Goal: Task Accomplishment & Management: Manage account settings

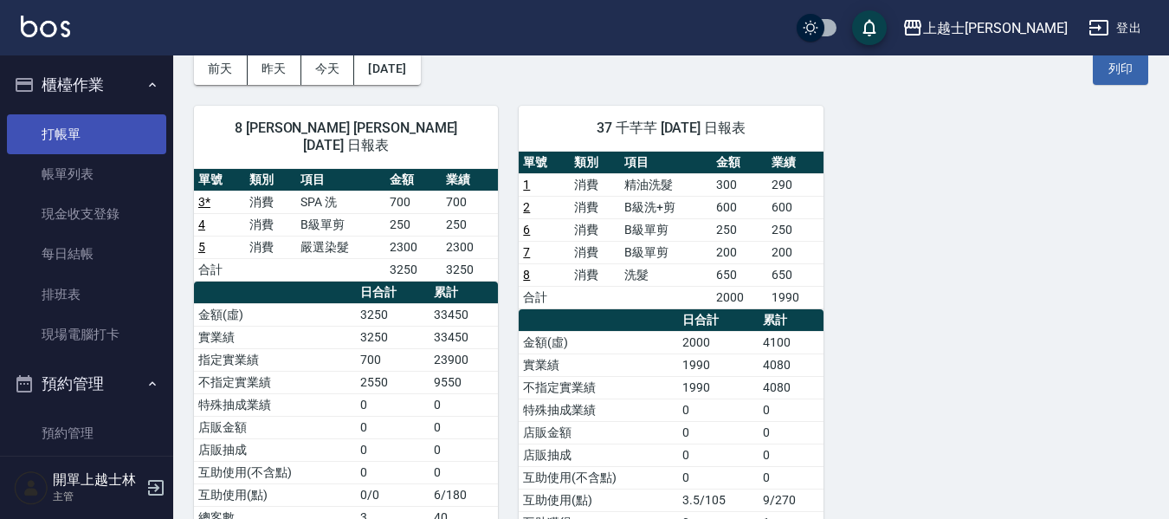
click at [87, 132] on link "打帳單" at bounding box center [86, 134] width 159 height 40
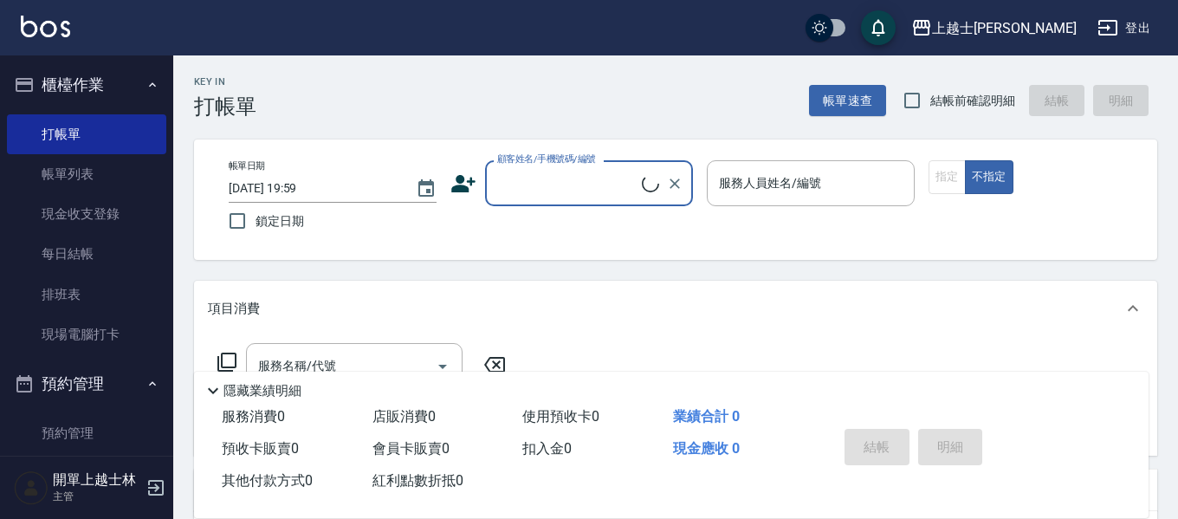
drag, startPoint x: 58, startPoint y: 140, endPoint x: 555, endPoint y: 204, distance: 501.1
click at [56, 140] on link "打帳單" at bounding box center [86, 134] width 159 height 40
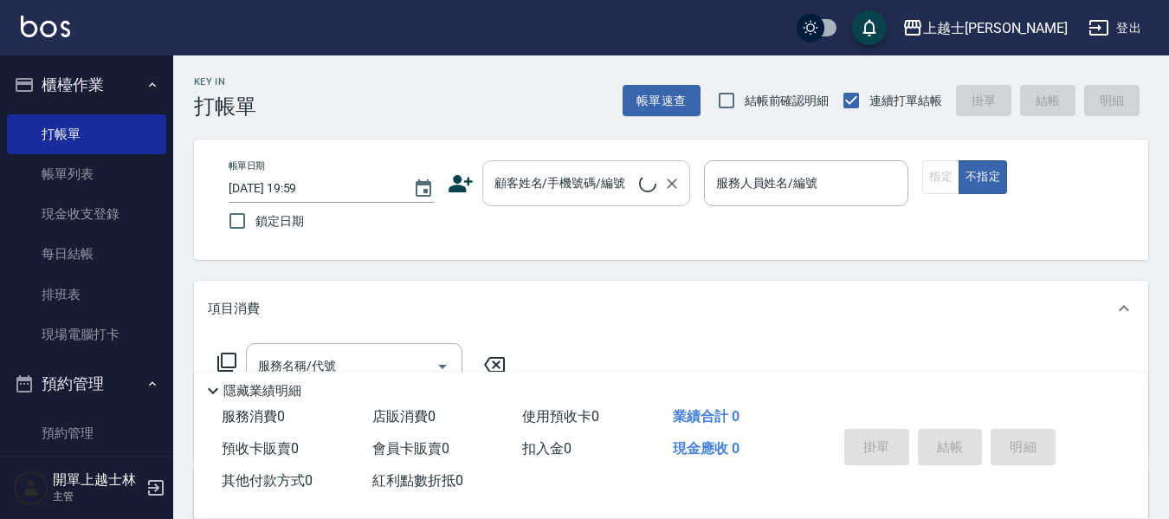
click at [571, 188] on div "顧客姓名/手機號碼/編號 顧客姓名/手機號碼/編號" at bounding box center [586, 183] width 208 height 46
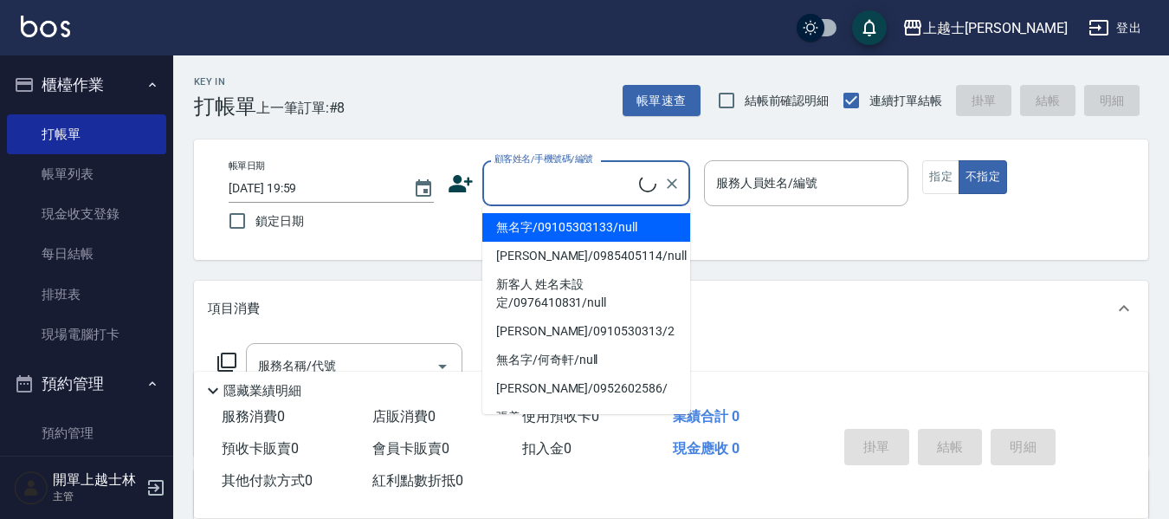
click at [594, 223] on li "無名字/09105303133/null" at bounding box center [586, 227] width 208 height 29
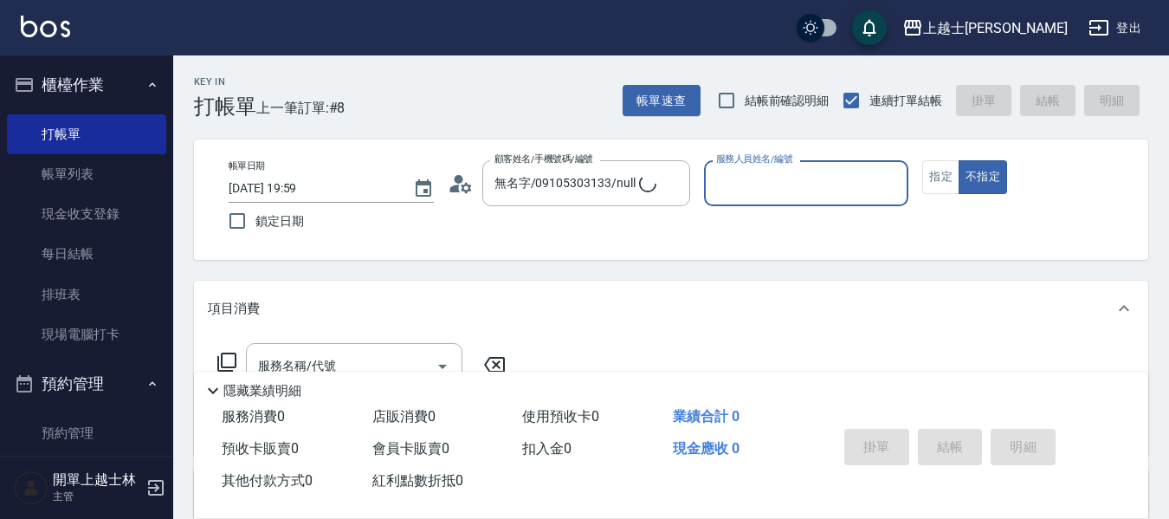
type input "無名字/09105303133/null"
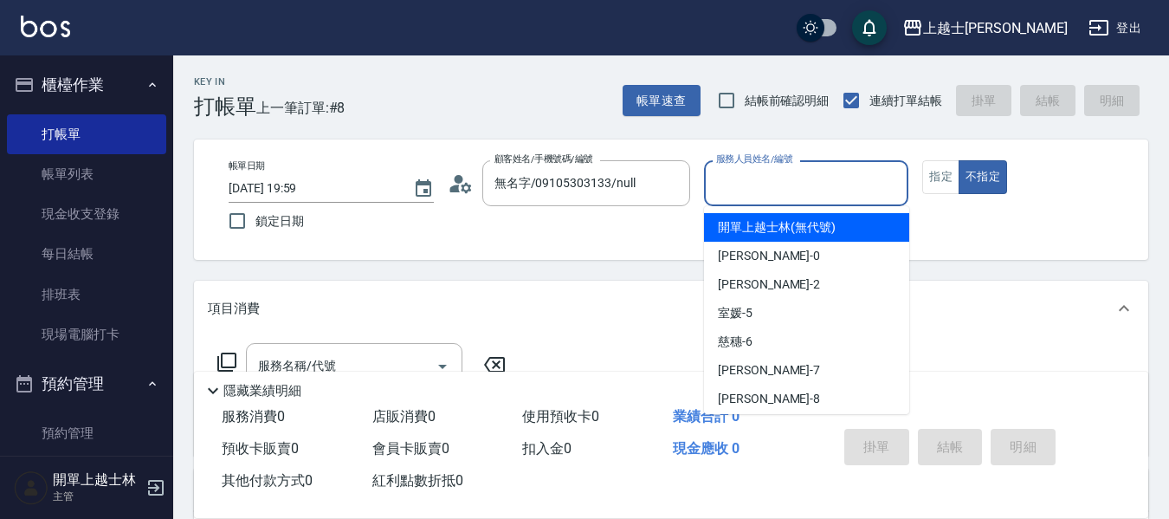
click at [784, 183] on input "服務人員姓名/編號" at bounding box center [807, 183] width 190 height 30
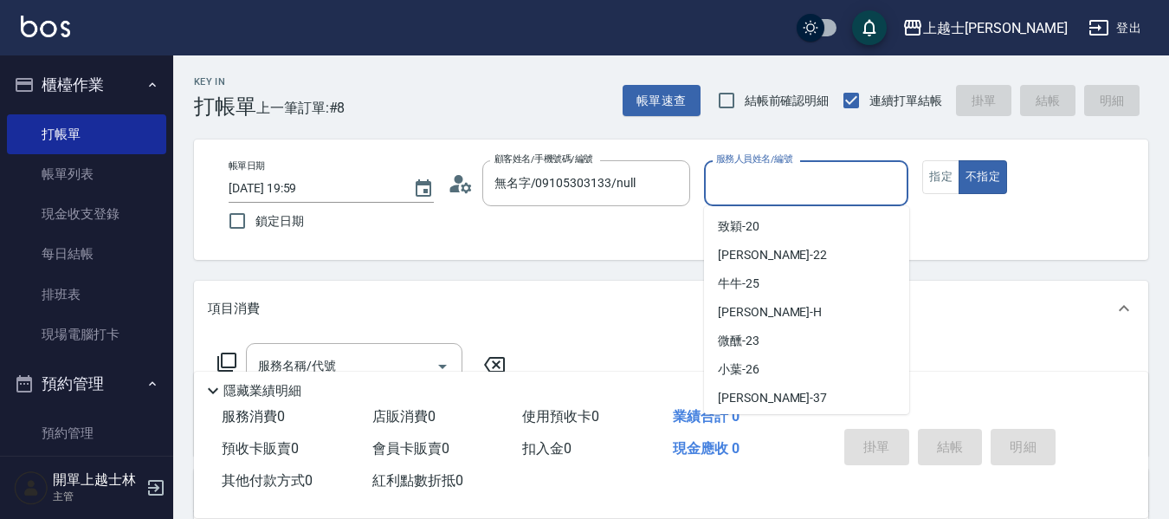
scroll to position [260, 0]
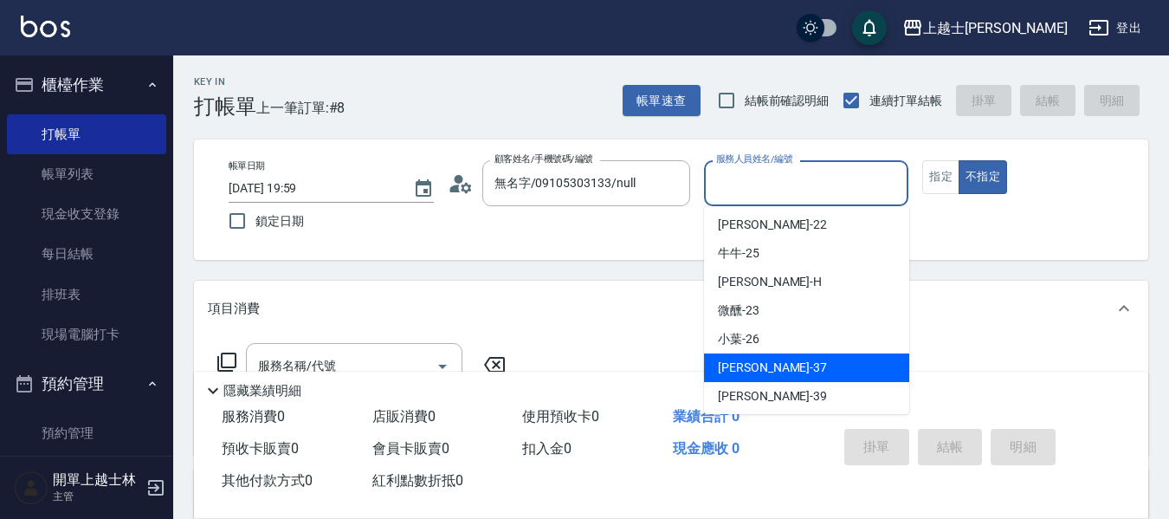
click at [841, 357] on div "[PERSON_NAME] -37" at bounding box center [806, 367] width 205 height 29
type input "[PERSON_NAME]-37"
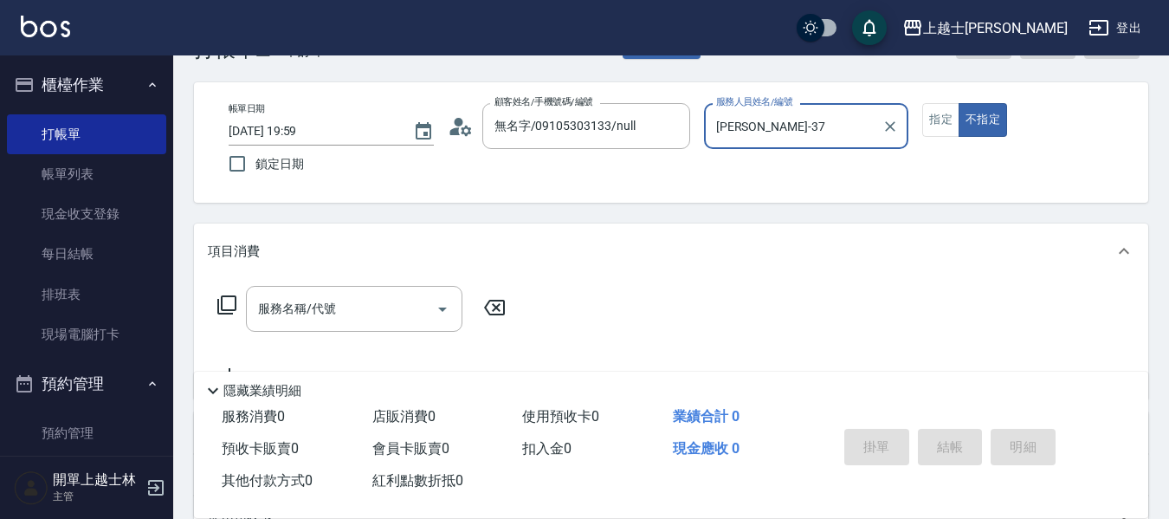
scroll to position [173, 0]
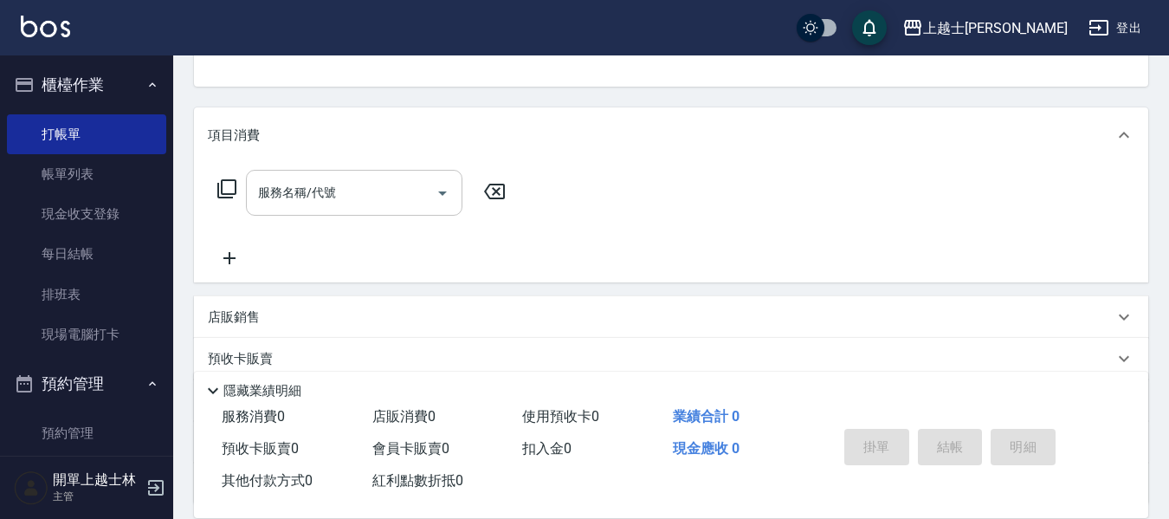
click at [393, 203] on input "服務名稱/代號" at bounding box center [341, 192] width 175 height 30
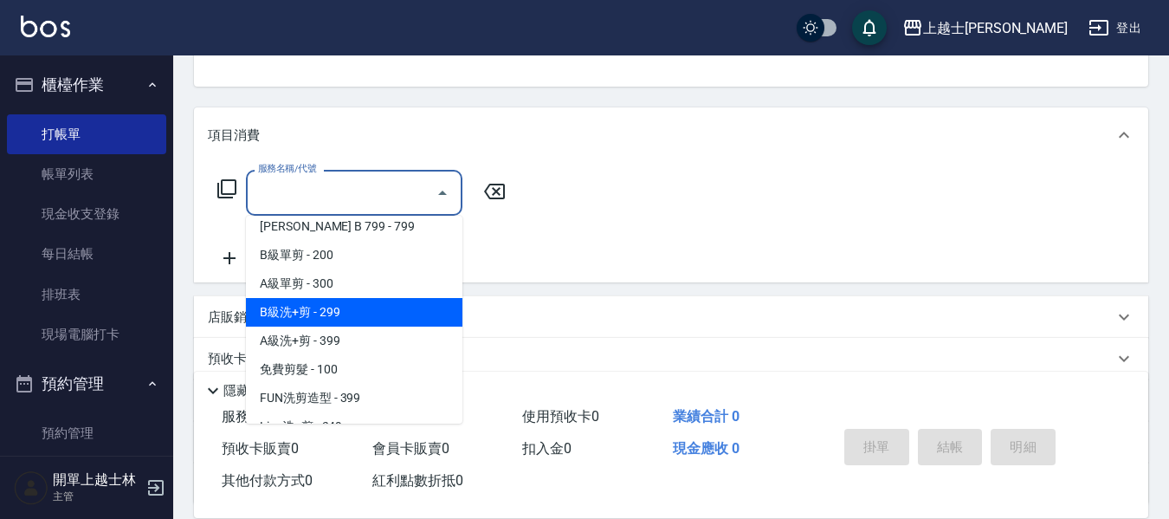
scroll to position [433, 0]
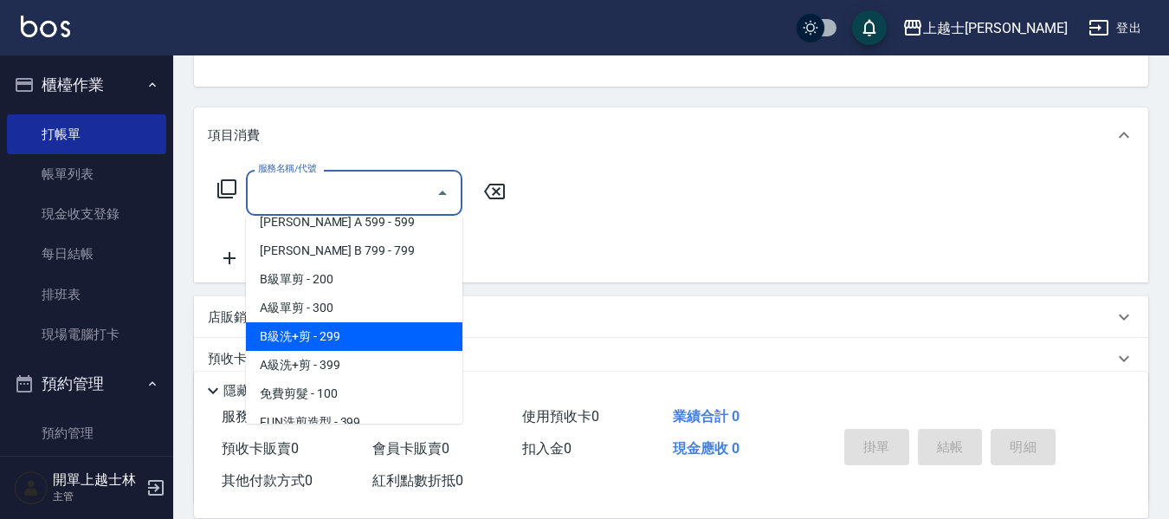
click at [352, 332] on span "B級洗+剪 - 299" at bounding box center [354, 336] width 216 height 29
type input "B級洗+剪(203)"
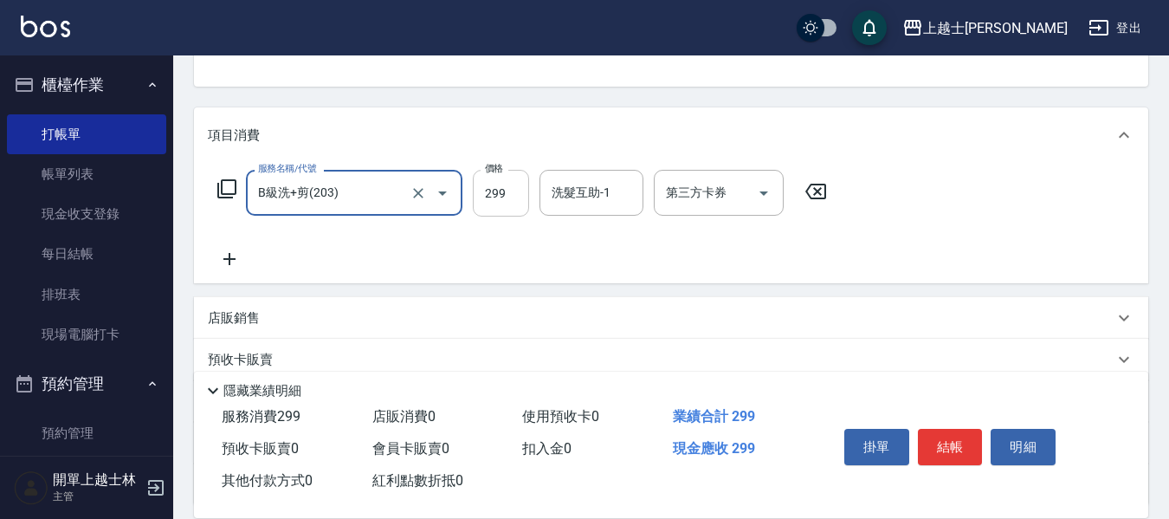
click at [508, 214] on input "299" at bounding box center [501, 193] width 56 height 47
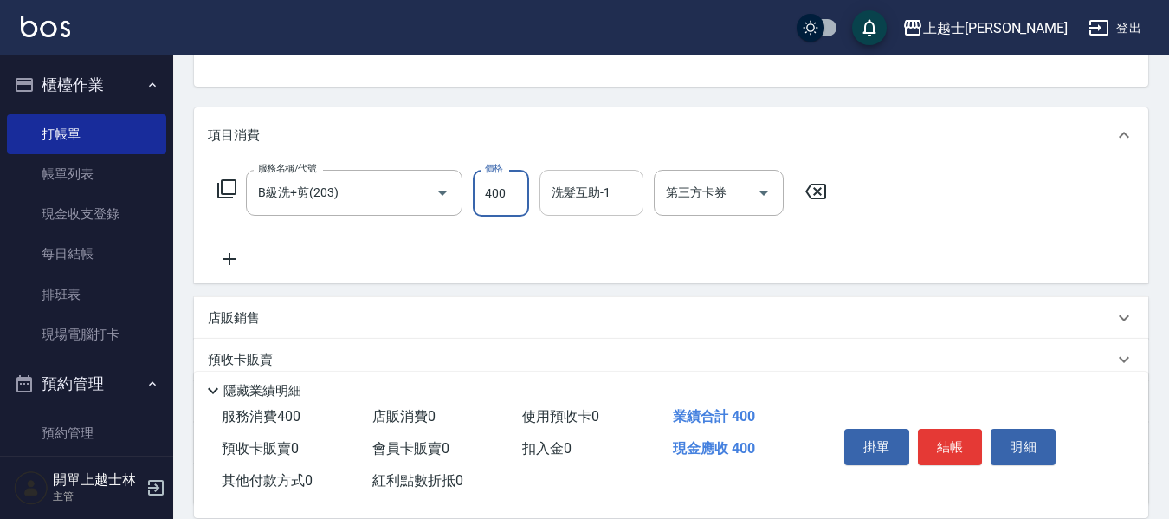
type input "400"
click at [626, 202] on input "洗髮互助-1" at bounding box center [591, 192] width 88 height 30
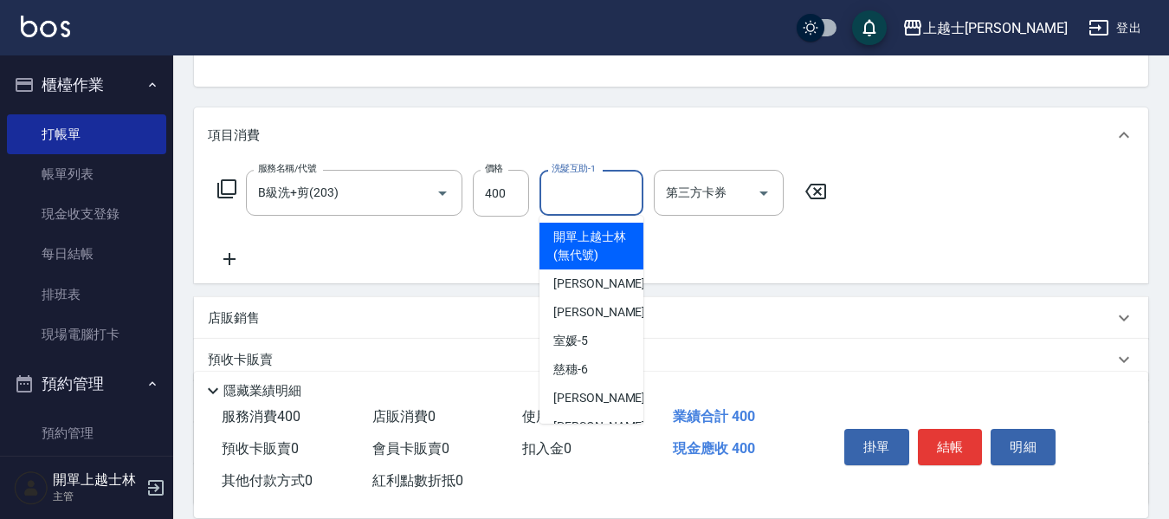
click at [613, 243] on span "開單上越士林 (無代號)" at bounding box center [591, 246] width 76 height 36
type input "開單上越士林(無代號)"
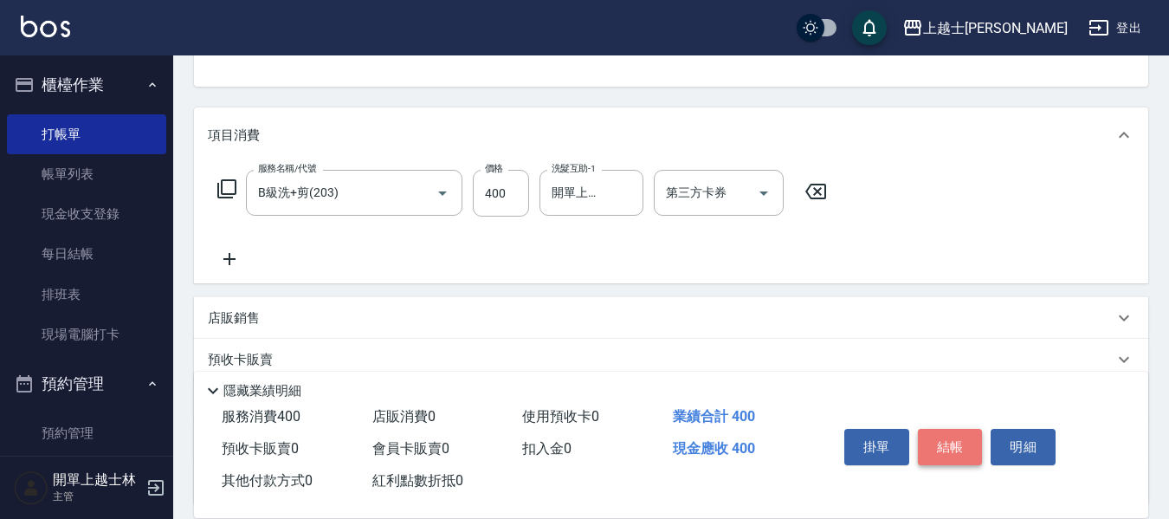
click at [951, 440] on button "結帳" at bounding box center [950, 447] width 65 height 36
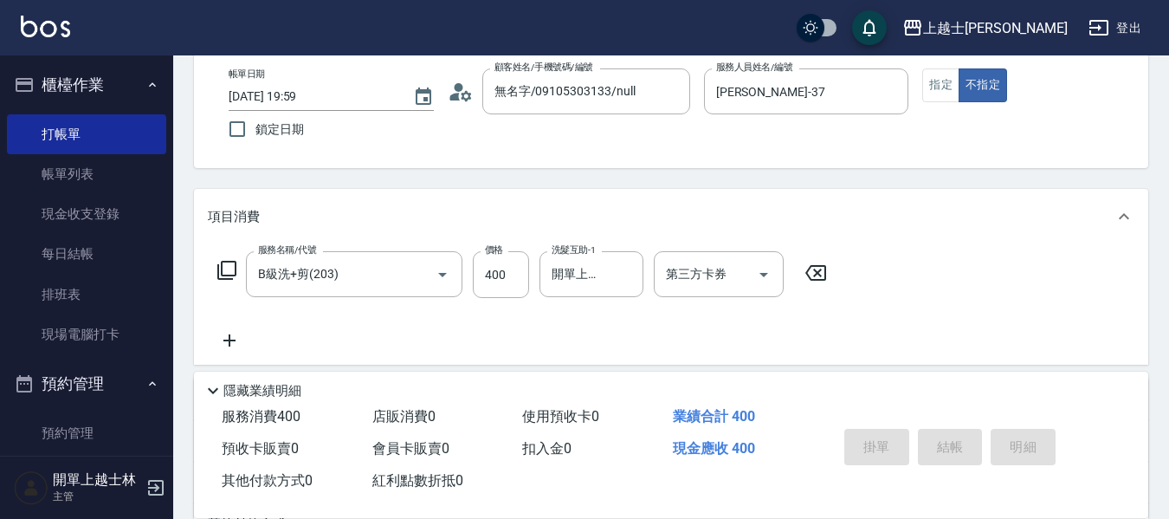
scroll to position [0, 0]
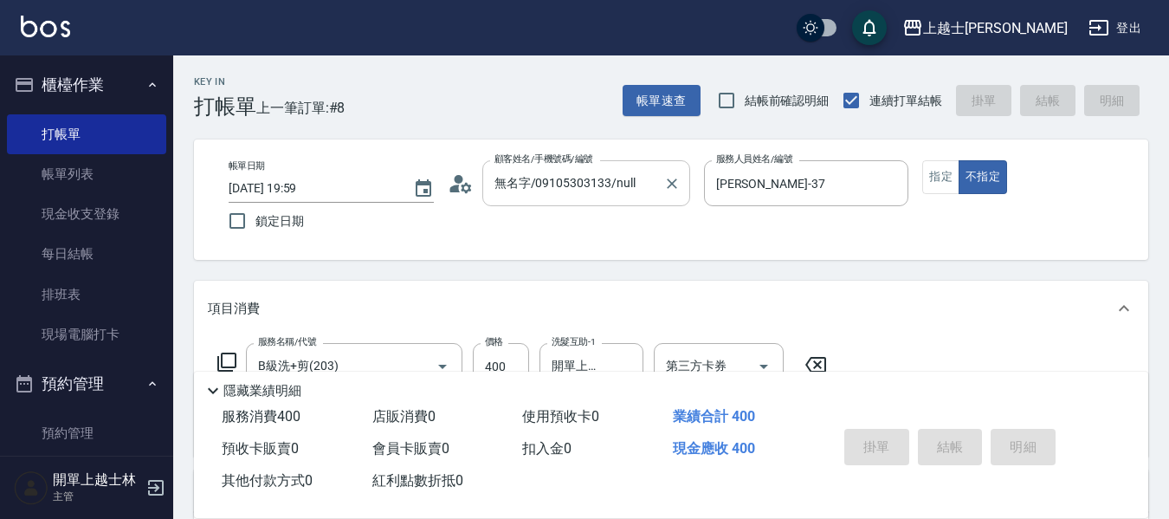
type input "[DATE] 20:00"
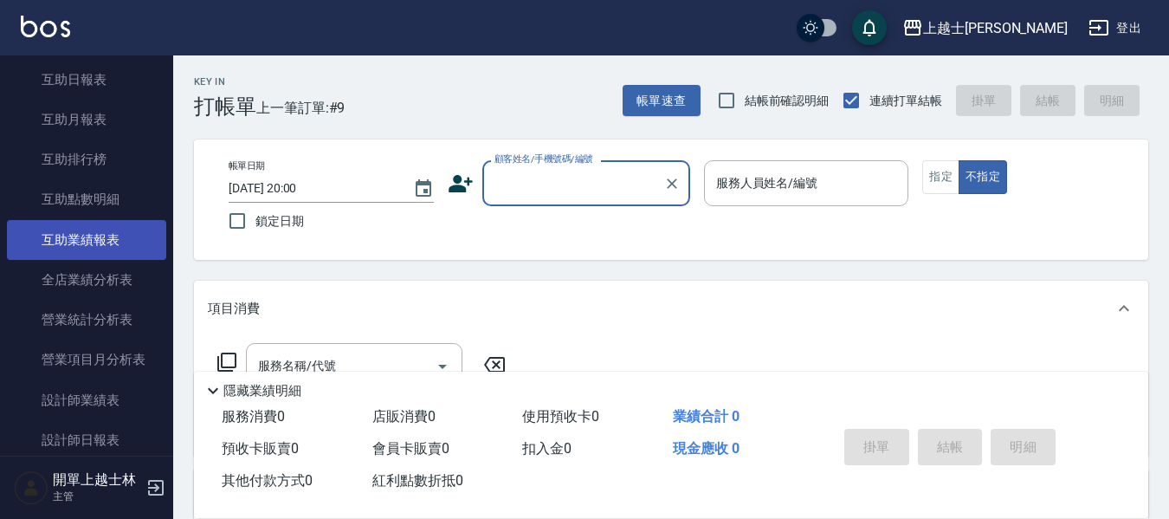
scroll to position [693, 0]
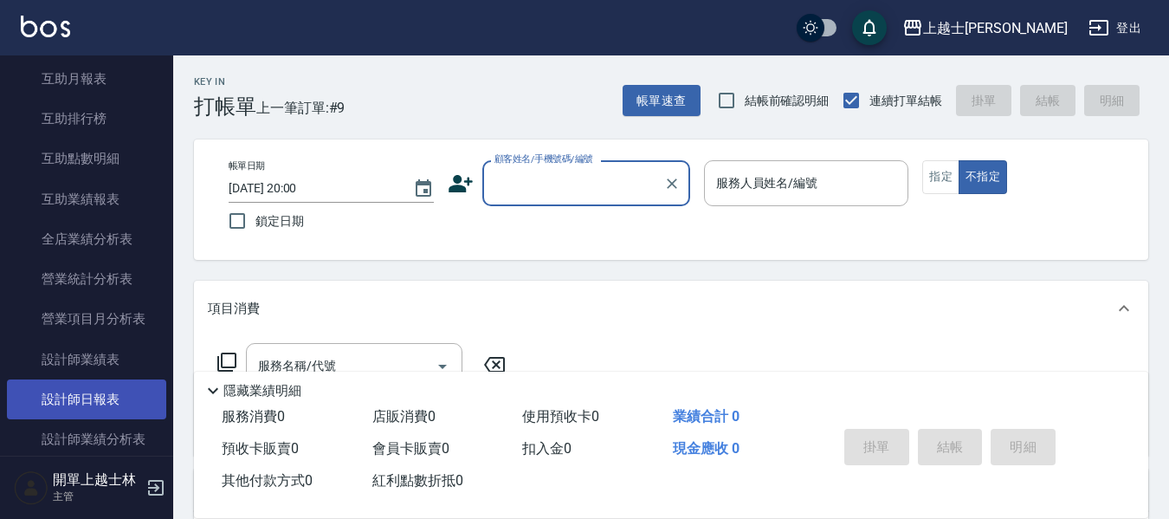
click at [132, 399] on link "設計師日報表" at bounding box center [86, 399] width 159 height 40
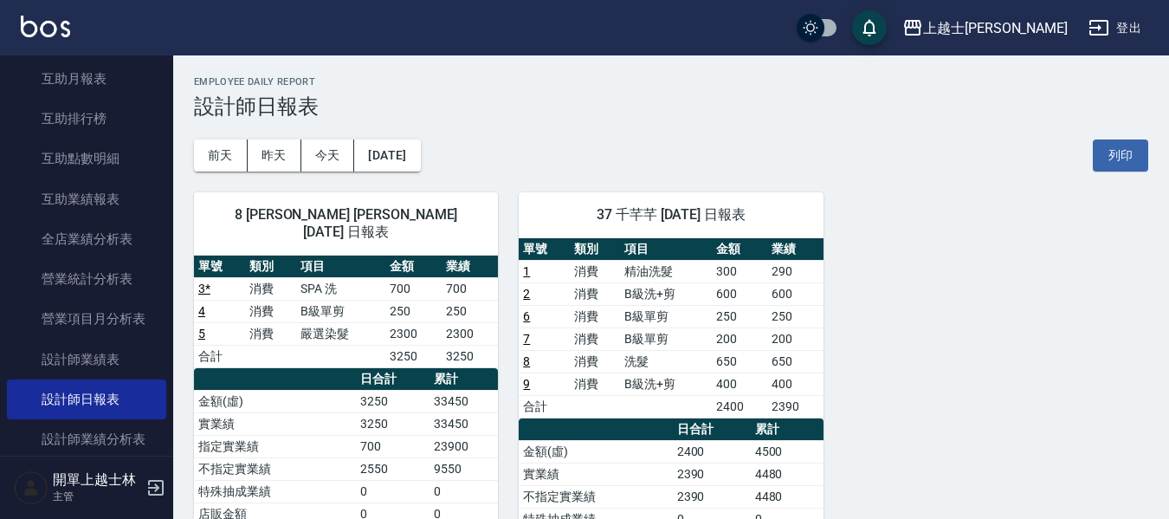
drag, startPoint x: 923, startPoint y: 53, endPoint x: 910, endPoint y: 7, distance: 47.7
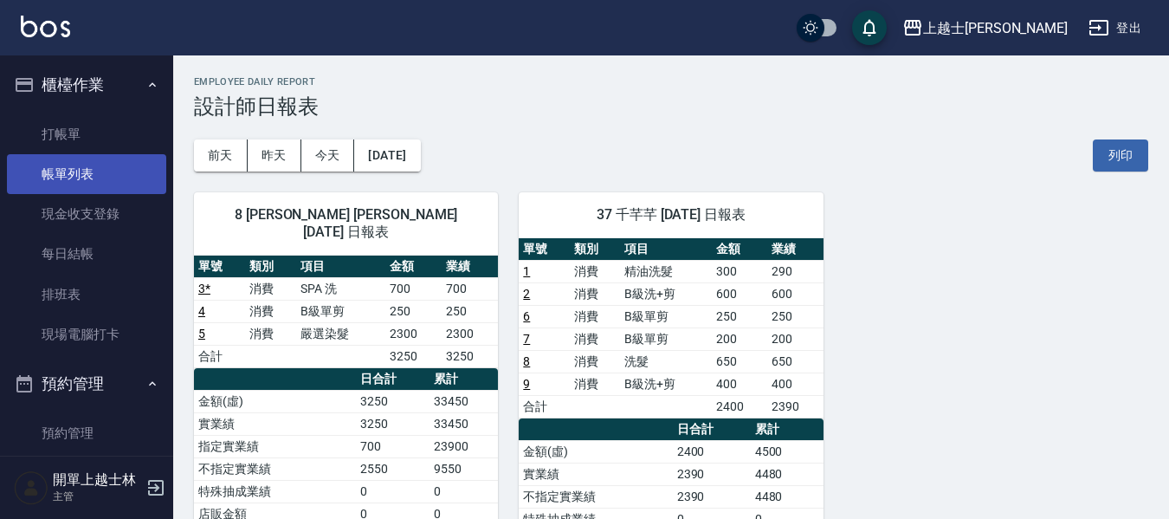
drag, startPoint x: 94, startPoint y: 125, endPoint x: 139, endPoint y: 173, distance: 66.2
click at [94, 125] on link "打帳單" at bounding box center [86, 134] width 159 height 40
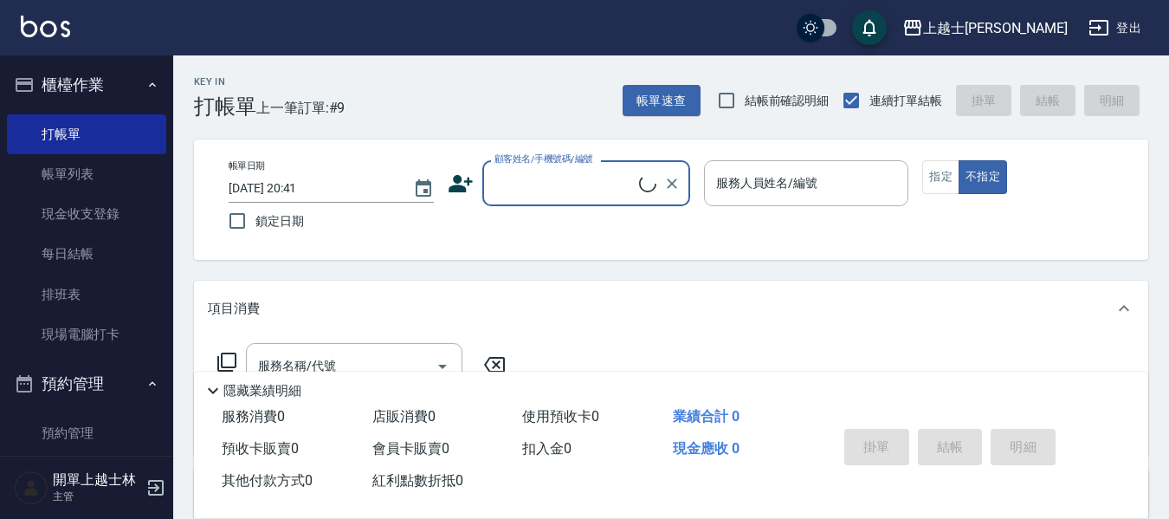
click at [548, 180] on input "顧客姓名/手機號碼/編號" at bounding box center [564, 183] width 149 height 30
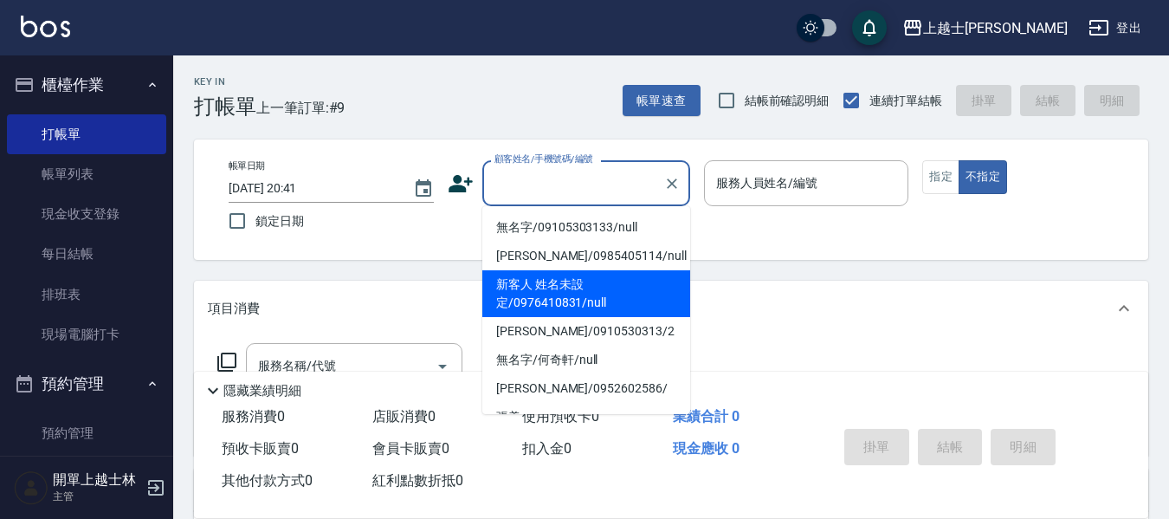
click at [591, 298] on li "新客人 姓名未設定/0976410831/null" at bounding box center [586, 293] width 208 height 47
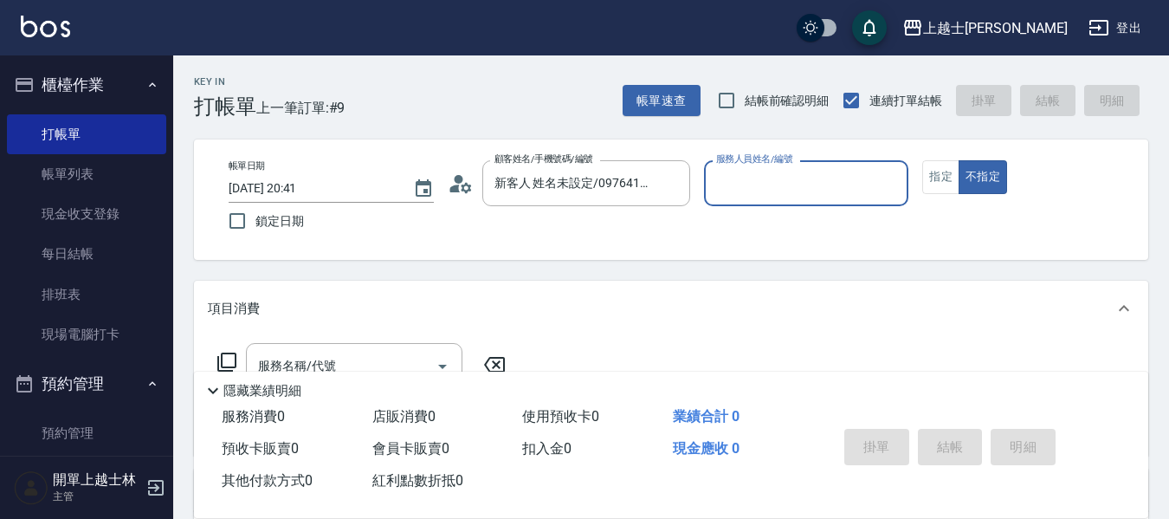
type input "新客人 姓名未設定/0976410831/null"
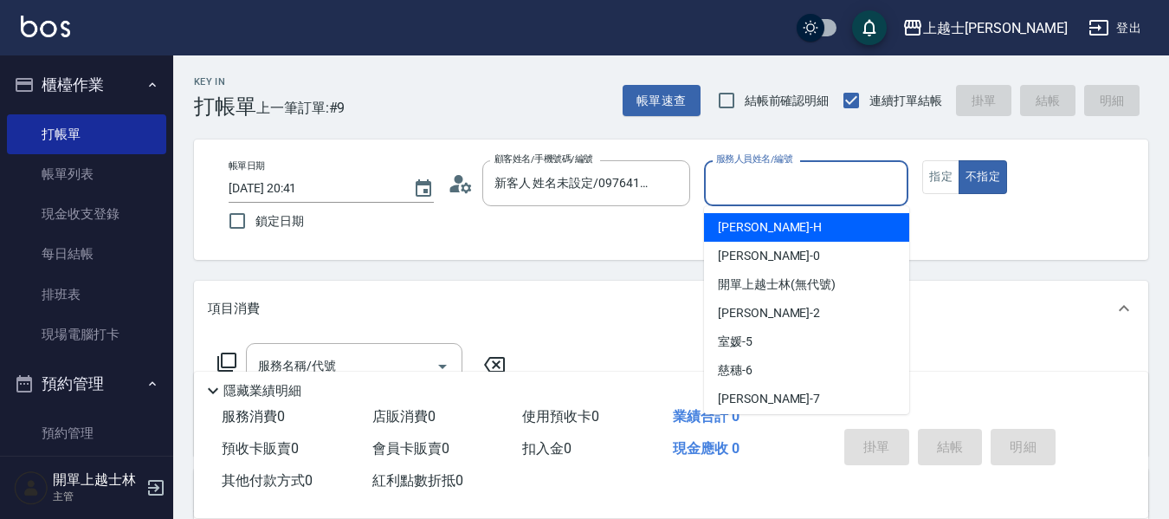
click at [768, 171] on input "服務人員姓名/編號" at bounding box center [807, 183] width 190 height 30
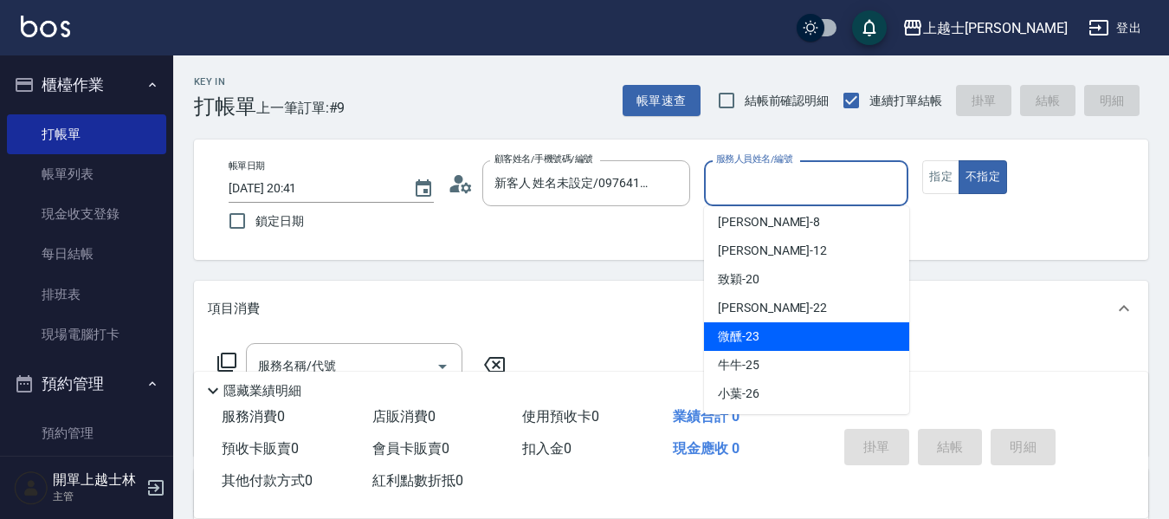
scroll to position [260, 0]
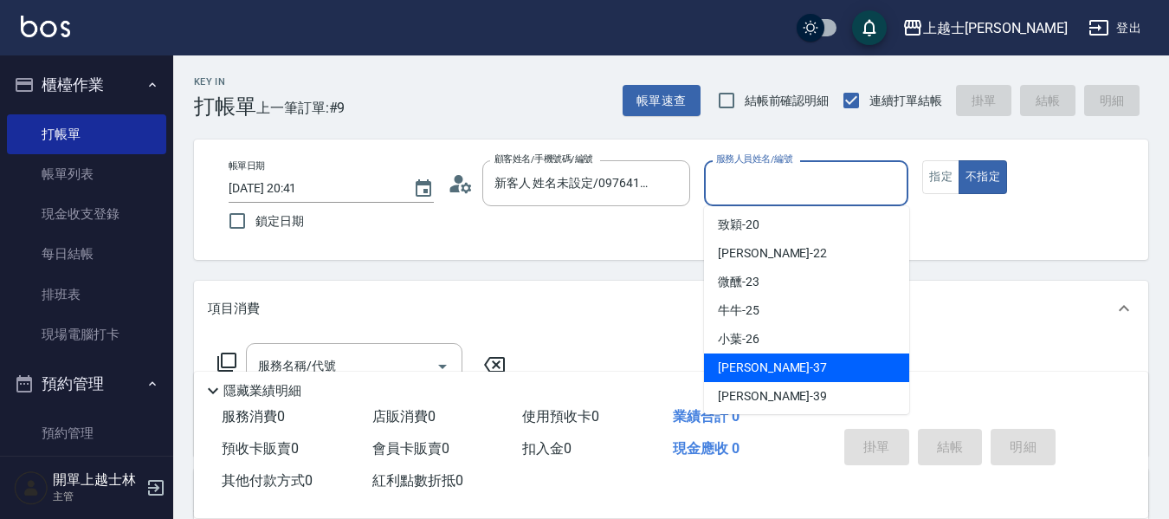
click at [773, 363] on div "[PERSON_NAME] -37" at bounding box center [806, 367] width 205 height 29
type input "[PERSON_NAME]-37"
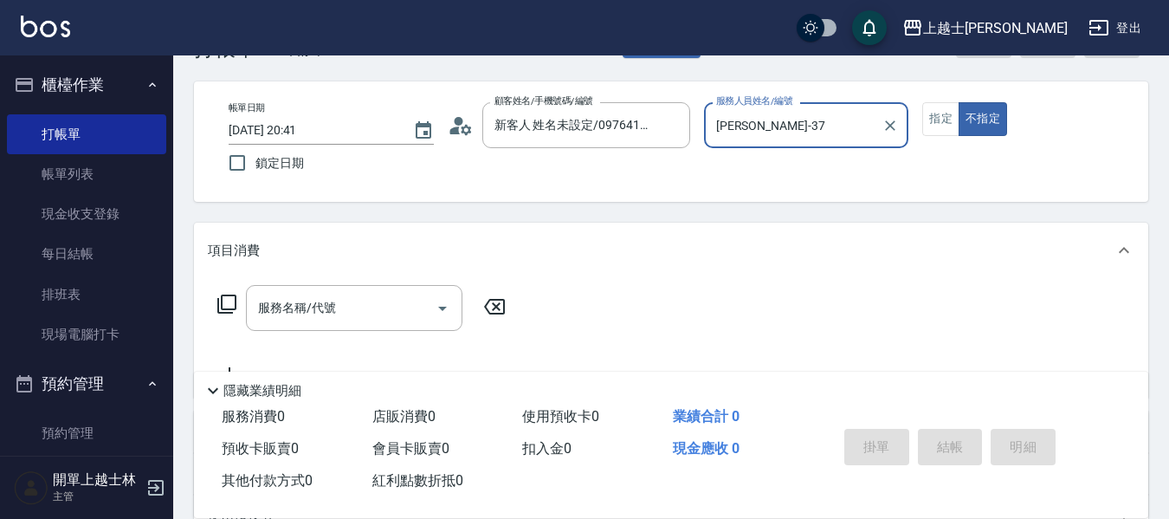
scroll to position [87, 0]
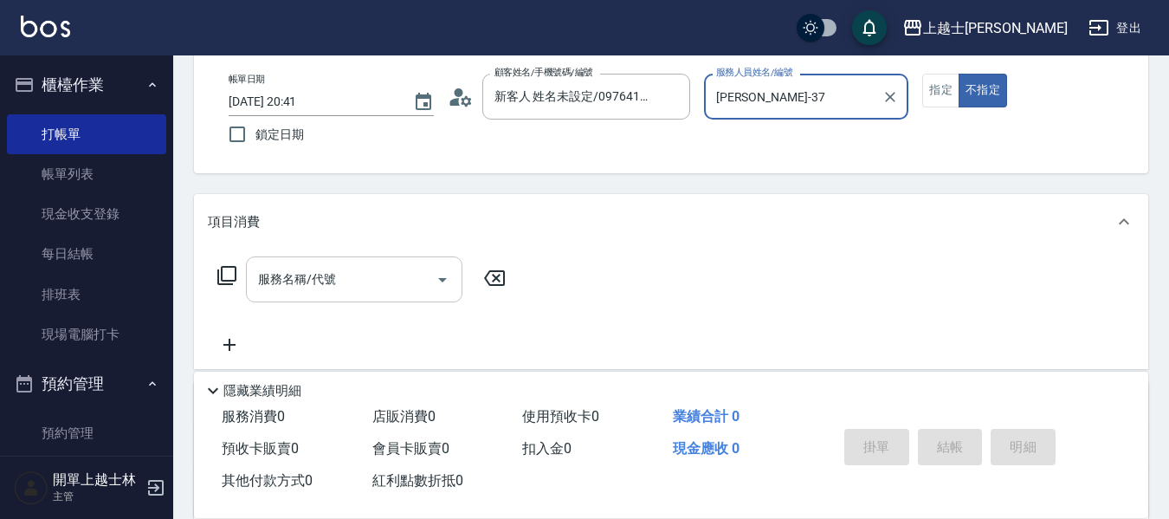
click at [353, 277] on input "服務名稱/代號" at bounding box center [341, 279] width 175 height 30
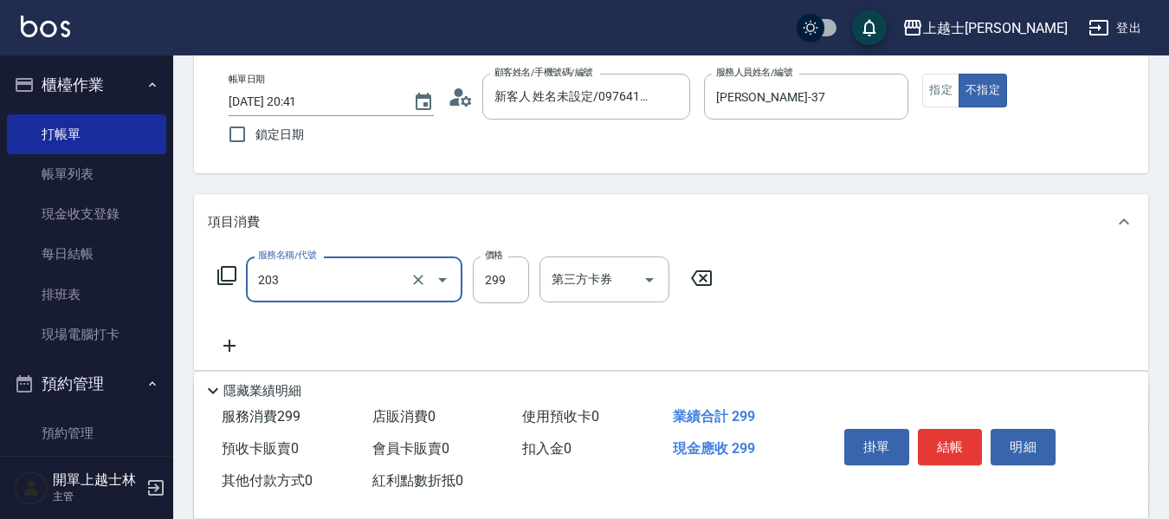
type input "B級洗+剪(203)"
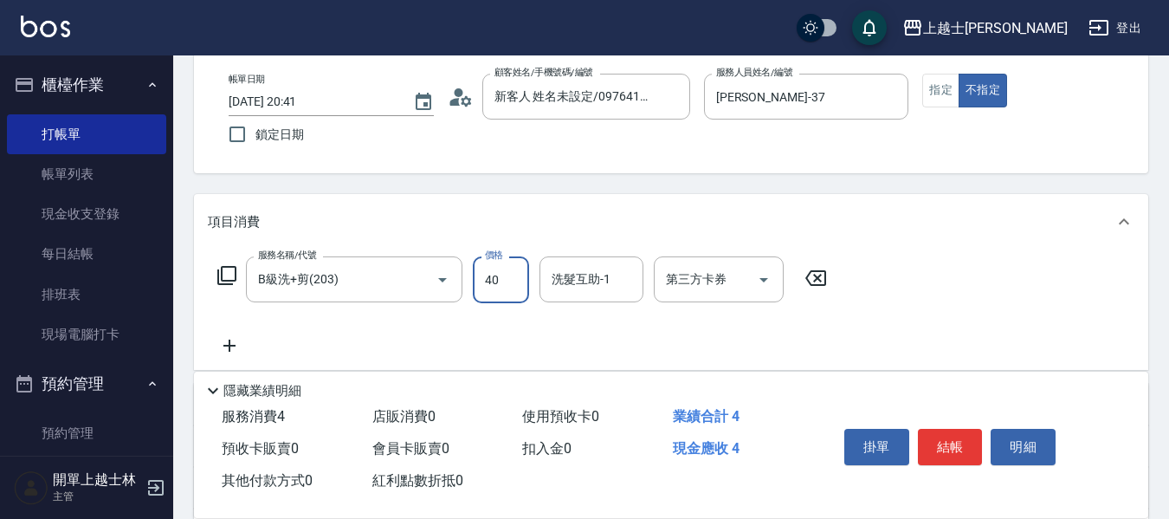
type input "400"
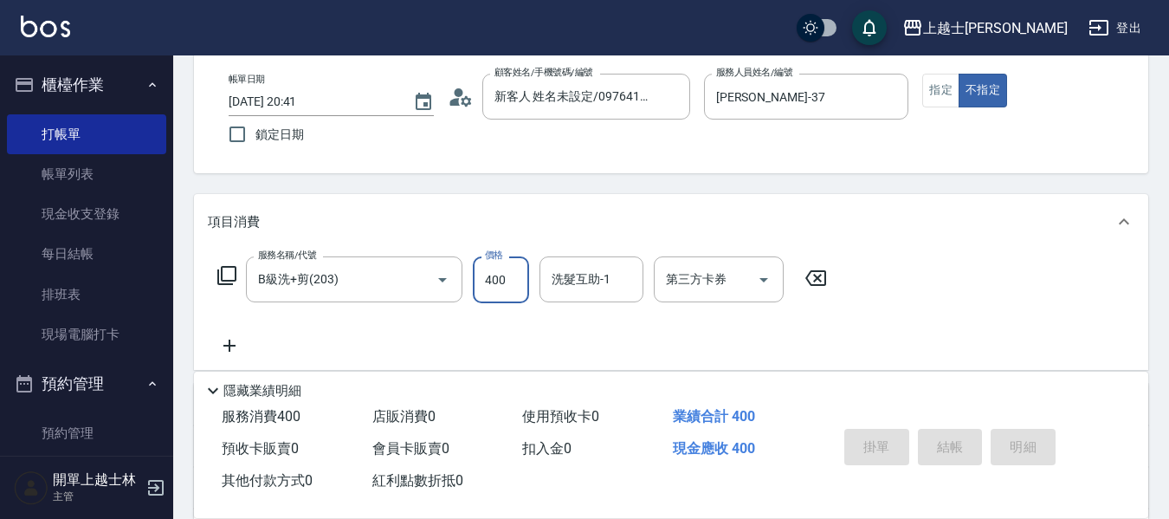
type input "[DATE] 20:42"
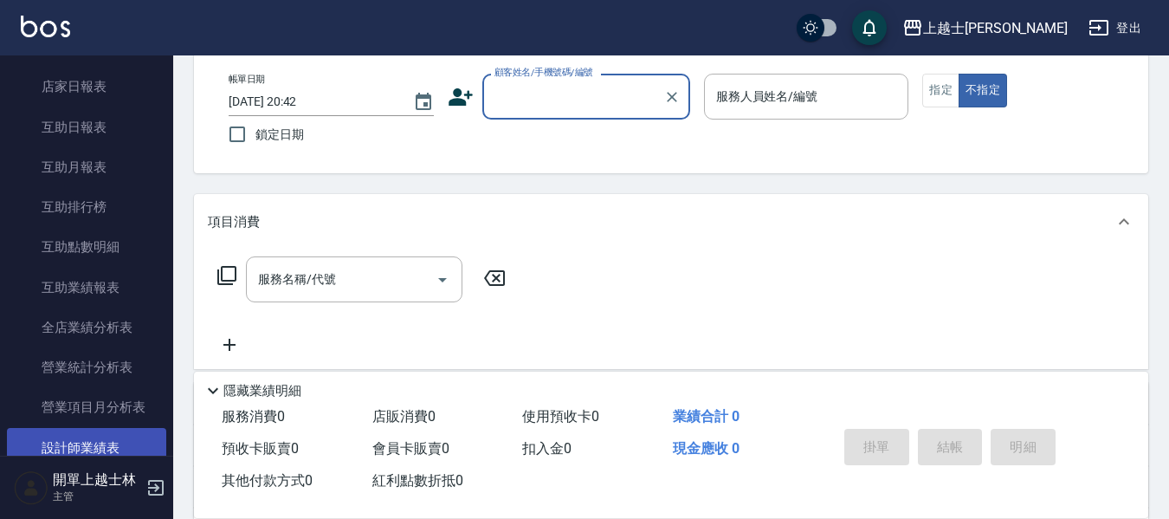
scroll to position [693, 0]
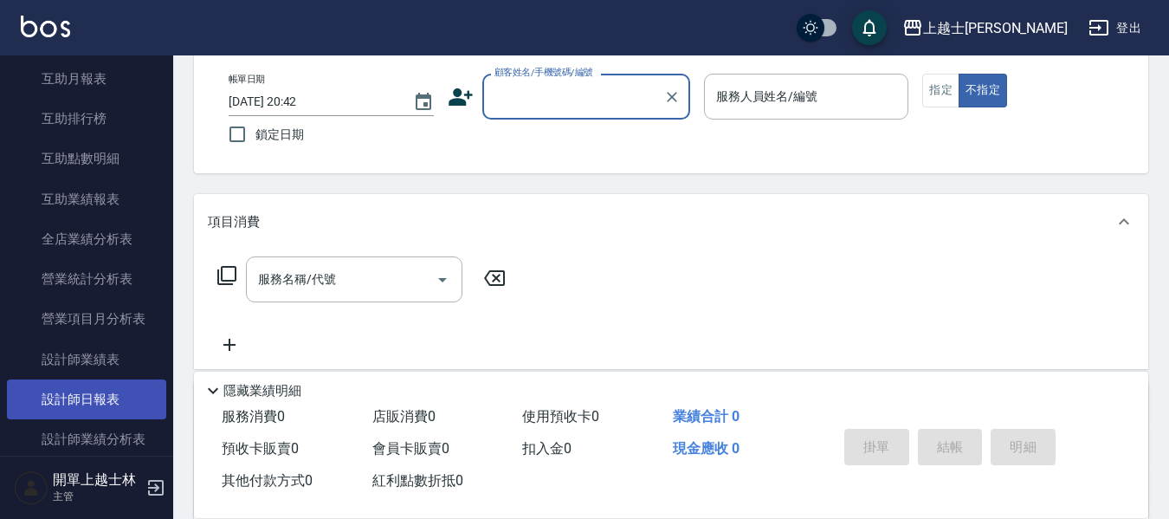
click at [126, 391] on link "設計師日報表" at bounding box center [86, 399] width 159 height 40
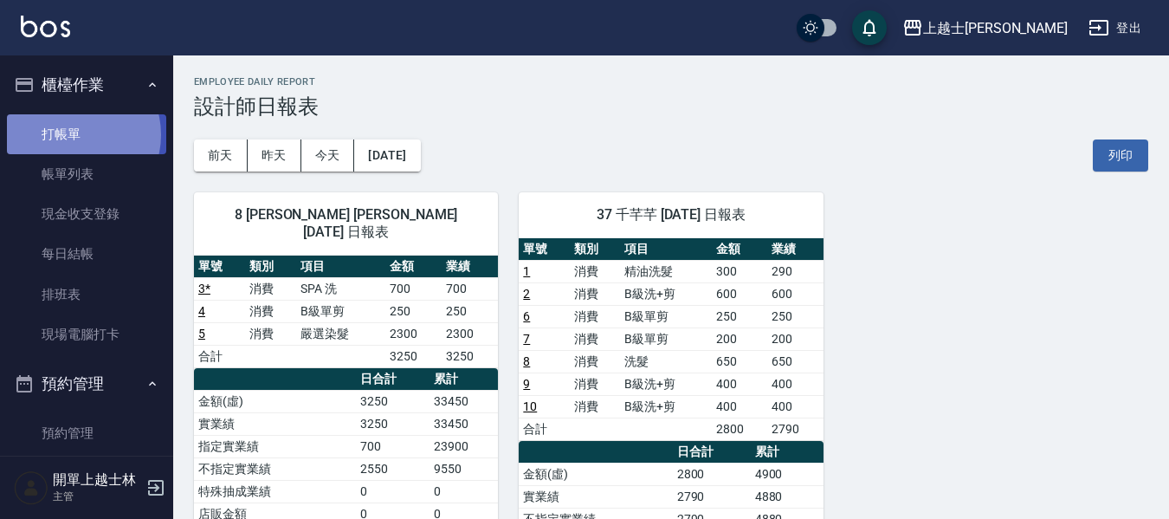
click at [77, 134] on link "打帳單" at bounding box center [86, 134] width 159 height 40
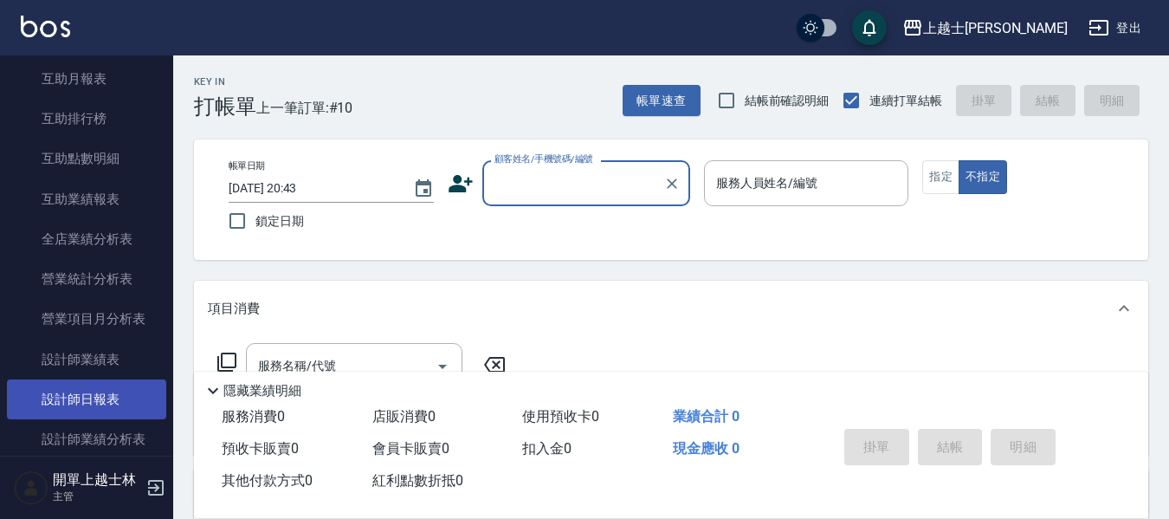
scroll to position [779, 0]
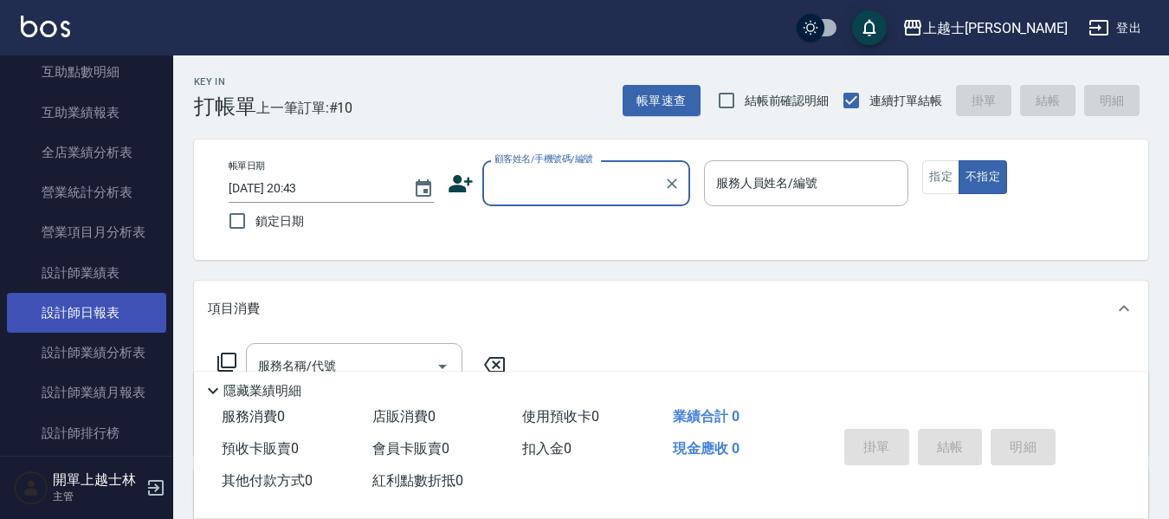
click at [92, 301] on link "設計師日報表" at bounding box center [86, 313] width 159 height 40
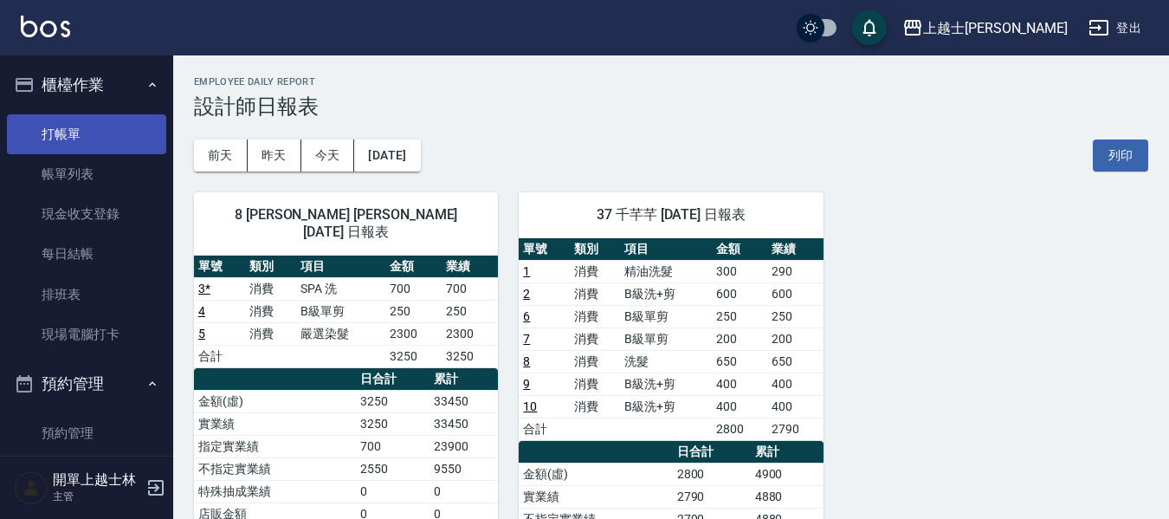
click at [92, 145] on link "打帳單" at bounding box center [86, 134] width 159 height 40
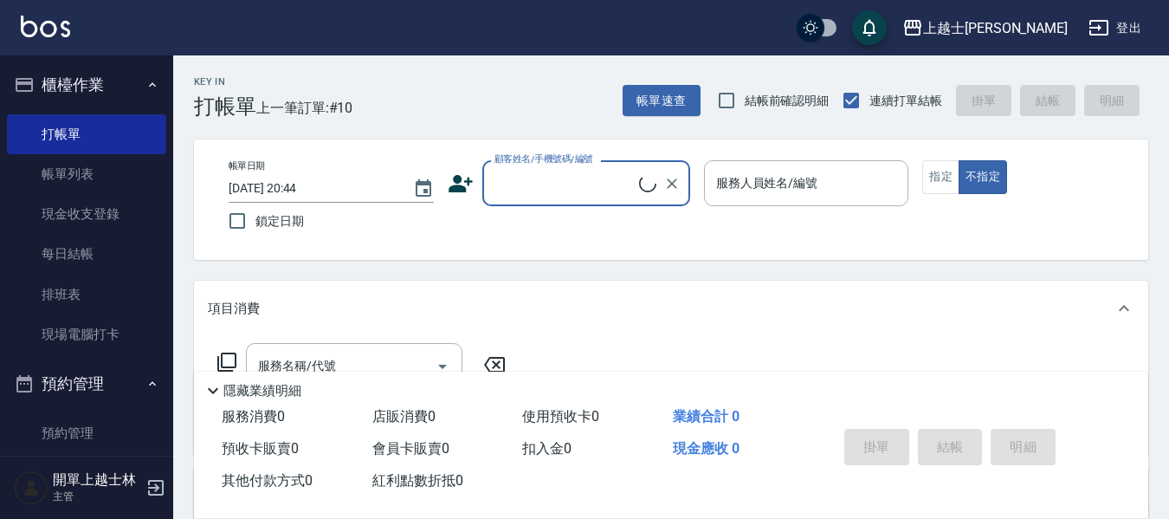
click at [539, 181] on input "顧客姓名/手機號碼/編號" at bounding box center [564, 183] width 149 height 30
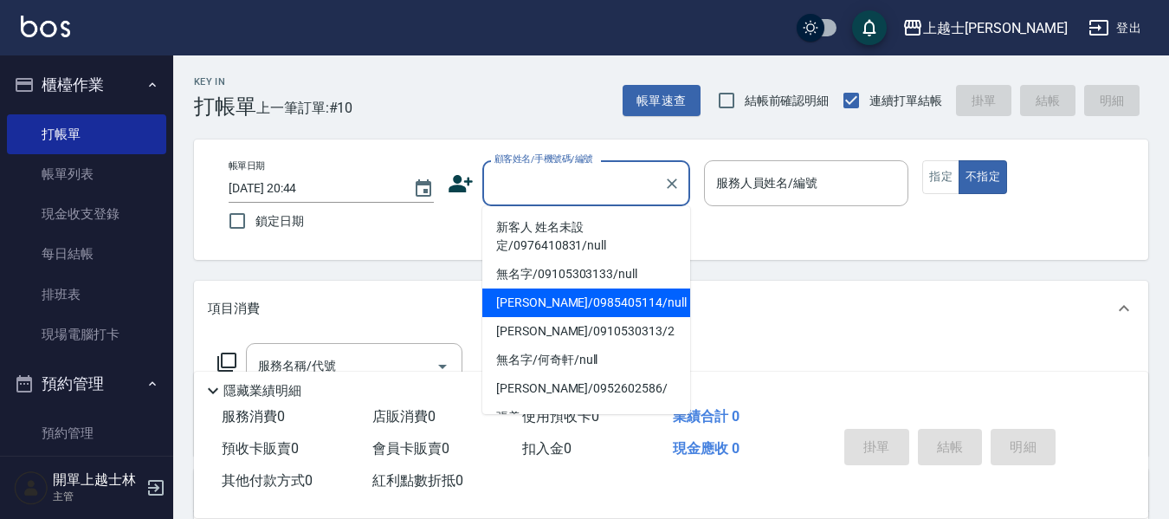
click at [567, 292] on li "[PERSON_NAME]/0985405114/null" at bounding box center [586, 302] width 208 height 29
type input "[PERSON_NAME]/0985405114/null"
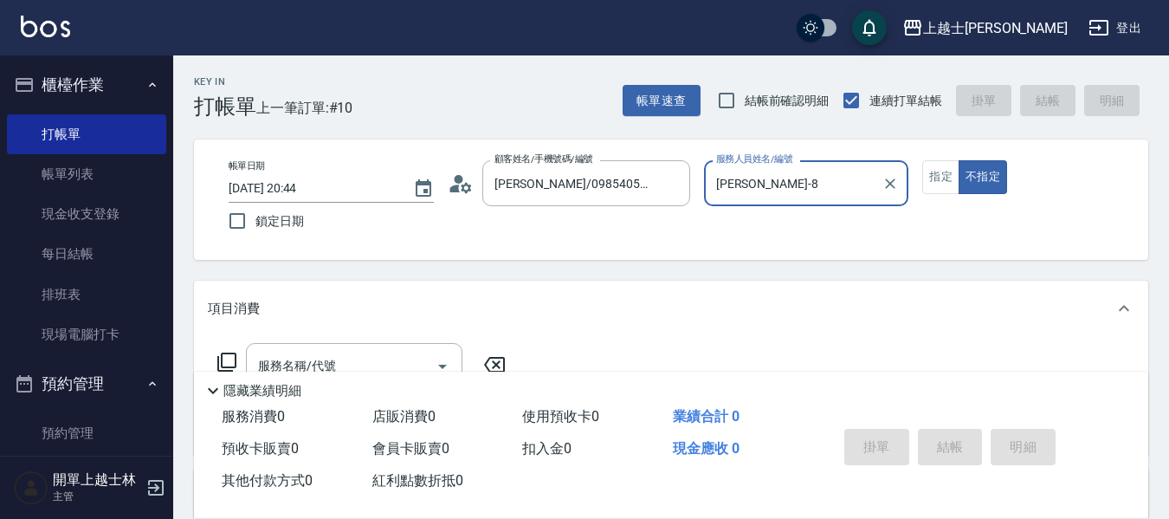
type input "[PERSON_NAME]-8"
click at [203, 384] on icon at bounding box center [213, 390] width 21 height 21
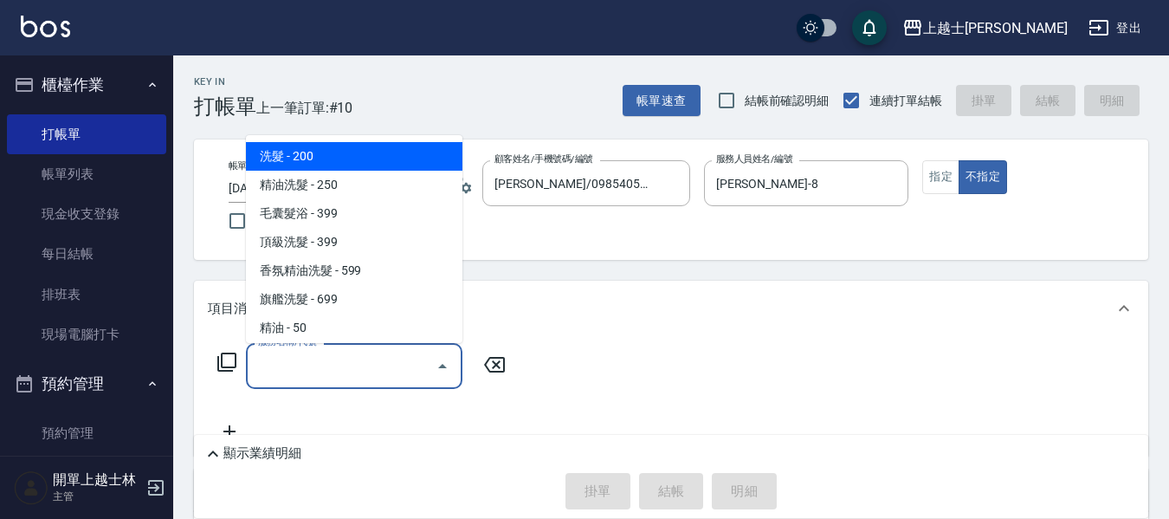
click at [267, 365] on div "服務名稱/代號 服務名稱/代號" at bounding box center [354, 366] width 216 height 46
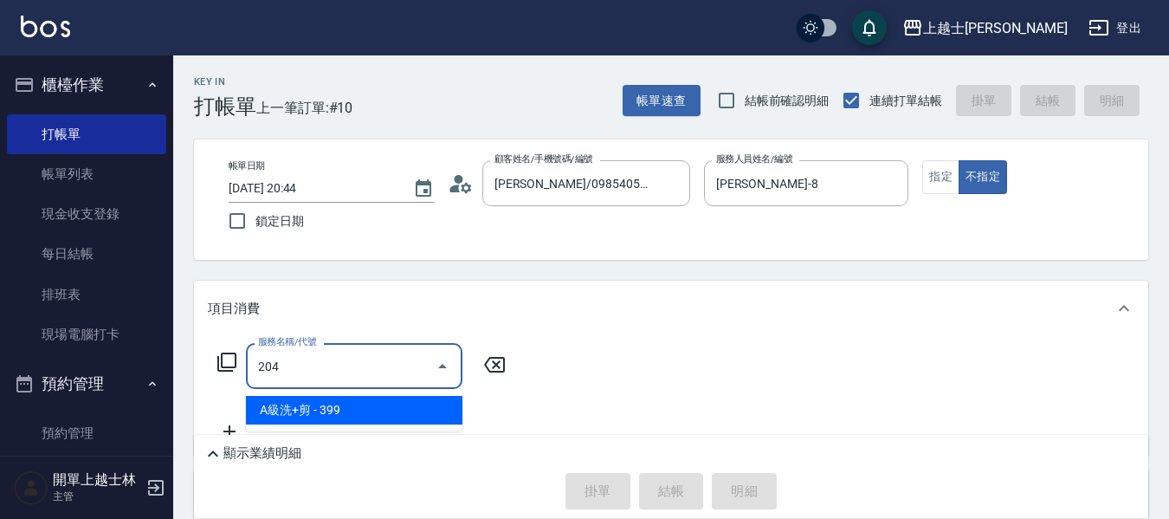
type input "A級洗+剪(204)"
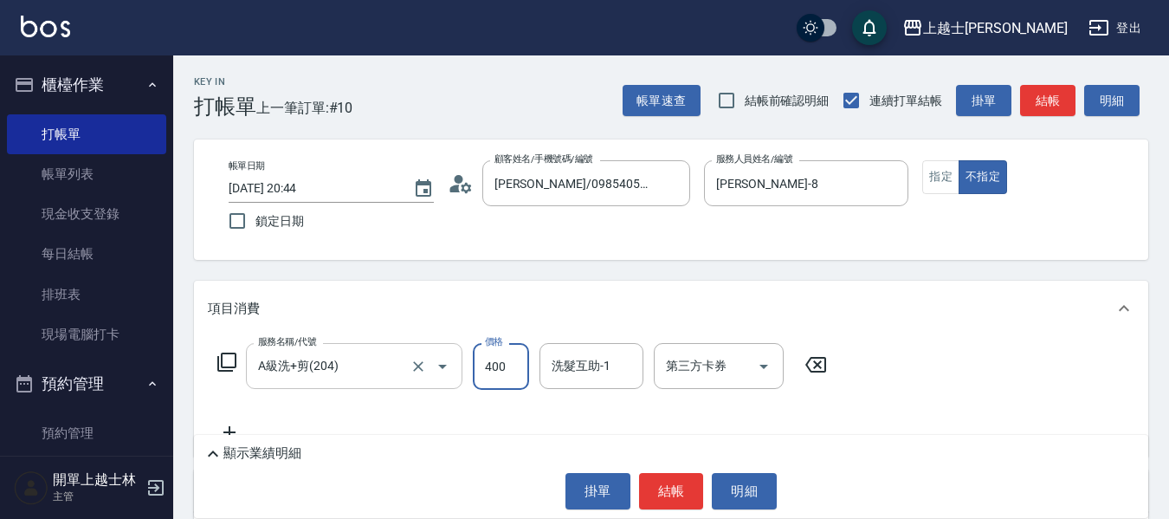
type input "400"
click at [1042, 96] on button "結帳" at bounding box center [1047, 101] width 55 height 32
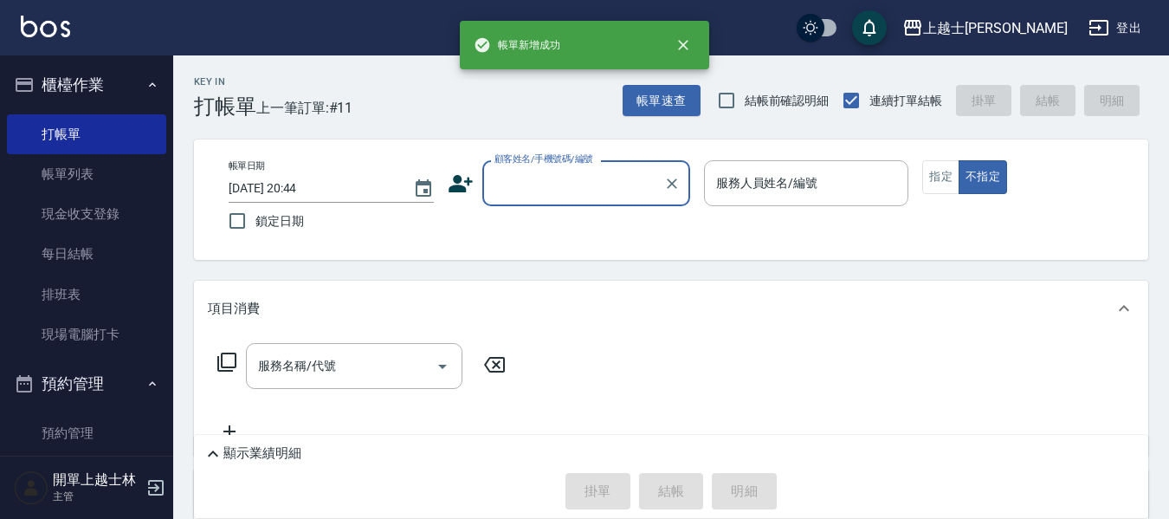
click at [590, 177] on input "顧客姓名/手機號碼/編號" at bounding box center [573, 183] width 166 height 30
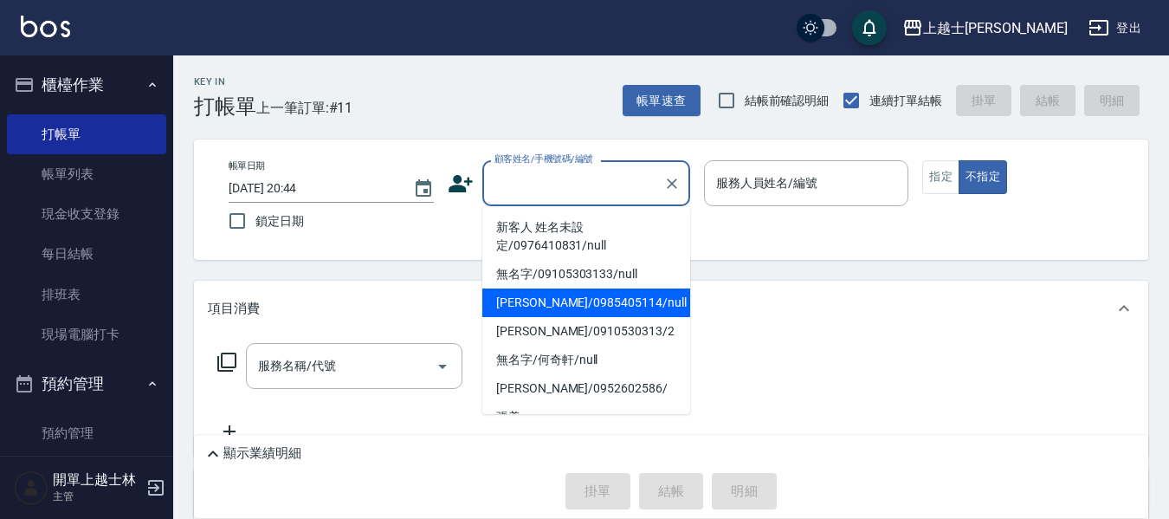
click at [591, 304] on li "[PERSON_NAME]/0985405114/null" at bounding box center [586, 302] width 208 height 29
type input "[PERSON_NAME]/0985405114/null"
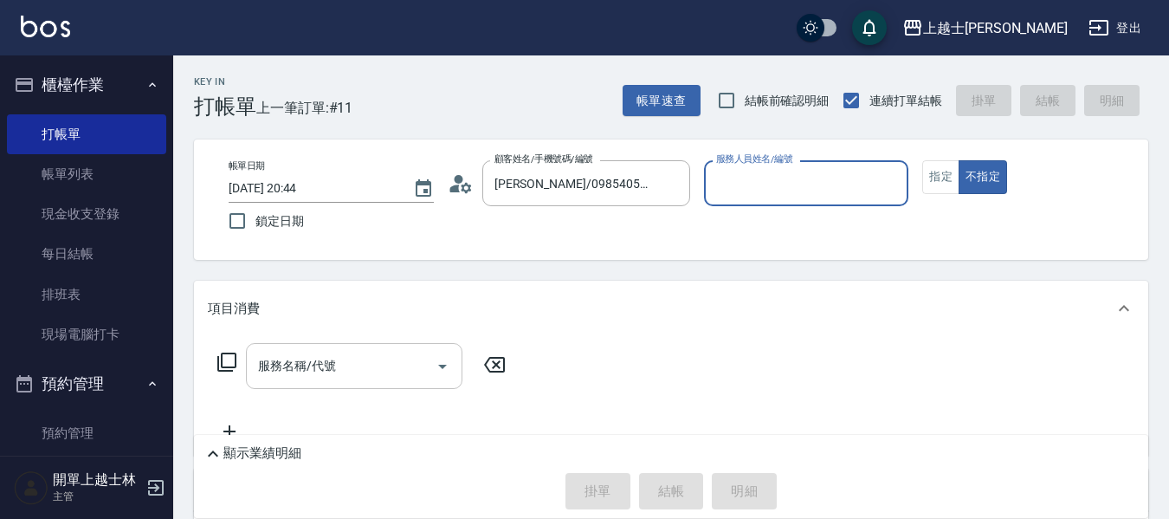
click at [332, 370] on div "服務名稱/代號 服務名稱/代號" at bounding box center [354, 366] width 216 height 46
type input "[PERSON_NAME]-8"
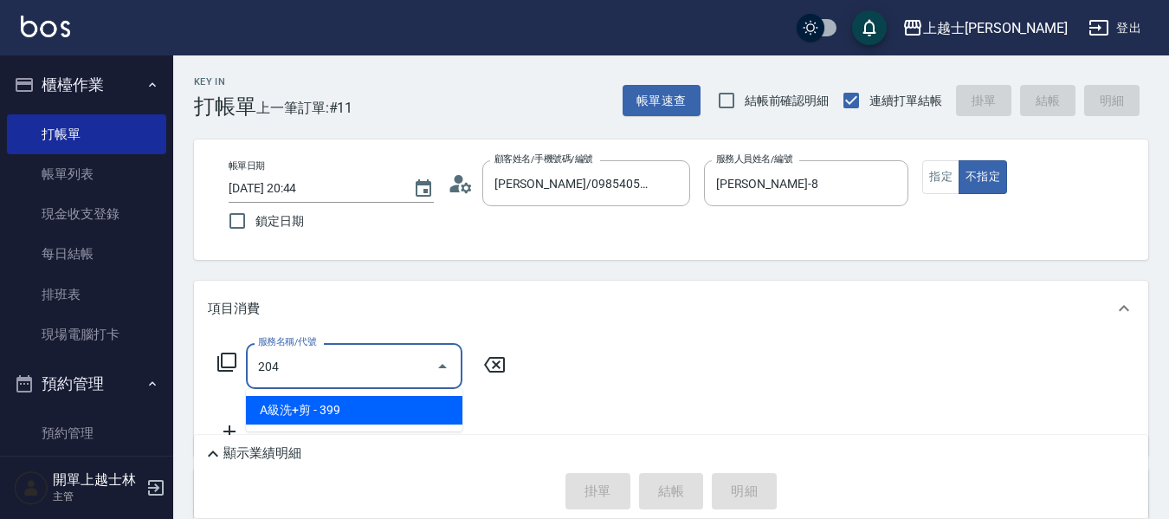
type input "A級洗+剪(204)"
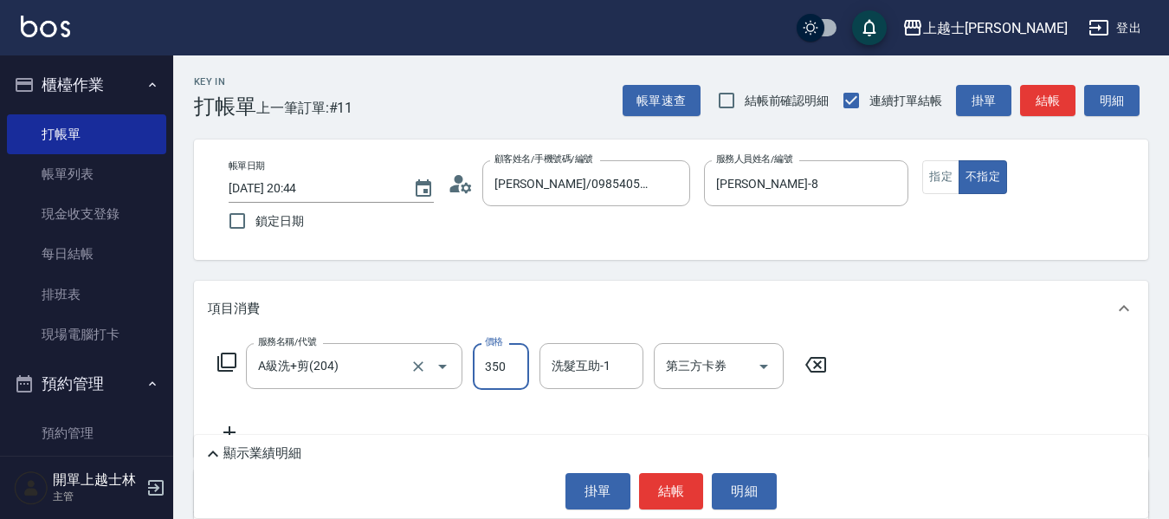
type input "350"
click at [1047, 91] on button "結帳" at bounding box center [1047, 101] width 55 height 32
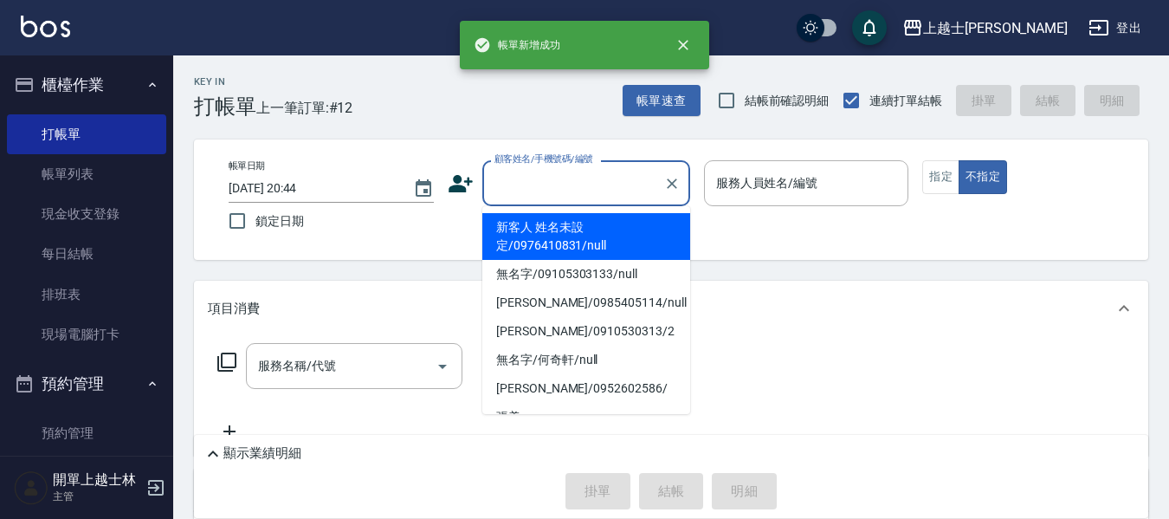
click at [591, 188] on input "顧客姓名/手機號碼/編號" at bounding box center [573, 183] width 166 height 30
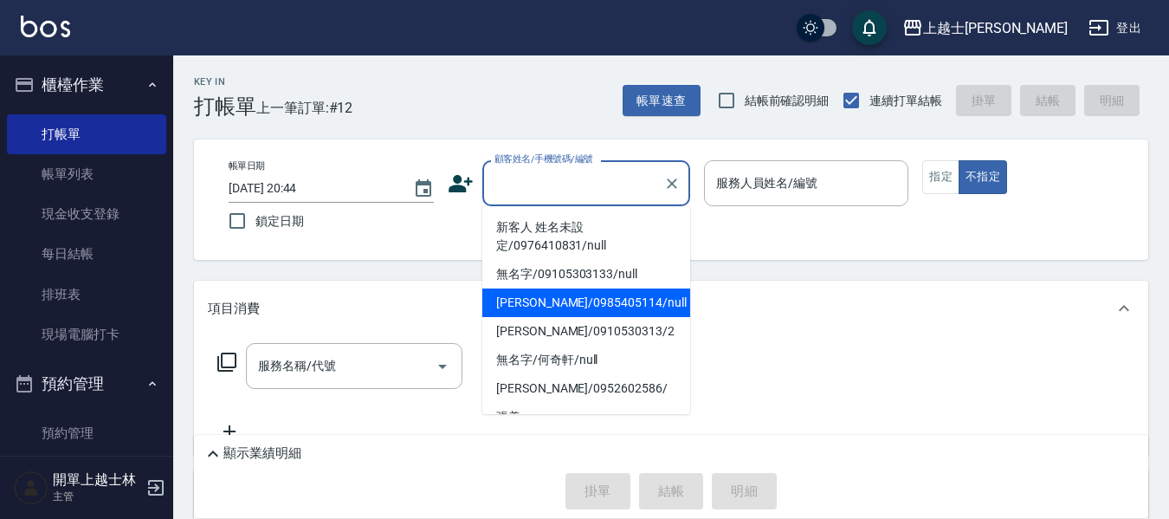
click at [591, 294] on li "[PERSON_NAME]/0985405114/null" at bounding box center [586, 302] width 208 height 29
type input "[PERSON_NAME]/0985405114/null"
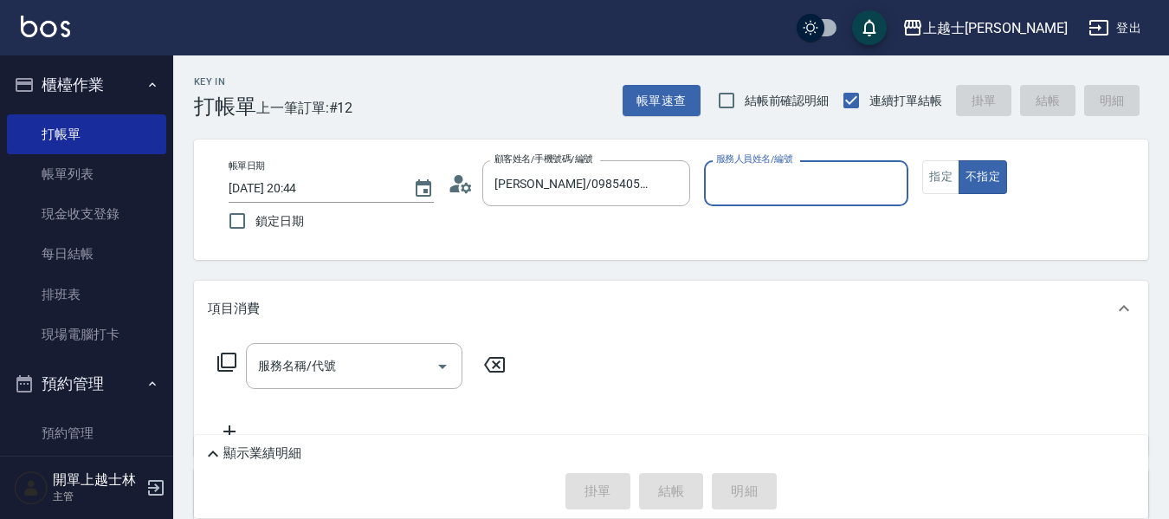
type input "[PERSON_NAME]-8"
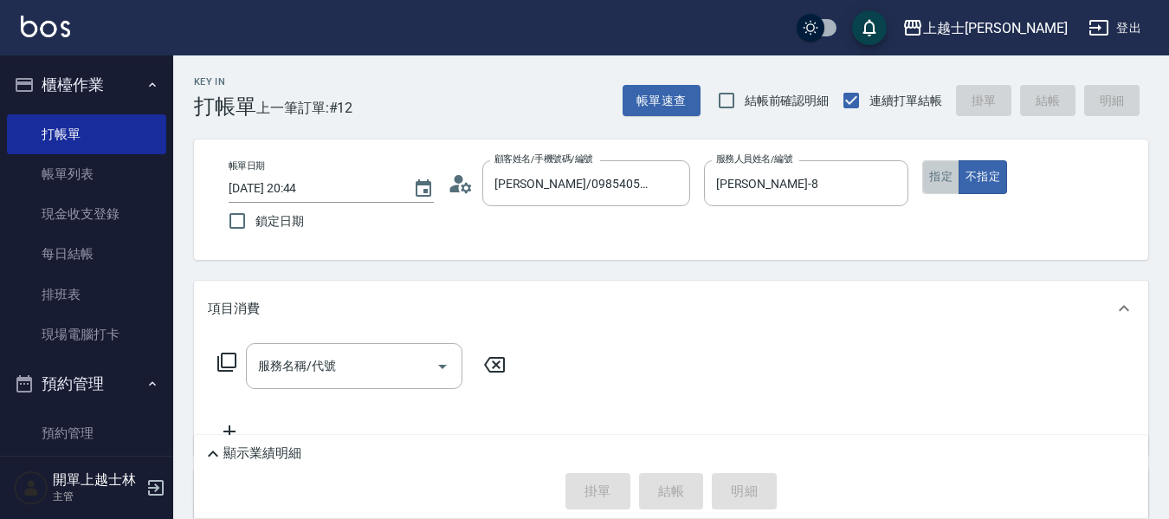
click at [930, 184] on button "指定" at bounding box center [940, 177] width 37 height 34
click at [352, 379] on input "服務名稱/代號" at bounding box center [341, 366] width 175 height 30
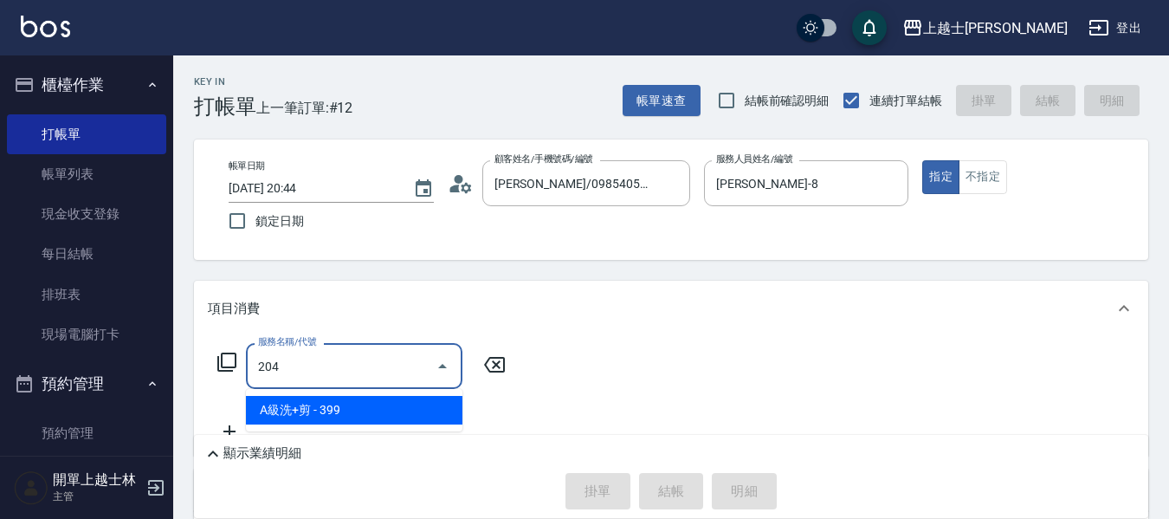
type input "A級洗+剪(204)"
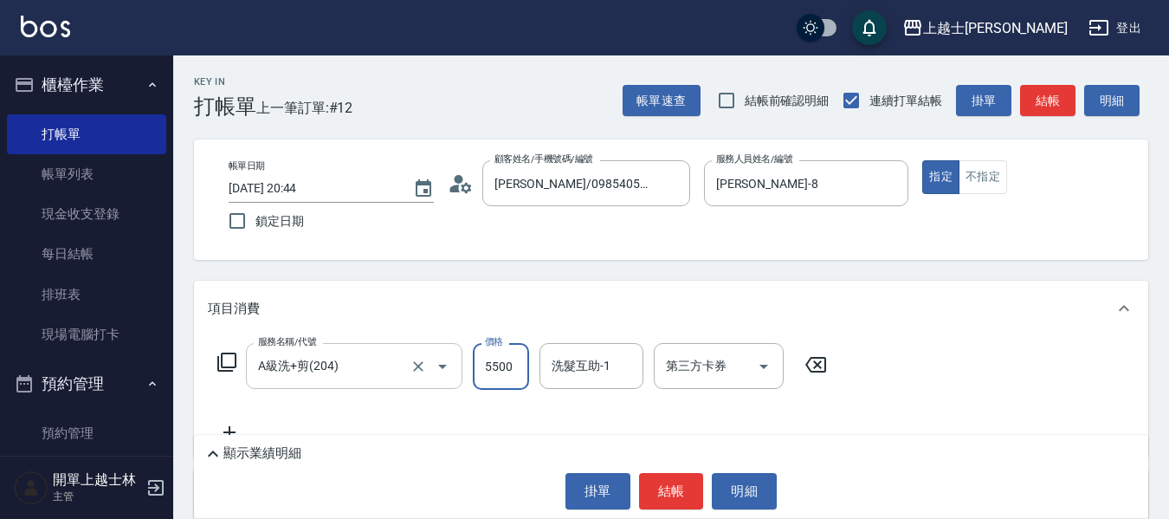
type input "5500"
type input "."
type input "500"
click at [1042, 89] on button "結帳" at bounding box center [1047, 101] width 55 height 32
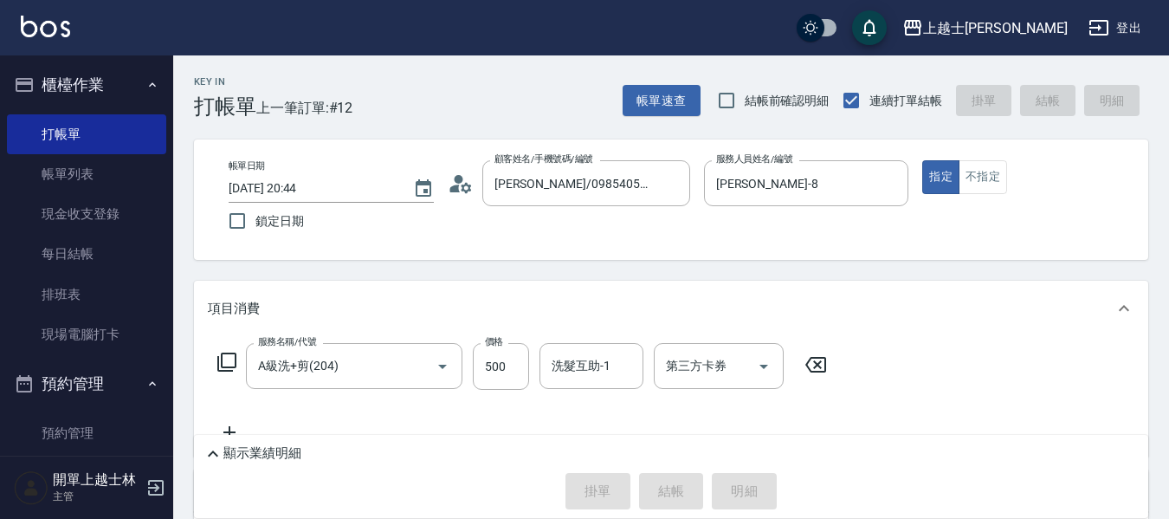
type input "[DATE] 20:45"
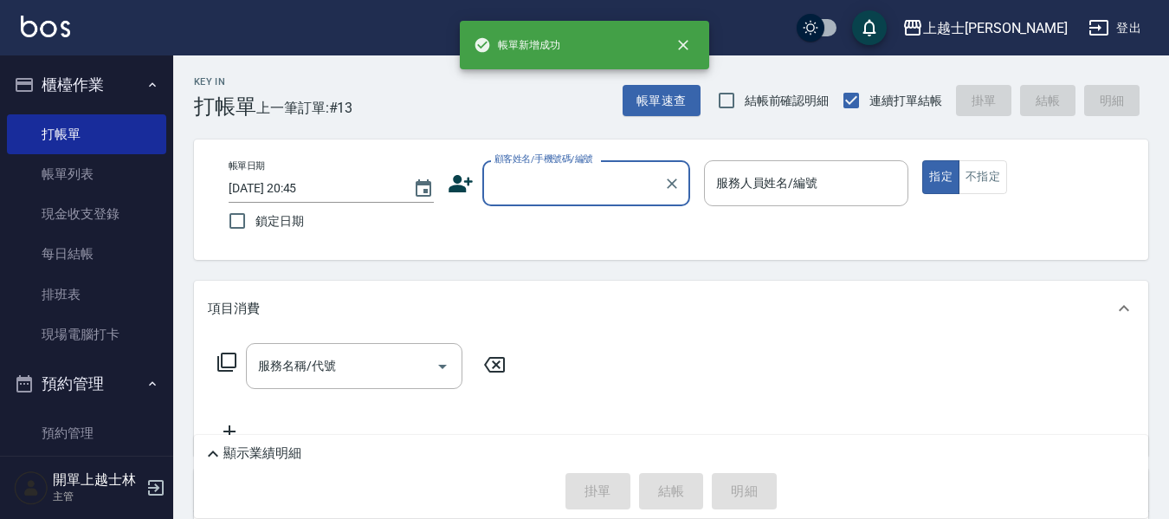
click at [526, 177] on input "顧客姓名/手機號碼/編號" at bounding box center [573, 183] width 166 height 30
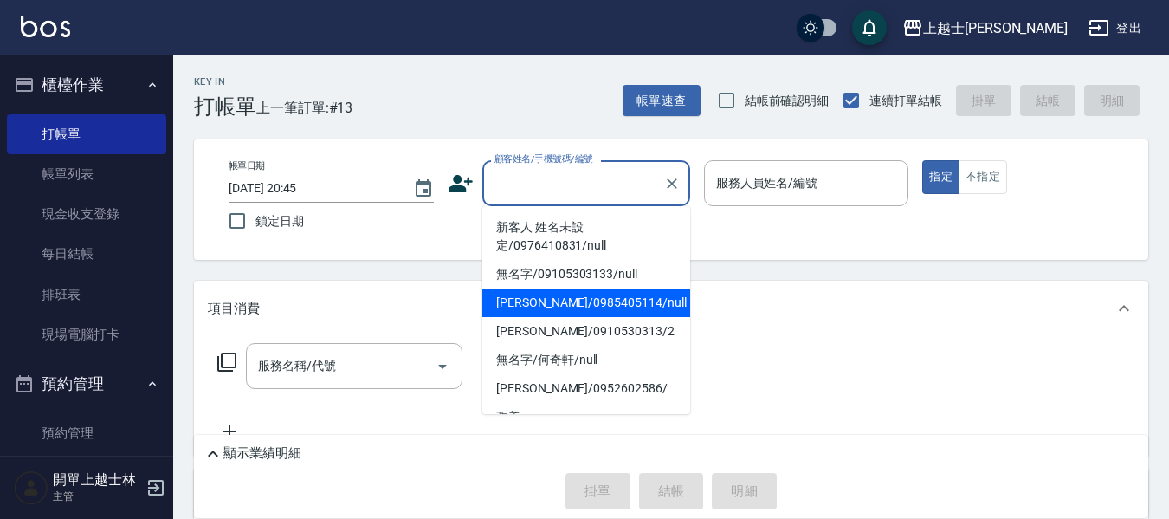
click at [576, 298] on li "[PERSON_NAME]/0985405114/null" at bounding box center [586, 302] width 208 height 29
type input "[PERSON_NAME]/0985405114/null"
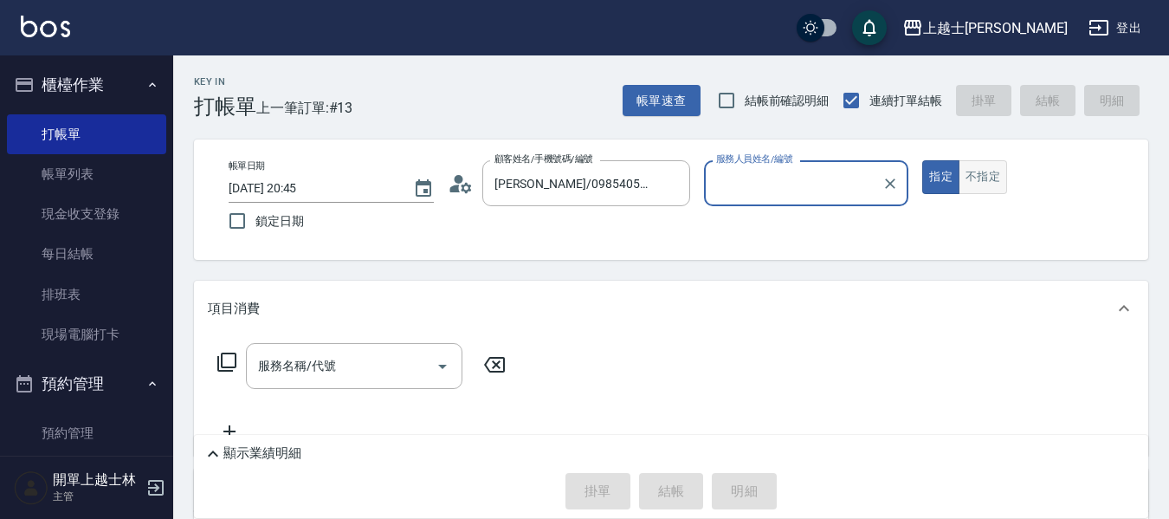
type input "[PERSON_NAME]-8"
click at [999, 169] on button "不指定" at bounding box center [982, 177] width 48 height 34
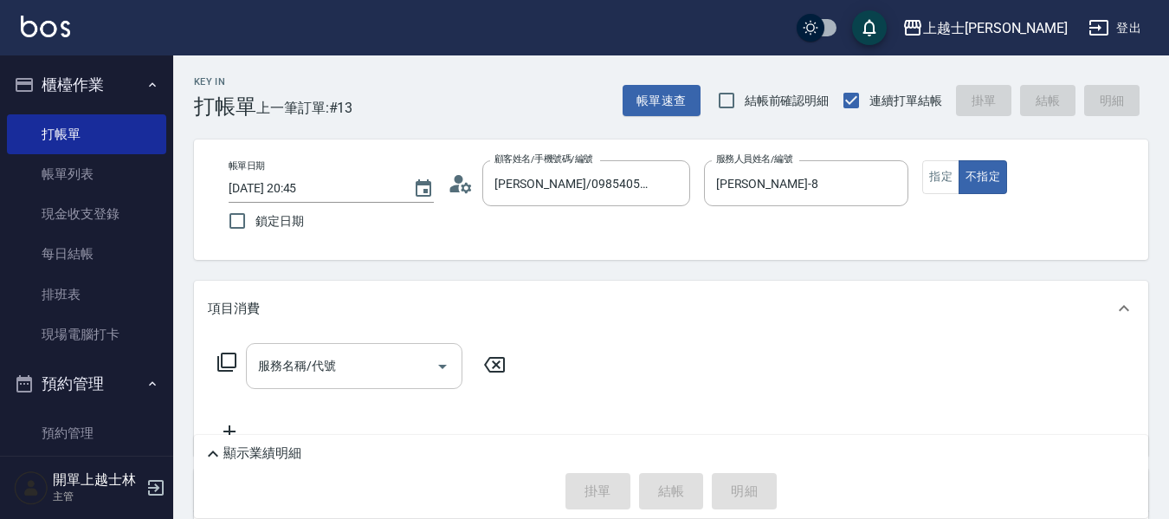
click at [368, 376] on input "服務名稱/代號" at bounding box center [341, 366] width 175 height 30
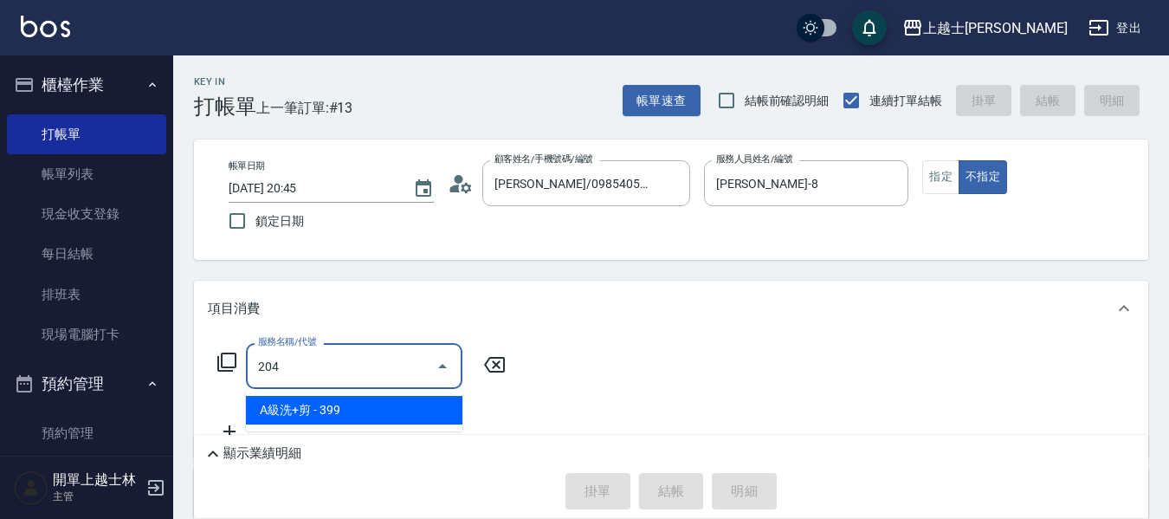
type input "A級洗+剪(204)"
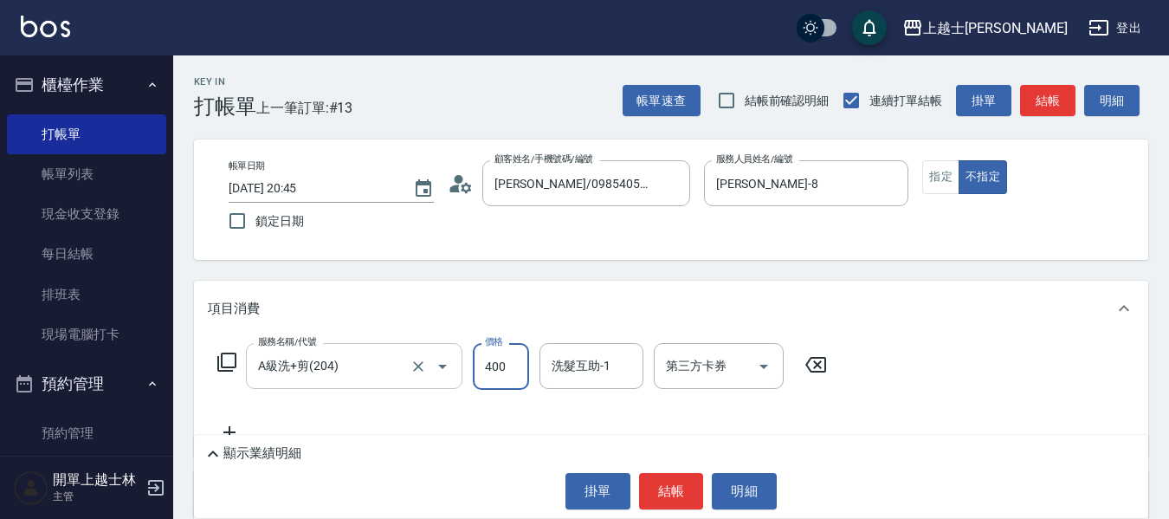
type input "400"
click at [1046, 105] on button "結帳" at bounding box center [1047, 101] width 55 height 32
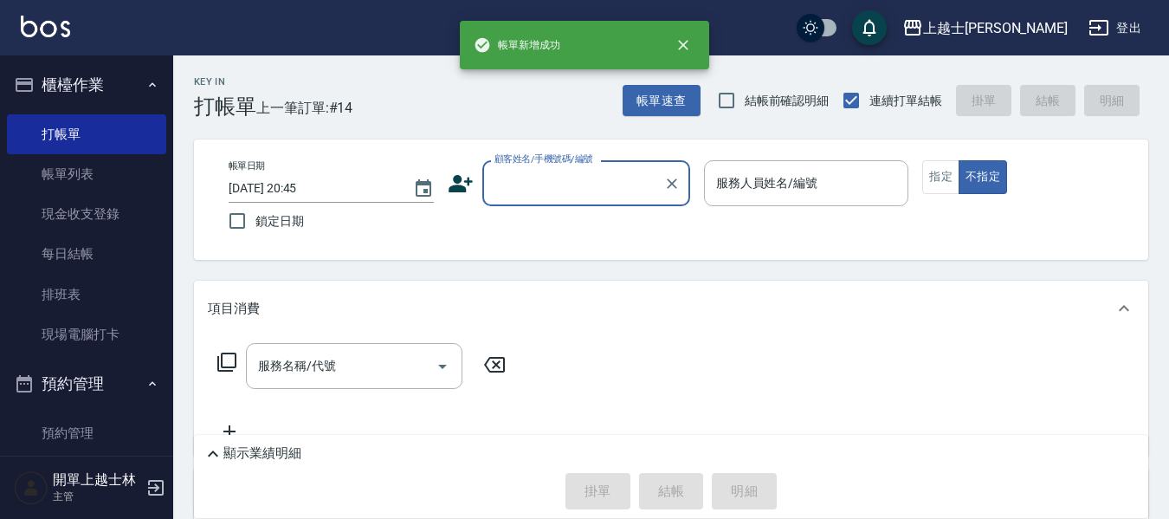
click at [519, 175] on input "顧客姓名/手機號碼/編號" at bounding box center [573, 183] width 166 height 30
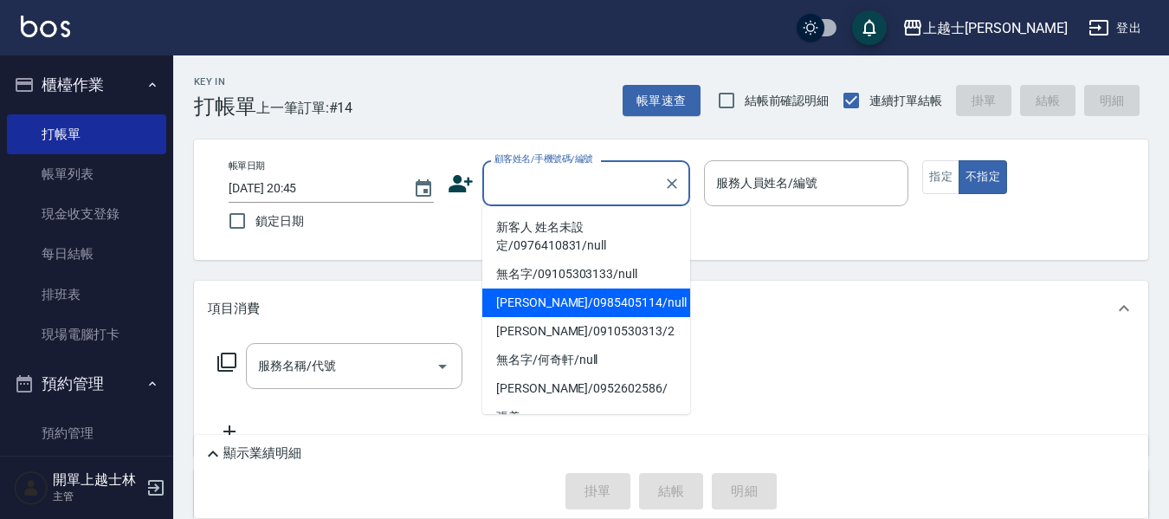
click at [558, 301] on li "[PERSON_NAME]/0985405114/null" at bounding box center [586, 302] width 208 height 29
type input "[PERSON_NAME]/0985405114/null"
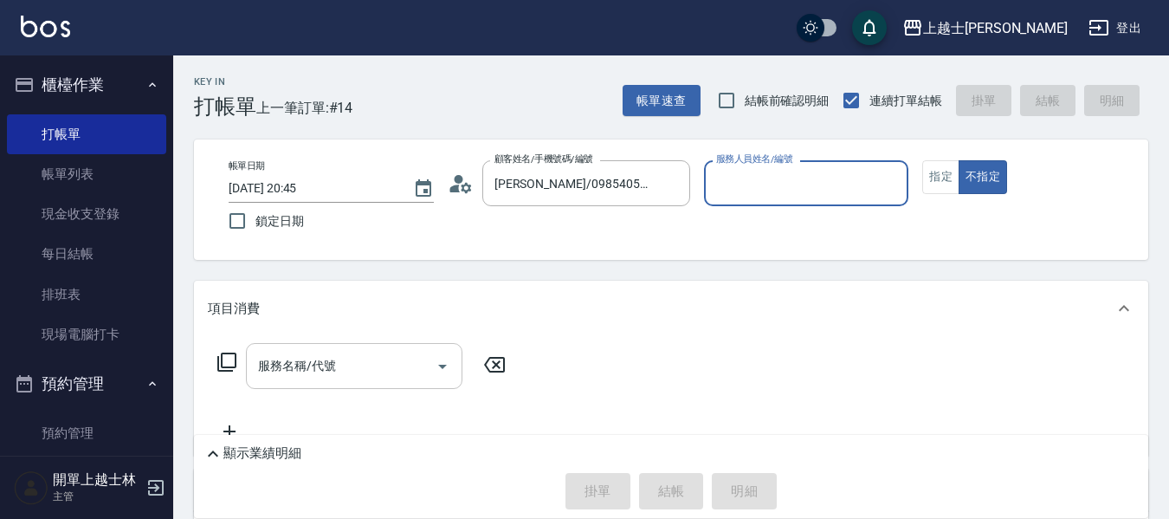
click at [296, 348] on div "服務名稱/代號" at bounding box center [354, 366] width 216 height 46
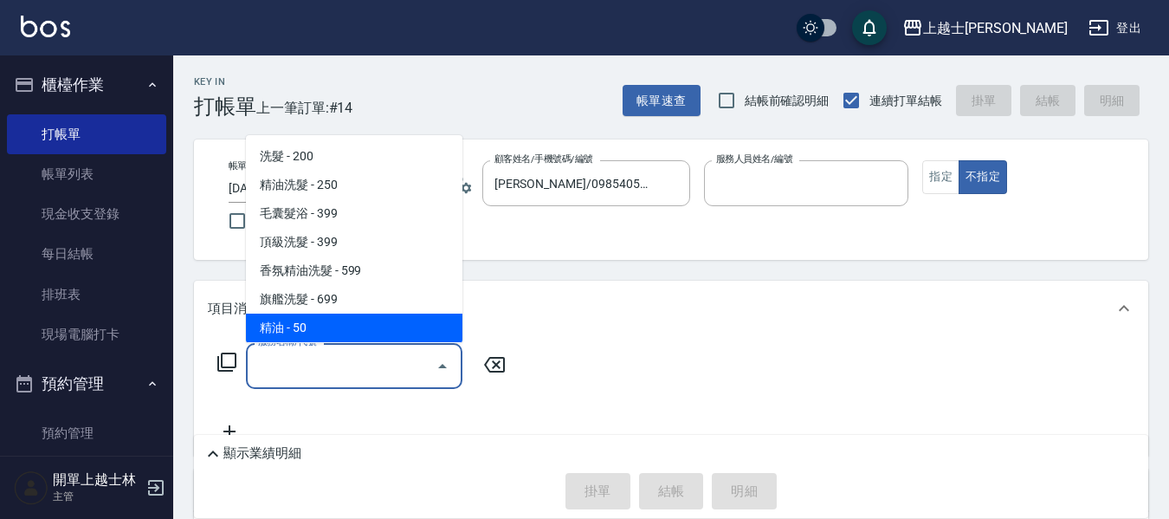
type input "[PERSON_NAME]-8"
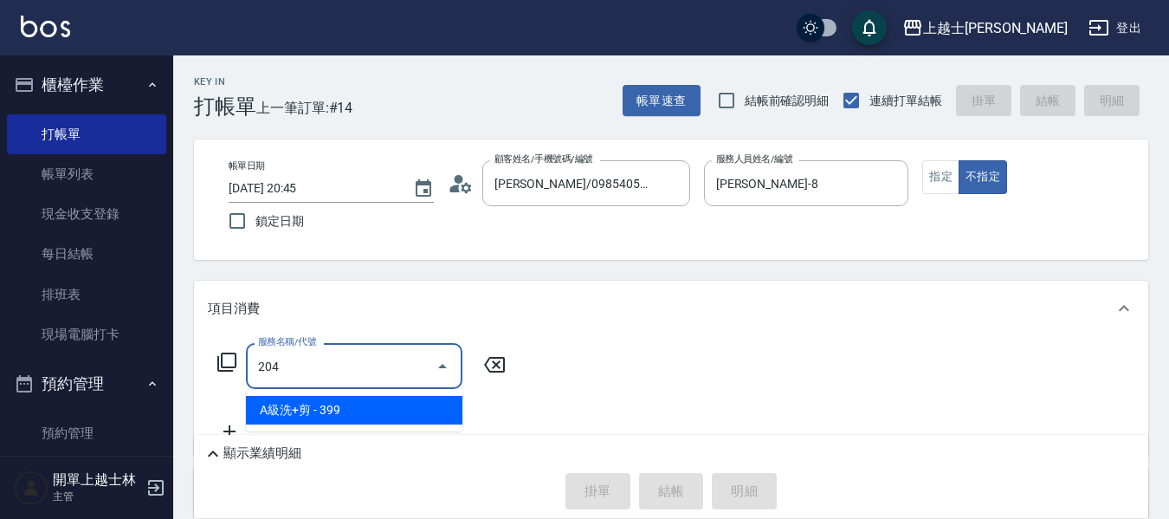
type input "A級洗+剪(204)"
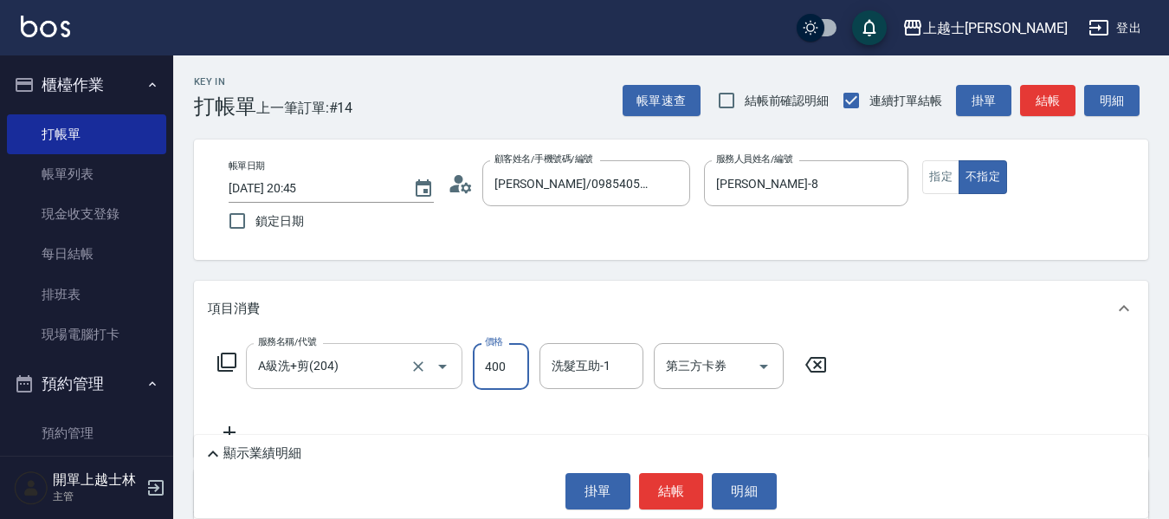
type input "400"
click at [1080, 90] on div "帳單速查 結帳前確認明細 連續打單結帳 掛單 結帳 明細" at bounding box center [886, 100] width 526 height 36
click at [1074, 90] on button "結帳" at bounding box center [1047, 101] width 55 height 32
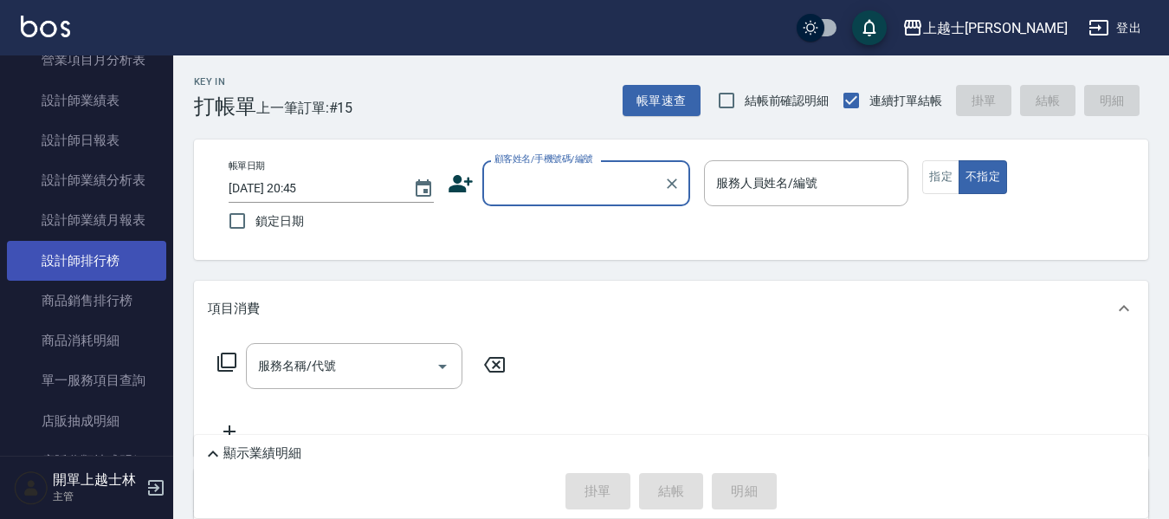
scroll to position [952, 0]
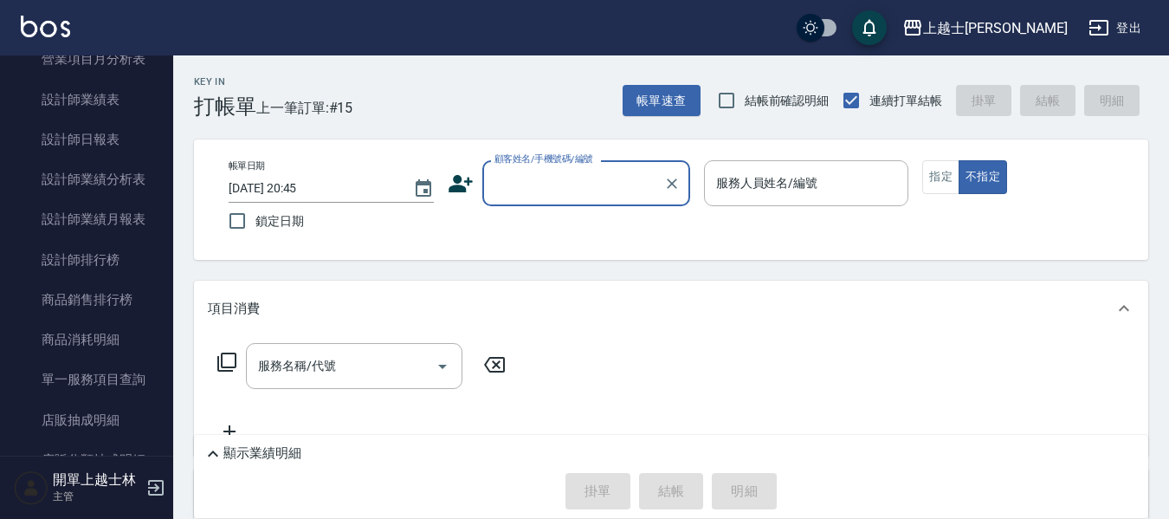
drag, startPoint x: 109, startPoint y: 140, endPoint x: 461, endPoint y: 288, distance: 382.2
click at [109, 140] on link "設計師日報表" at bounding box center [86, 139] width 159 height 40
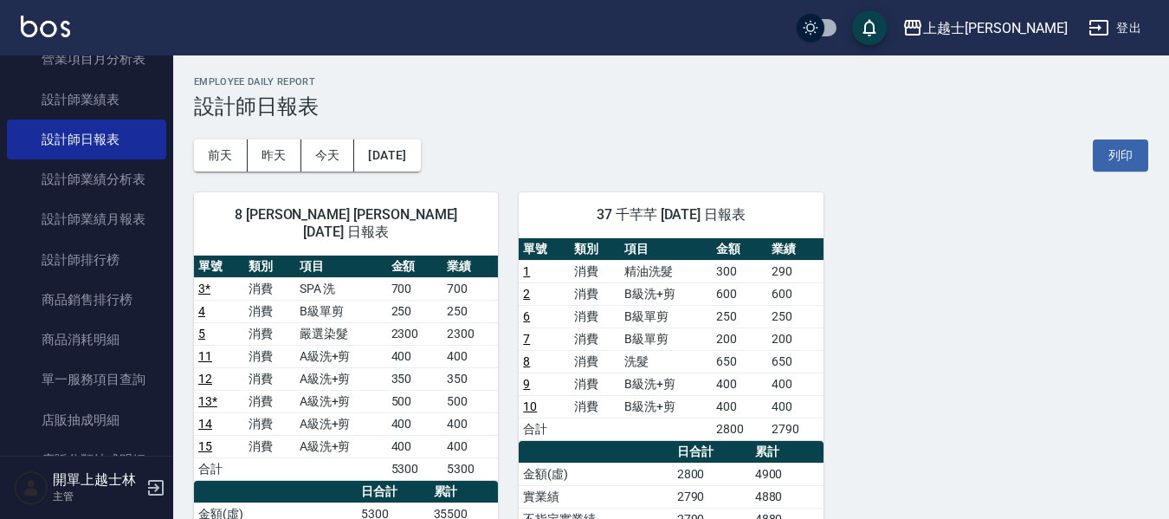
click at [210, 281] on td "3 *" at bounding box center [219, 288] width 50 height 23
click at [216, 300] on td "4" at bounding box center [219, 311] width 50 height 23
click at [216, 326] on td "5" at bounding box center [219, 333] width 50 height 23
drag, startPoint x: 222, startPoint y: 335, endPoint x: 227, endPoint y: 355, distance: 20.6
click at [223, 345] on td "11" at bounding box center [219, 356] width 50 height 23
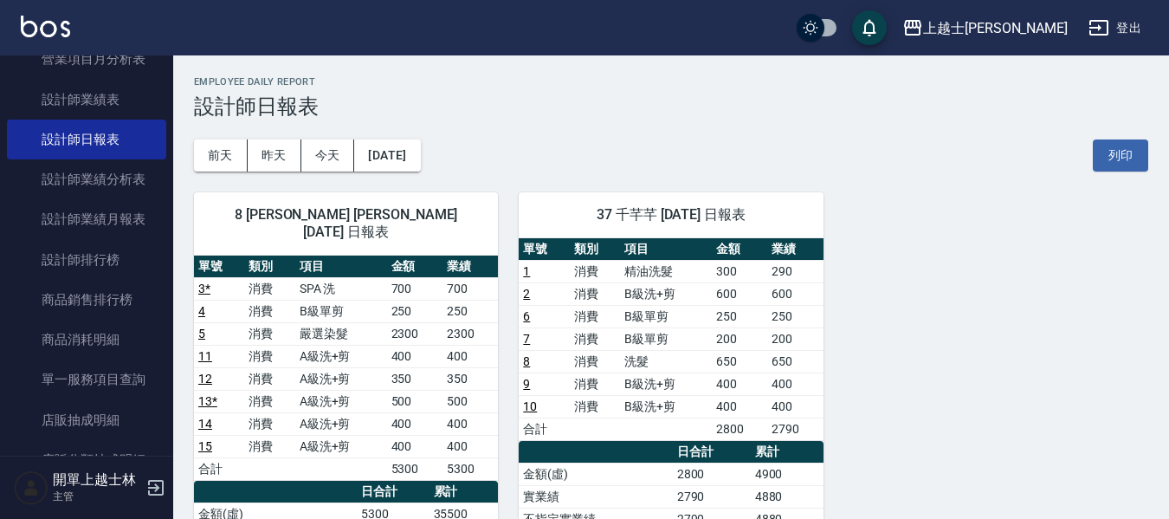
click at [227, 367] on td "12" at bounding box center [219, 378] width 50 height 23
click at [227, 390] on td "13 *" at bounding box center [219, 401] width 50 height 23
click at [227, 412] on td "14" at bounding box center [219, 423] width 50 height 23
click at [236, 435] on td "15" at bounding box center [219, 446] width 50 height 23
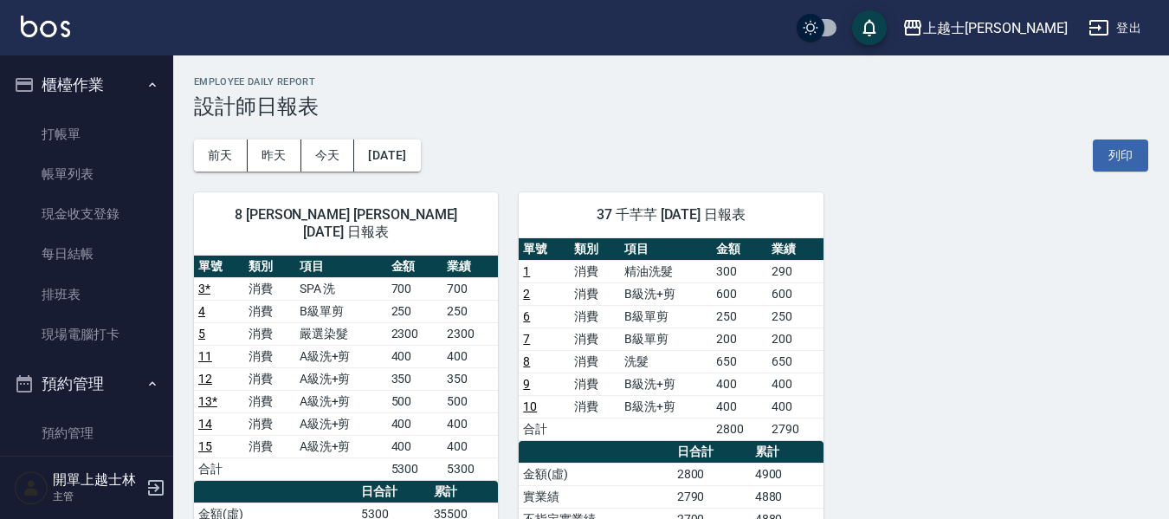
drag, startPoint x: 81, startPoint y: 182, endPoint x: 454, endPoint y: 356, distance: 411.0
click at [81, 182] on link "帳單列表" at bounding box center [86, 174] width 159 height 40
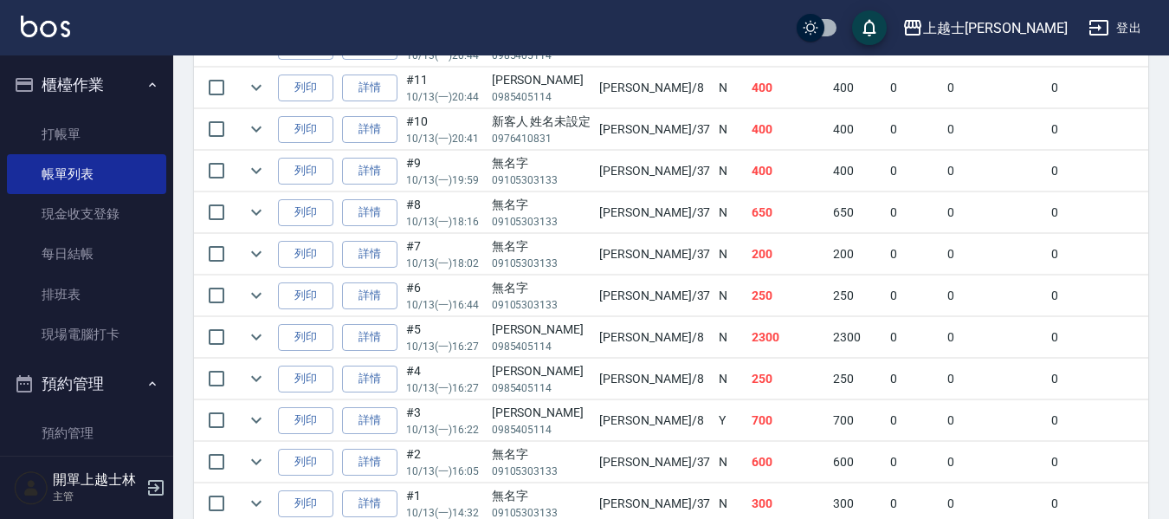
scroll to position [761, 0]
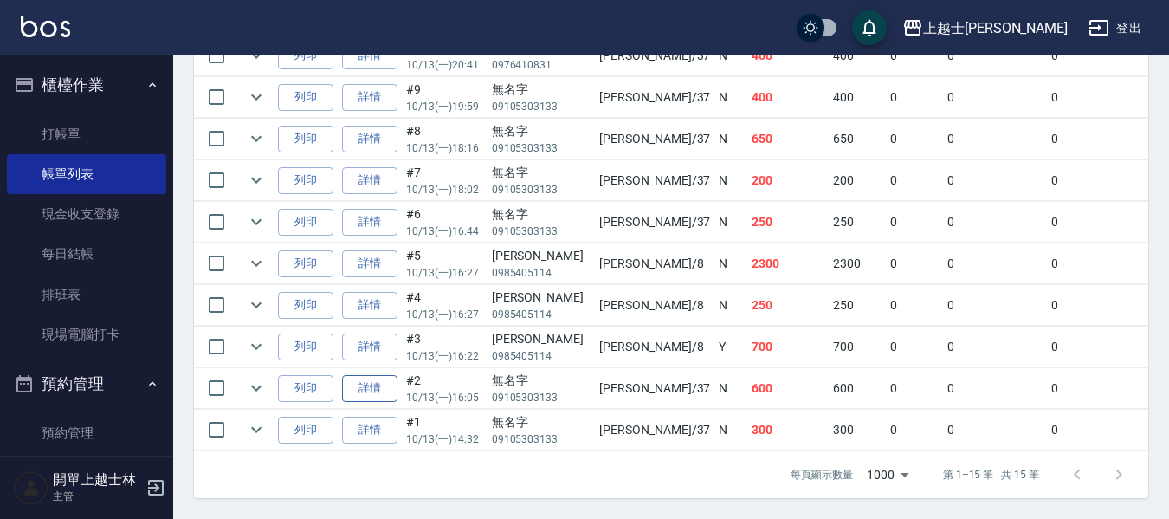
click at [366, 375] on link "詳情" at bounding box center [369, 388] width 55 height 27
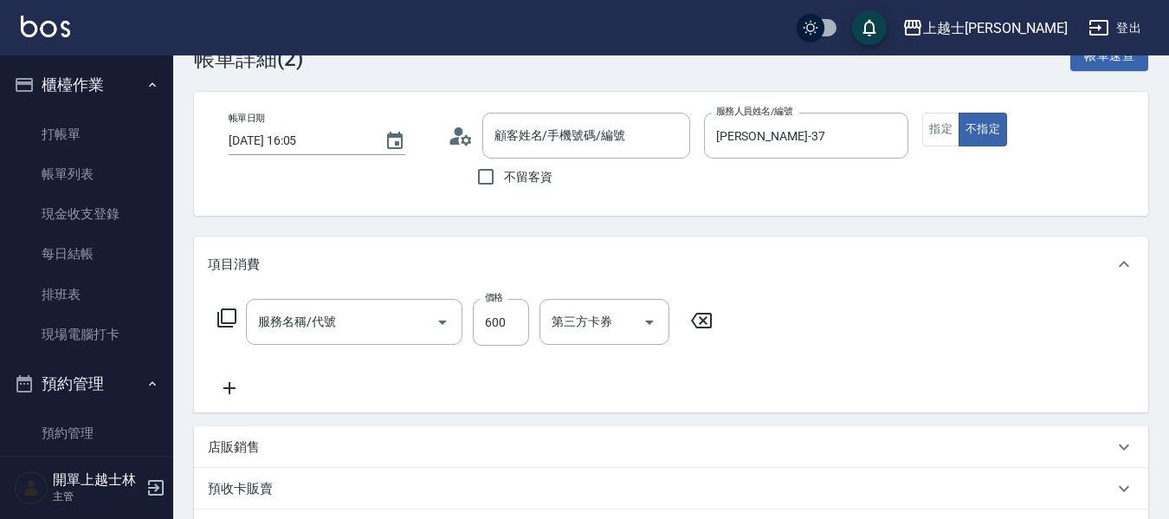
type input "[DATE] 16:05"
type input "[PERSON_NAME]-37"
type input "B級洗+剪(203)"
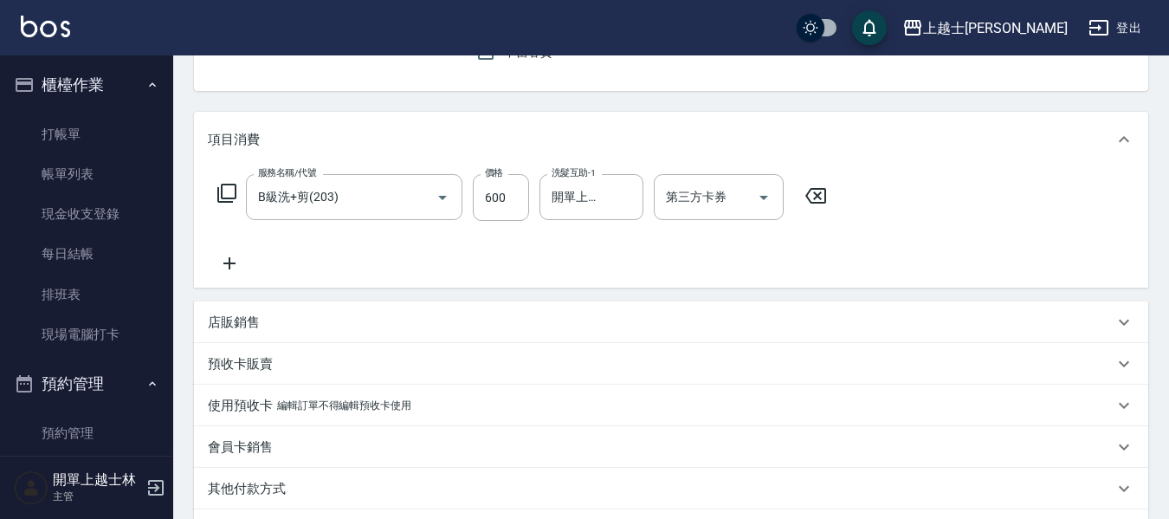
type input "無名字/09105303133/null"
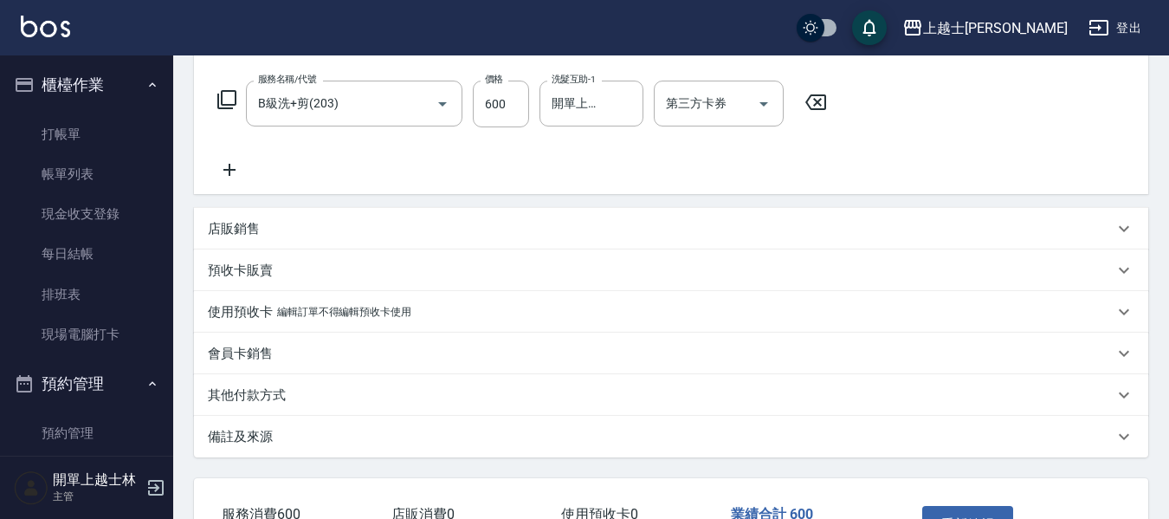
scroll to position [260, 0]
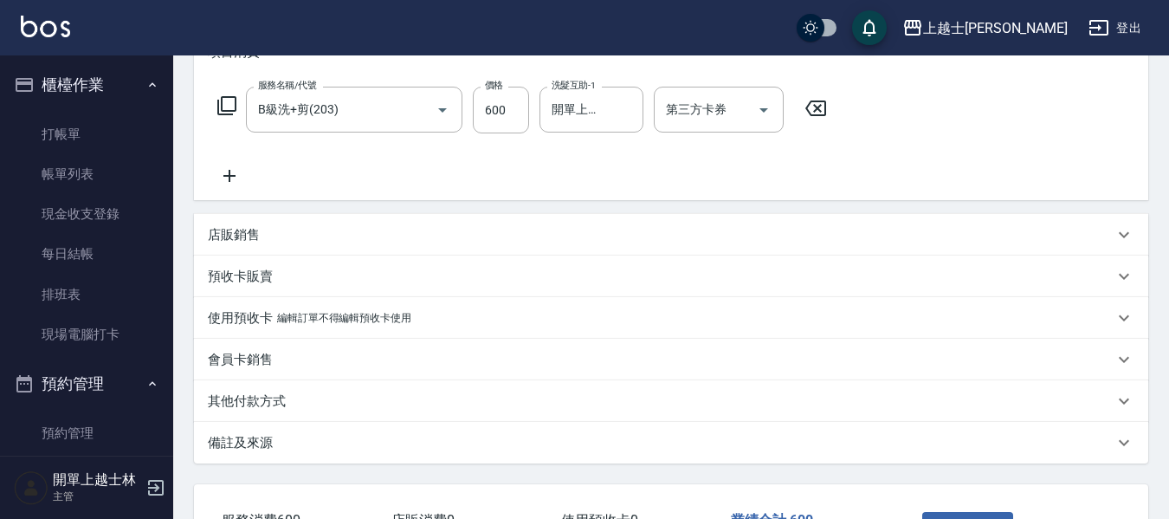
click at [421, 401] on div "其他付款方式" at bounding box center [661, 401] width 906 height 18
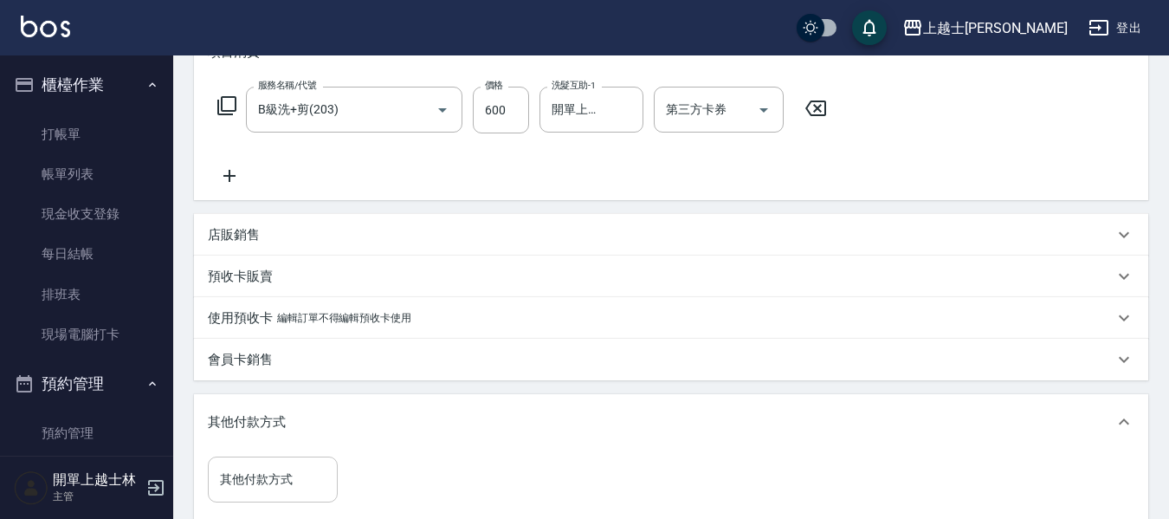
click at [298, 482] on input "其他付款方式" at bounding box center [273, 479] width 114 height 30
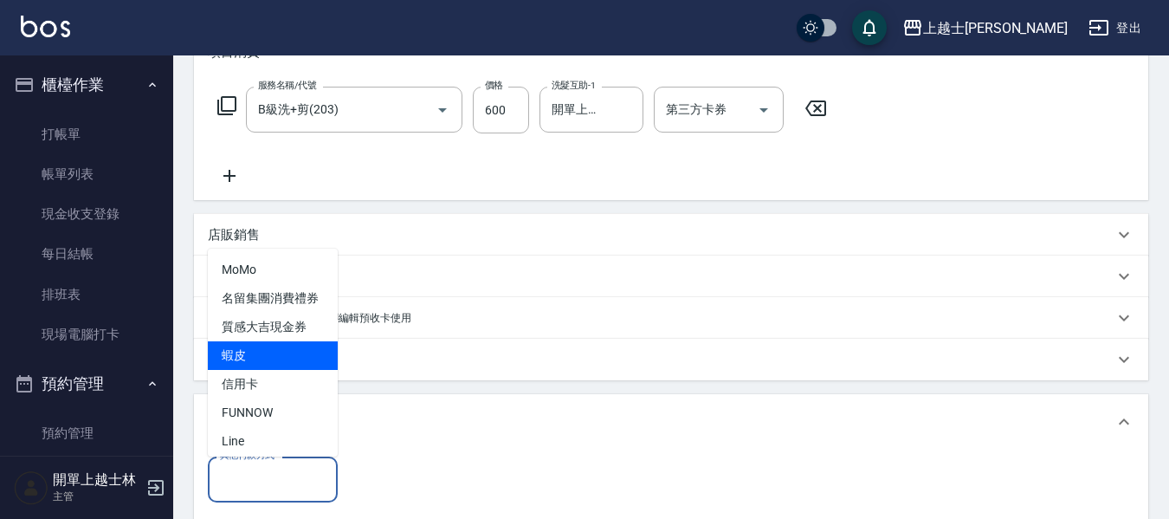
click at [289, 370] on span "蝦皮" at bounding box center [273, 355] width 130 height 29
type input "蝦皮"
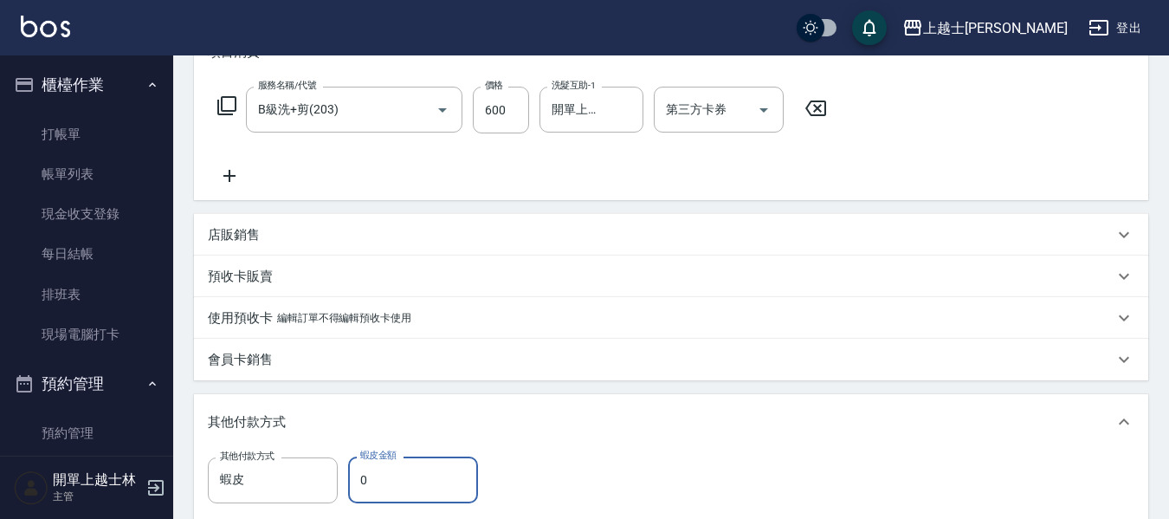
click at [431, 479] on input "0" at bounding box center [413, 479] width 130 height 47
type input "600"
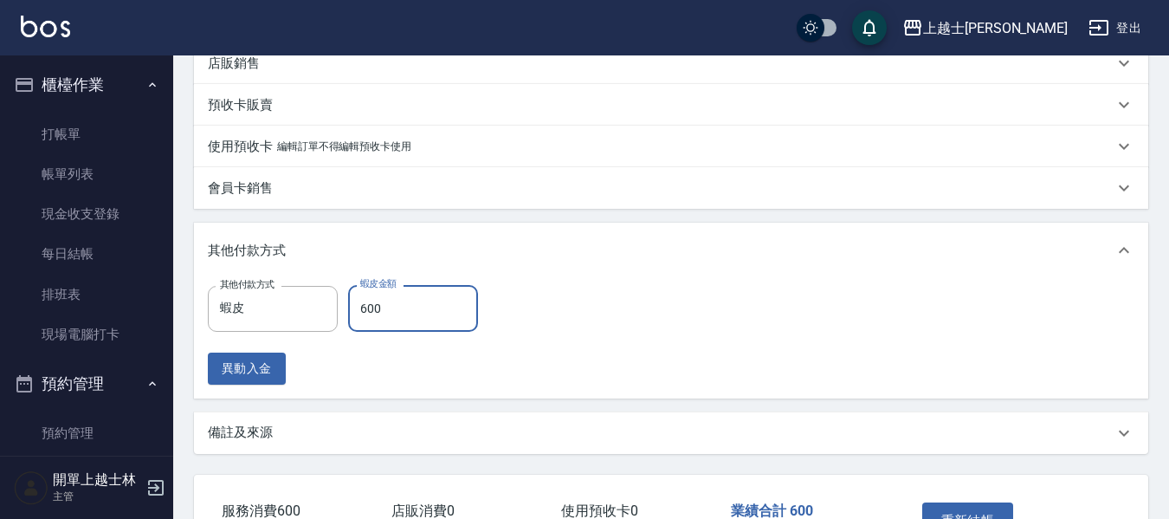
scroll to position [467, 0]
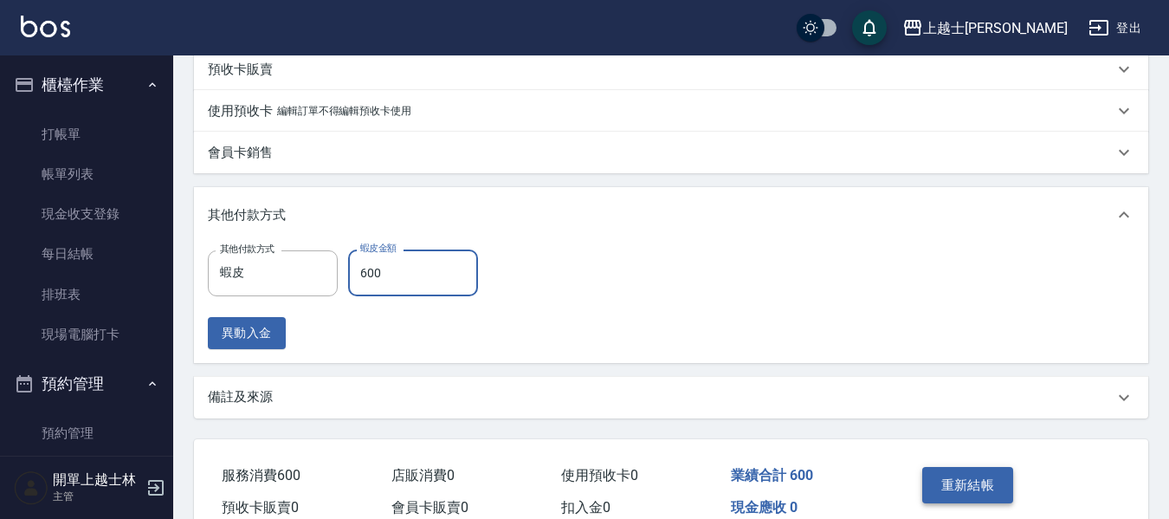
click at [947, 477] on button "重新結帳" at bounding box center [968, 485] width 92 height 36
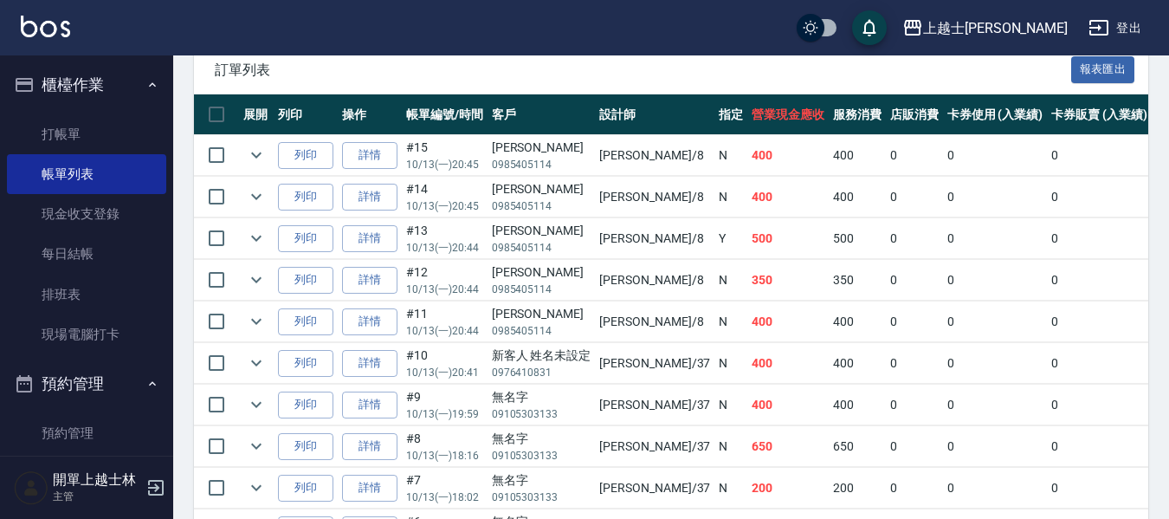
scroll to position [346, 0]
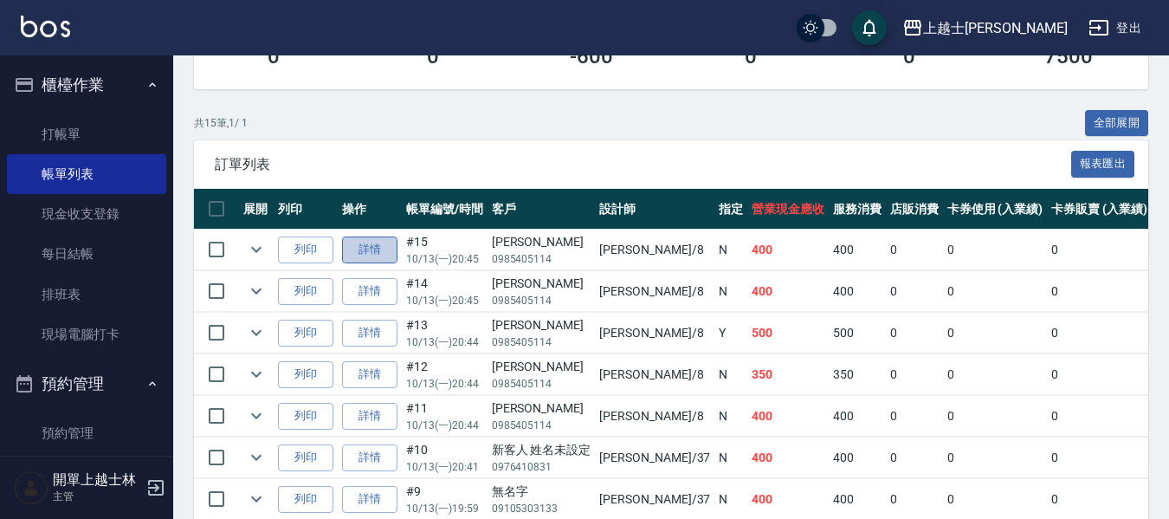
click at [355, 258] on link "詳情" at bounding box center [369, 249] width 55 height 27
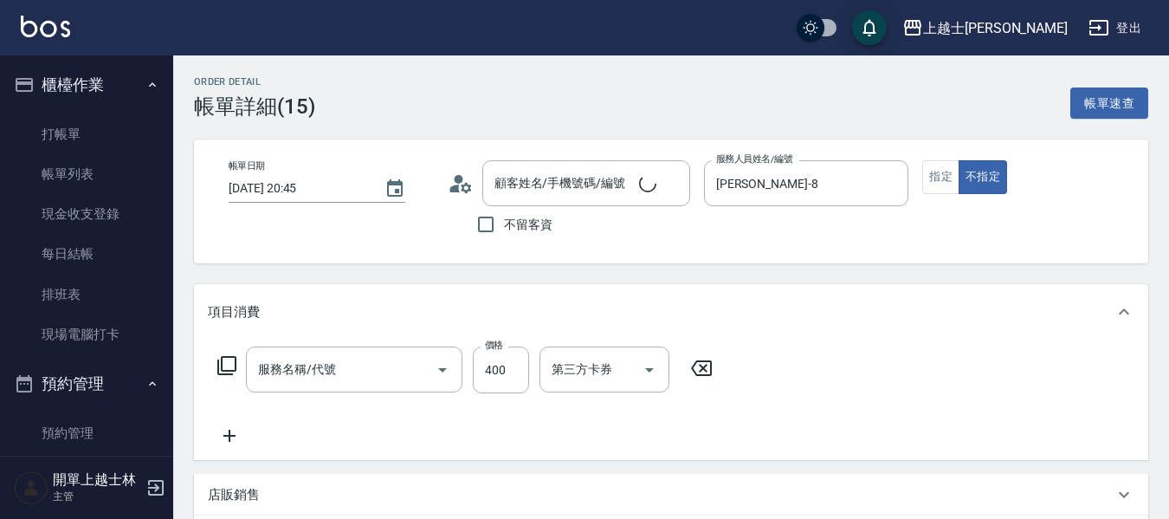
type input "[DATE] 20:45"
type input "[PERSON_NAME]-8"
click at [603, 373] on div "第三方卡券 第三方卡券" at bounding box center [604, 369] width 130 height 46
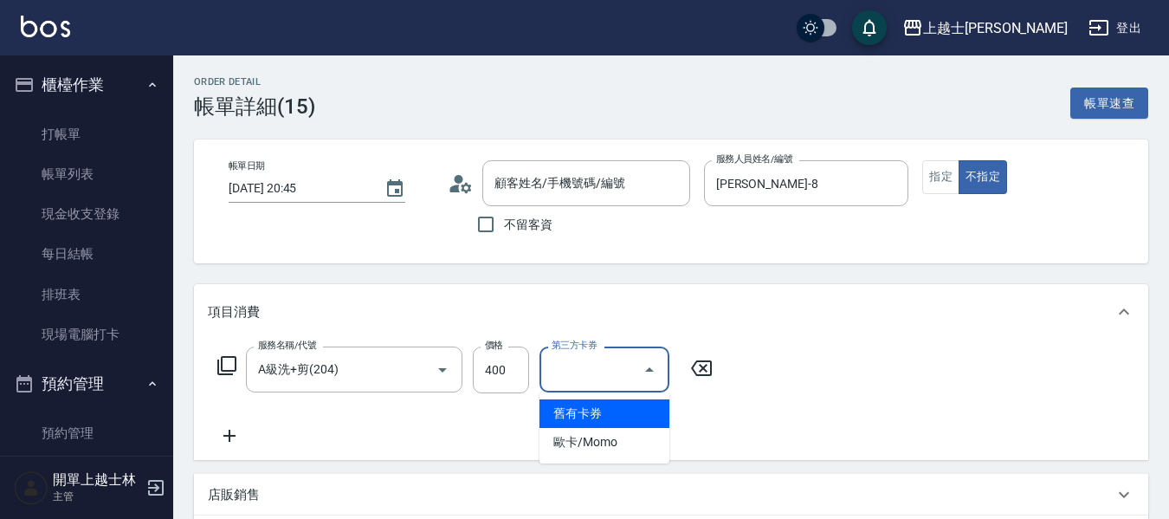
type input "[PERSON_NAME]/0985405114/null"
type input "A級洗+剪(204)"
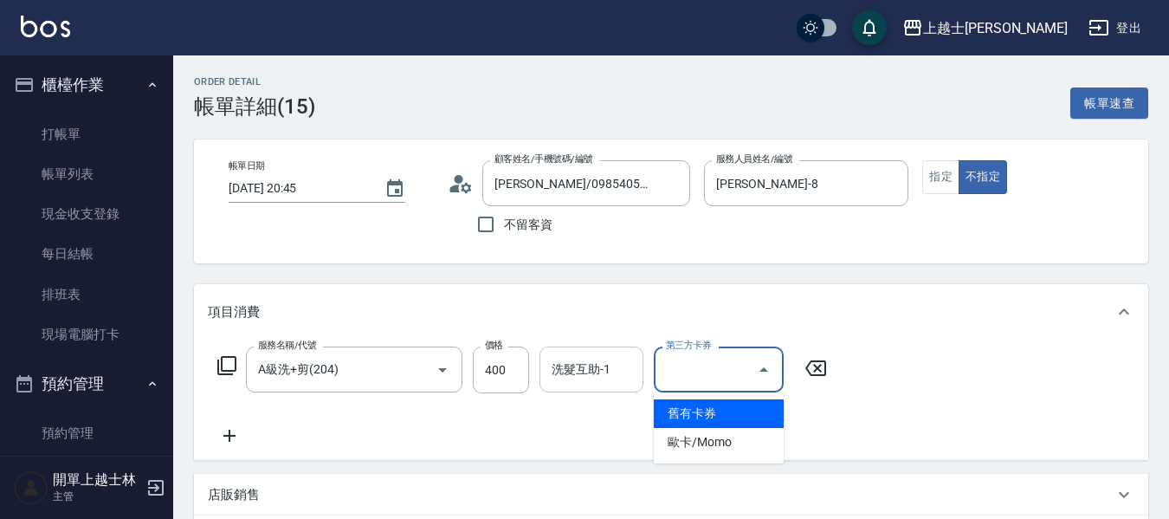
click at [601, 372] on div "洗髮互助-1 洗髮互助-1" at bounding box center [591, 369] width 104 height 46
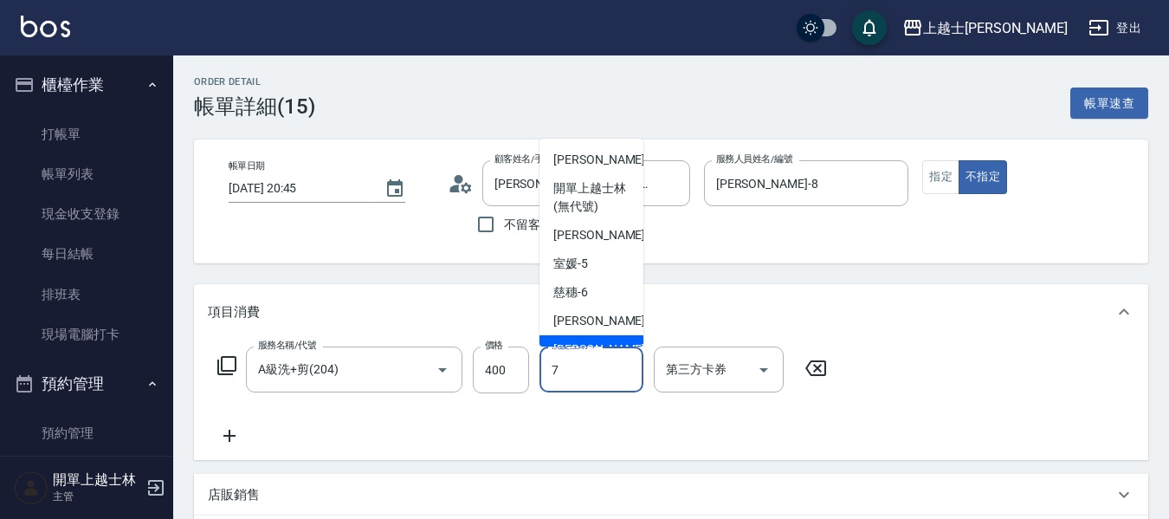
type input "[PERSON_NAME]-7"
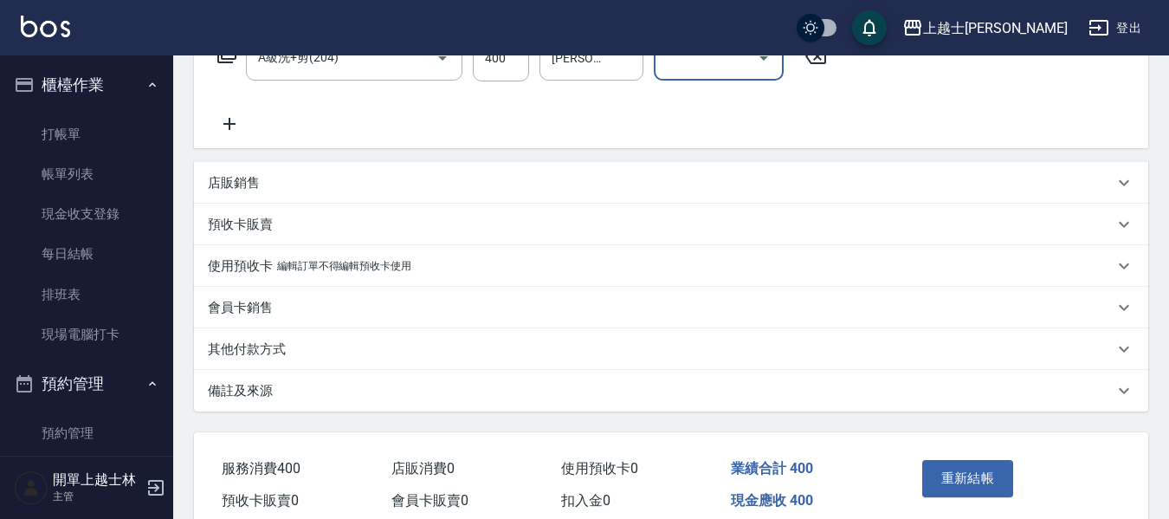
scroll to position [391, 0]
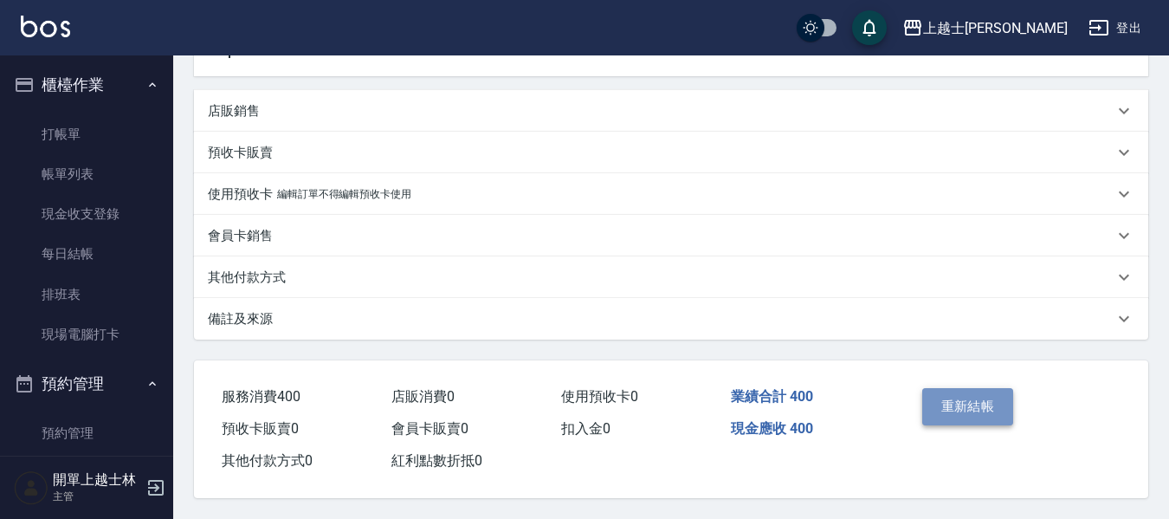
click at [948, 404] on button "重新結帳" at bounding box center [968, 406] width 92 height 36
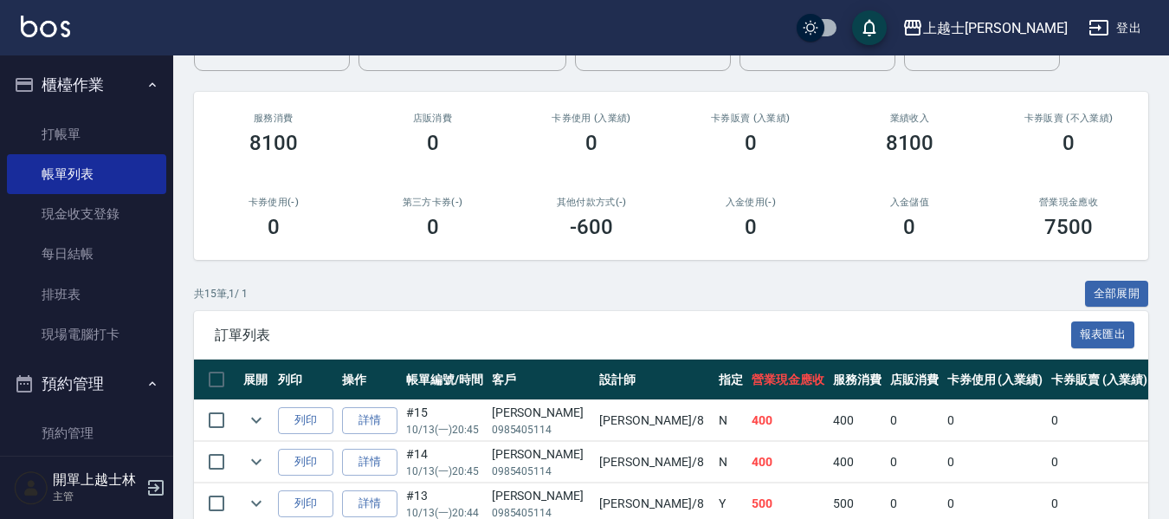
scroll to position [260, 0]
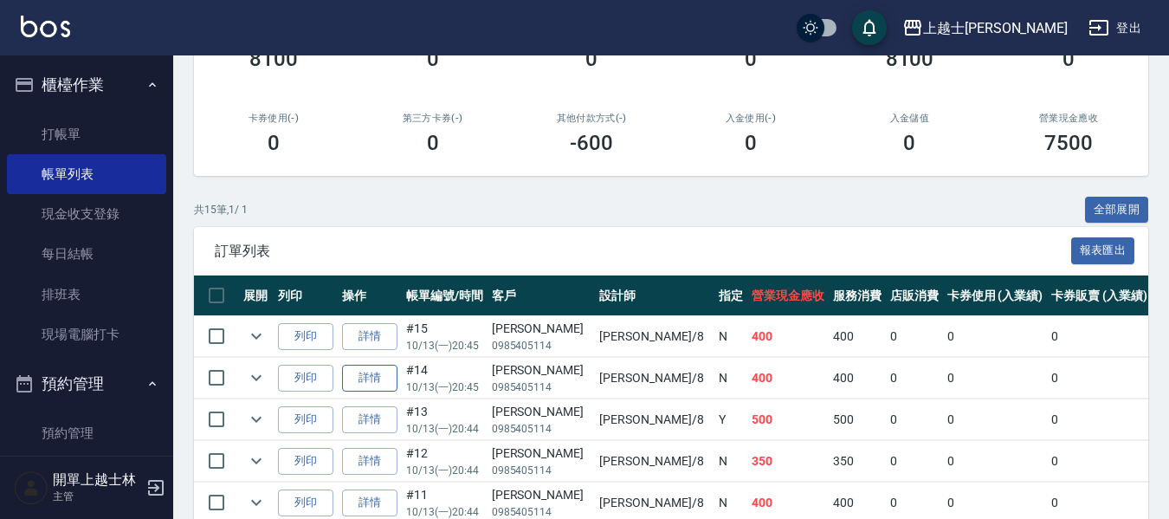
click at [378, 383] on link "詳情" at bounding box center [369, 378] width 55 height 27
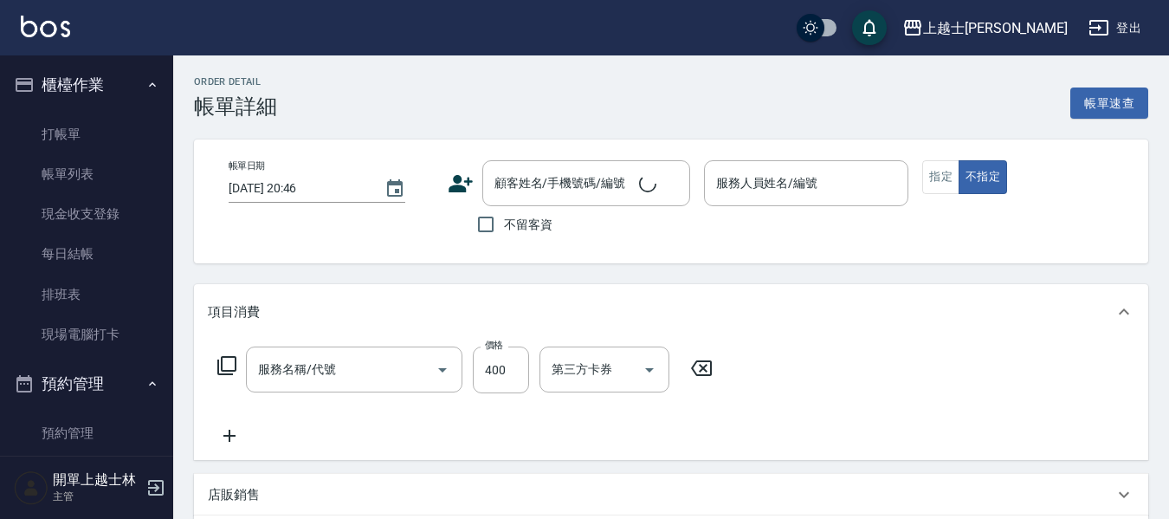
type input "[DATE] 20:45"
type input "[PERSON_NAME]-8"
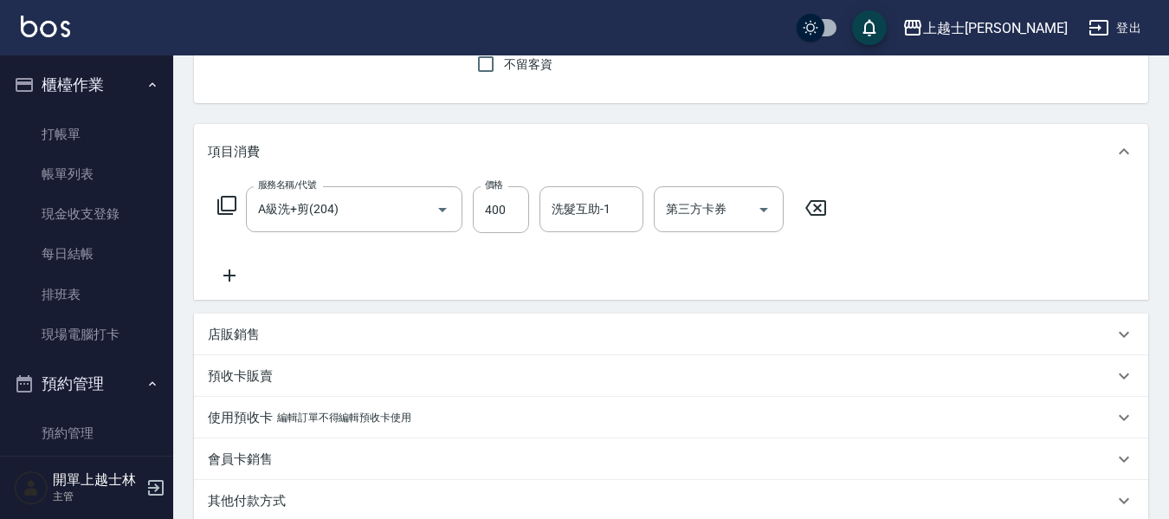
type input "[PERSON_NAME]/0985405114/null"
type input "A級洗+剪(204)"
click at [561, 210] on div "洗髮互助-1 洗髮互助-1" at bounding box center [591, 209] width 104 height 46
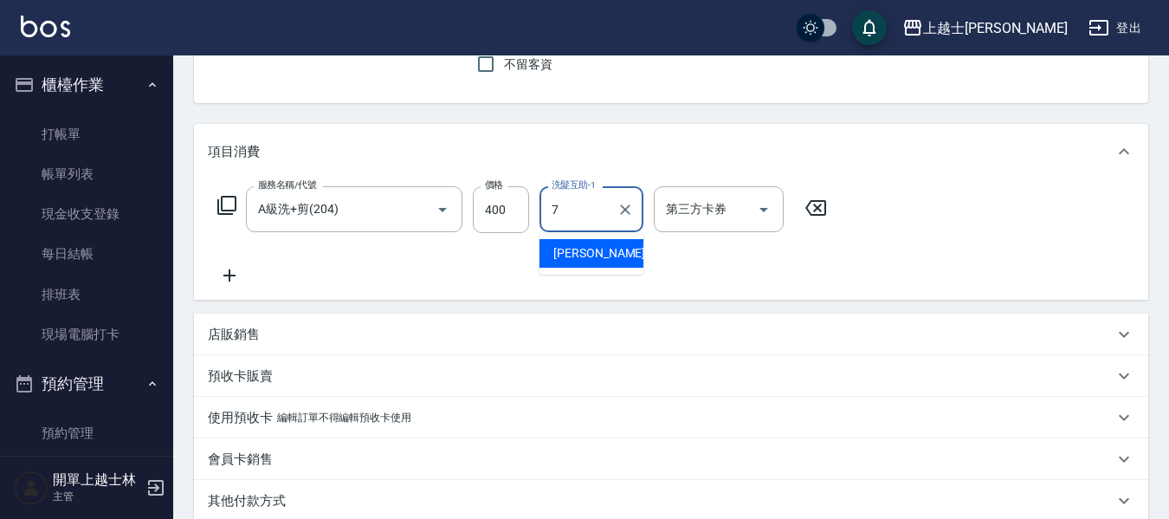
type input "[PERSON_NAME]-7"
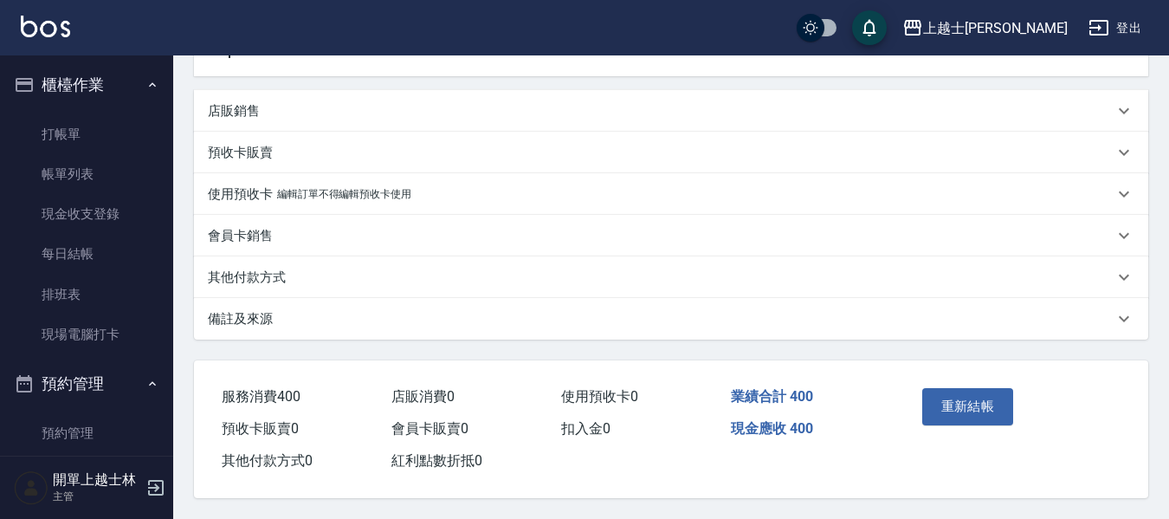
scroll to position [391, 0]
click at [948, 396] on button "重新結帳" at bounding box center [968, 406] width 92 height 36
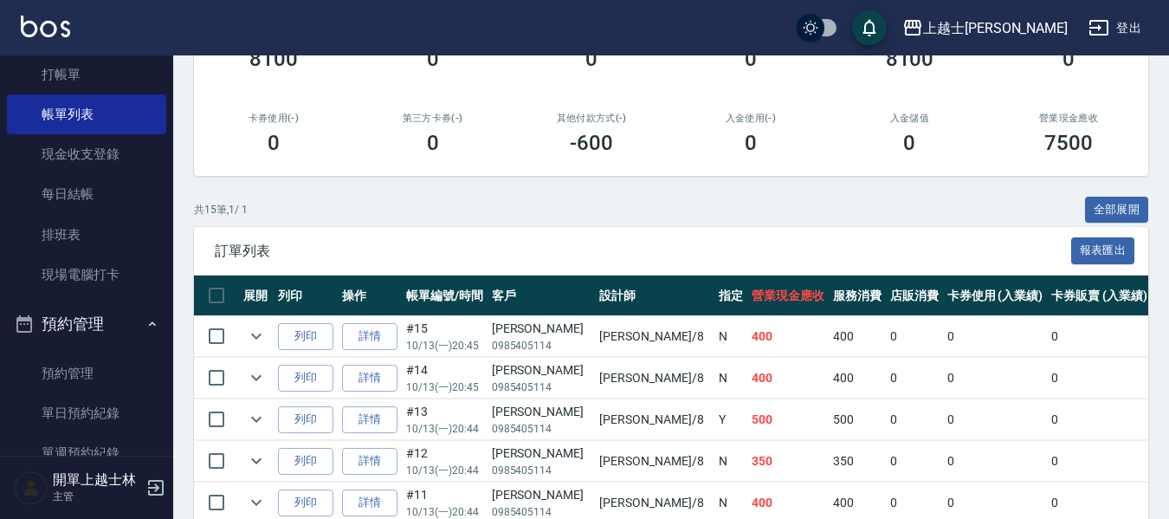
scroll to position [87, 0]
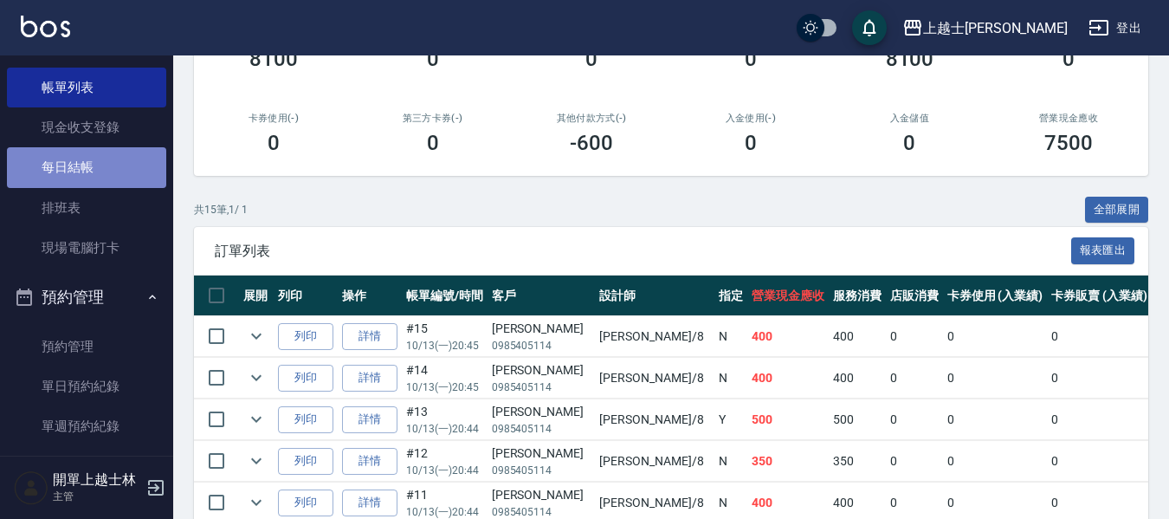
click at [112, 164] on link "每日結帳" at bounding box center [86, 167] width 159 height 40
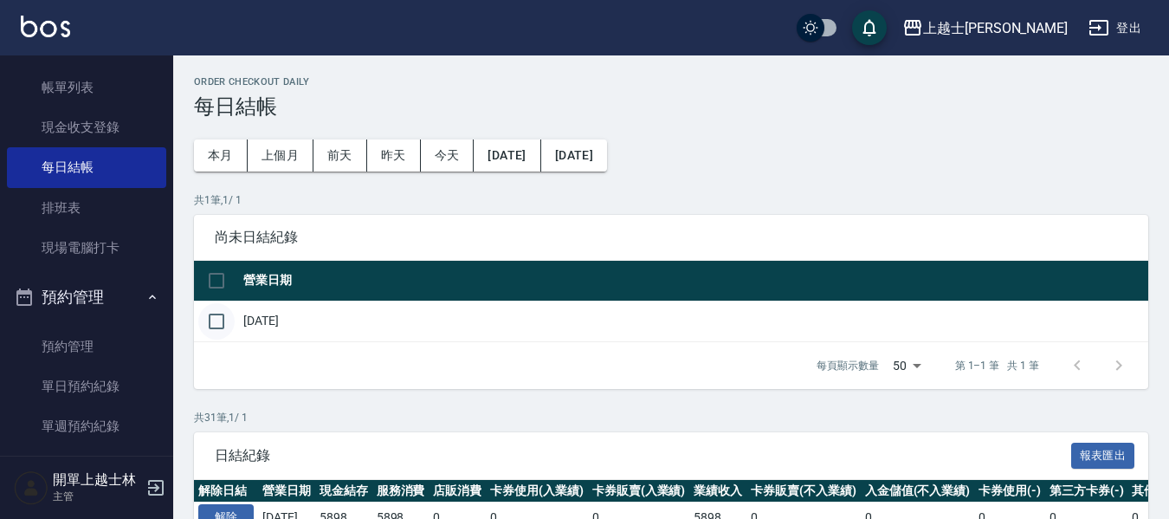
click at [220, 326] on input "checkbox" at bounding box center [216, 321] width 36 height 36
checkbox input "true"
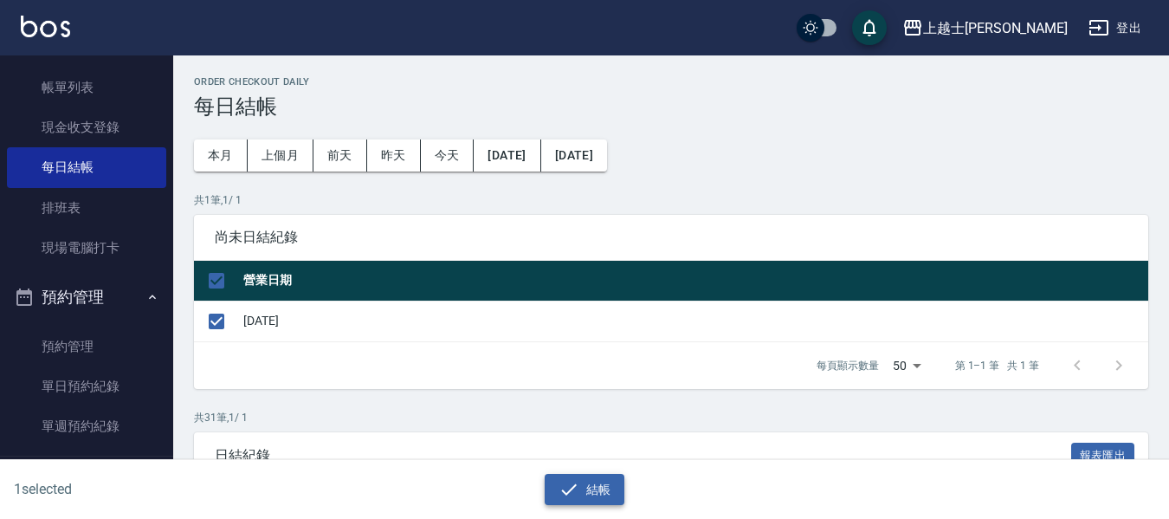
click at [575, 488] on icon "button" at bounding box center [568, 489] width 21 height 21
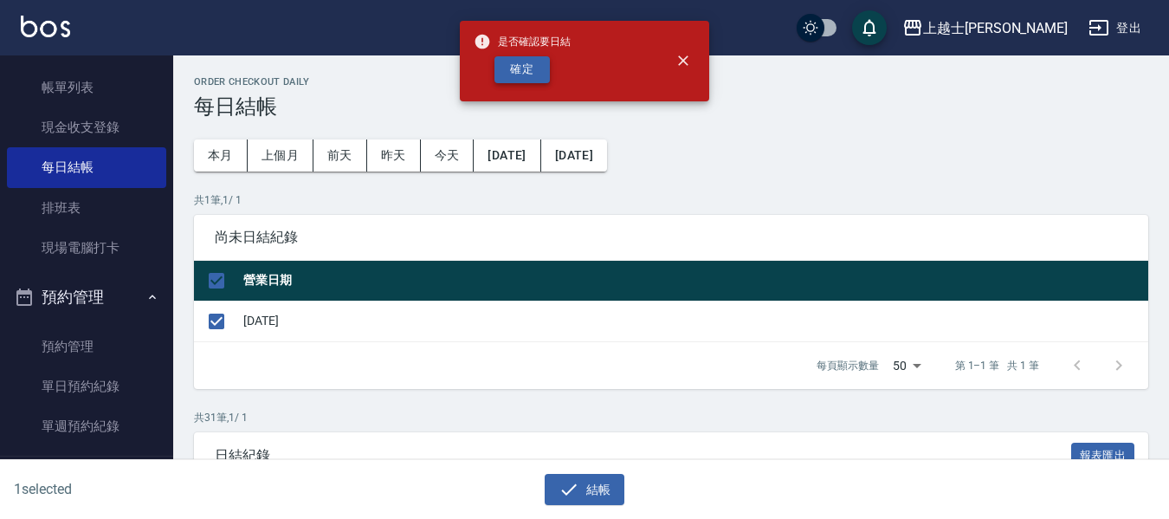
click at [520, 68] on button "確定" at bounding box center [521, 69] width 55 height 27
checkbox input "false"
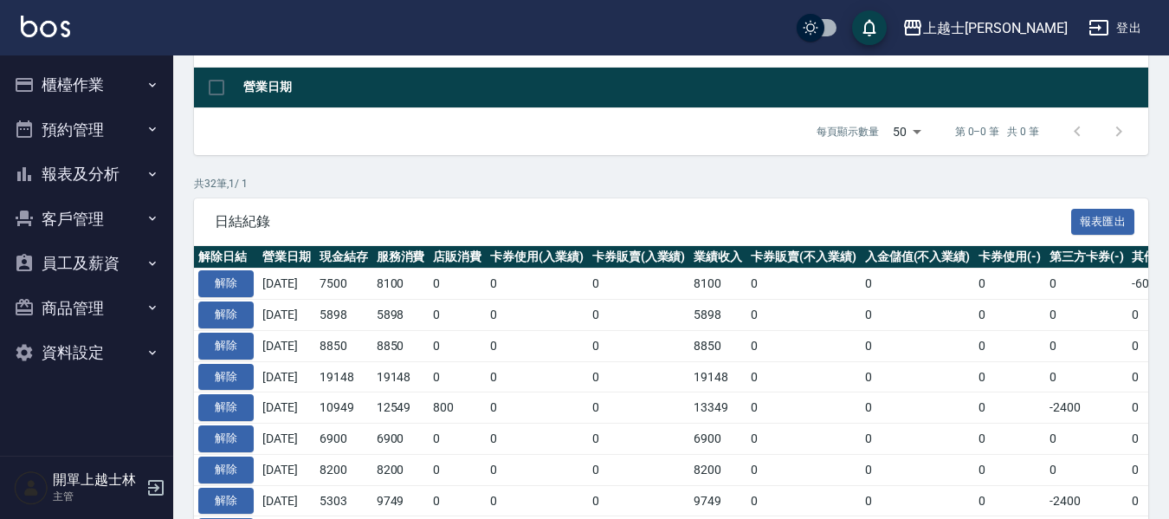
scroll to position [260, 0]
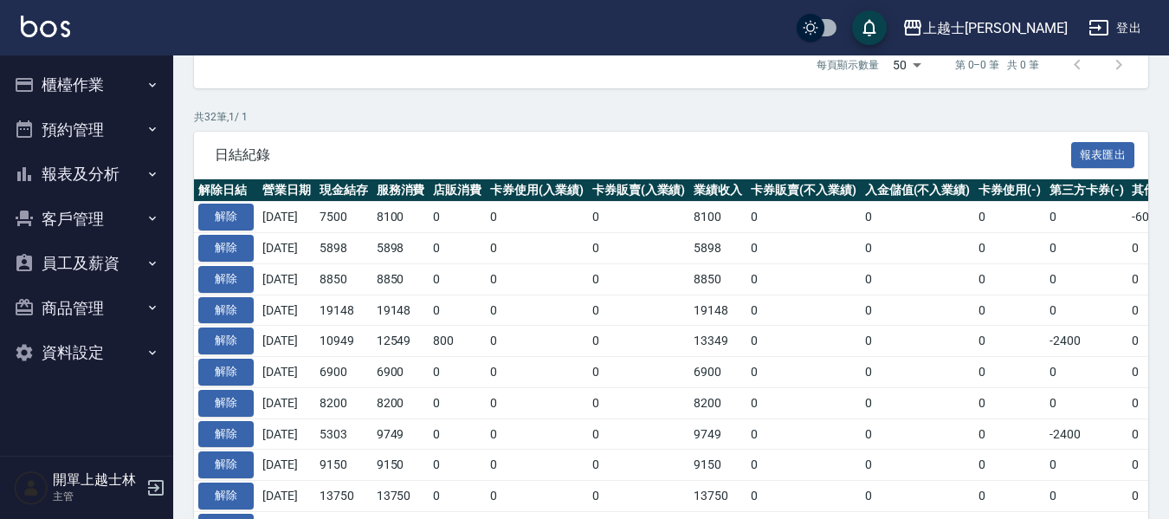
drag, startPoint x: 330, startPoint y: 229, endPoint x: 423, endPoint y: 322, distance: 132.2
click at [423, 318] on td "19148" at bounding box center [400, 309] width 57 height 31
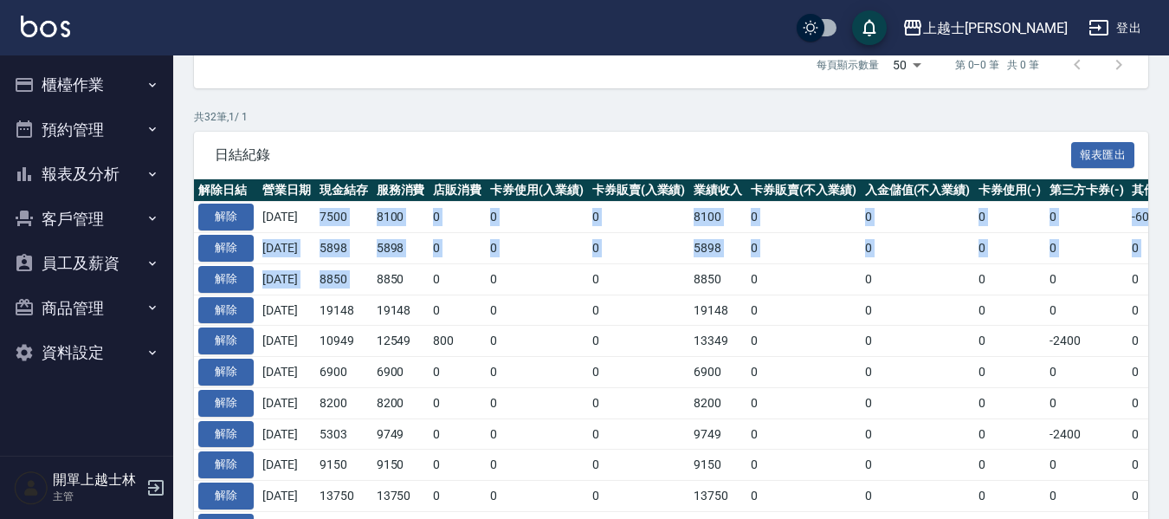
drag, startPoint x: 335, startPoint y: 220, endPoint x: 391, endPoint y: 286, distance: 86.6
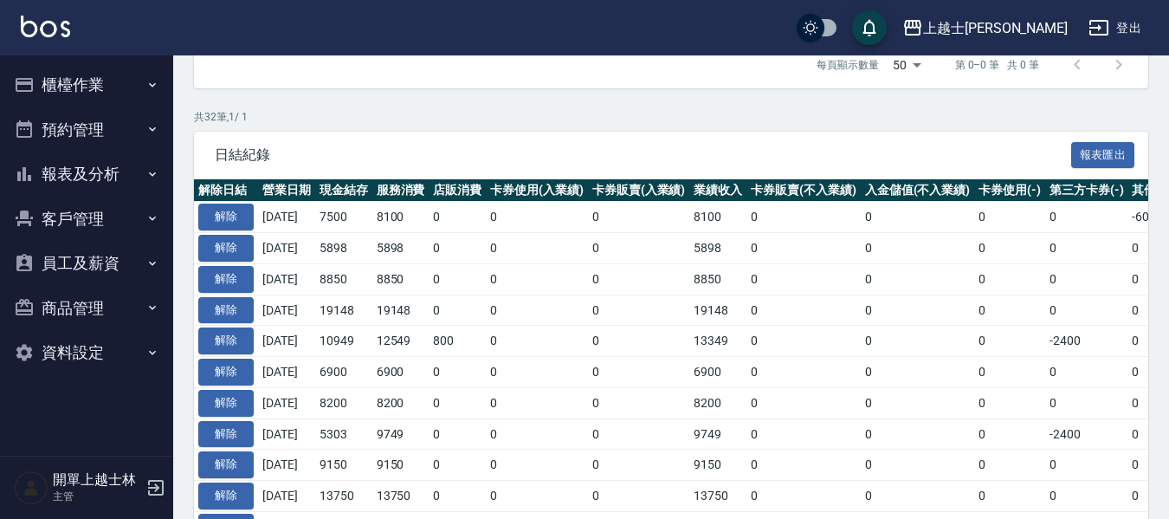
click at [397, 288] on td "8850" at bounding box center [400, 278] width 57 height 31
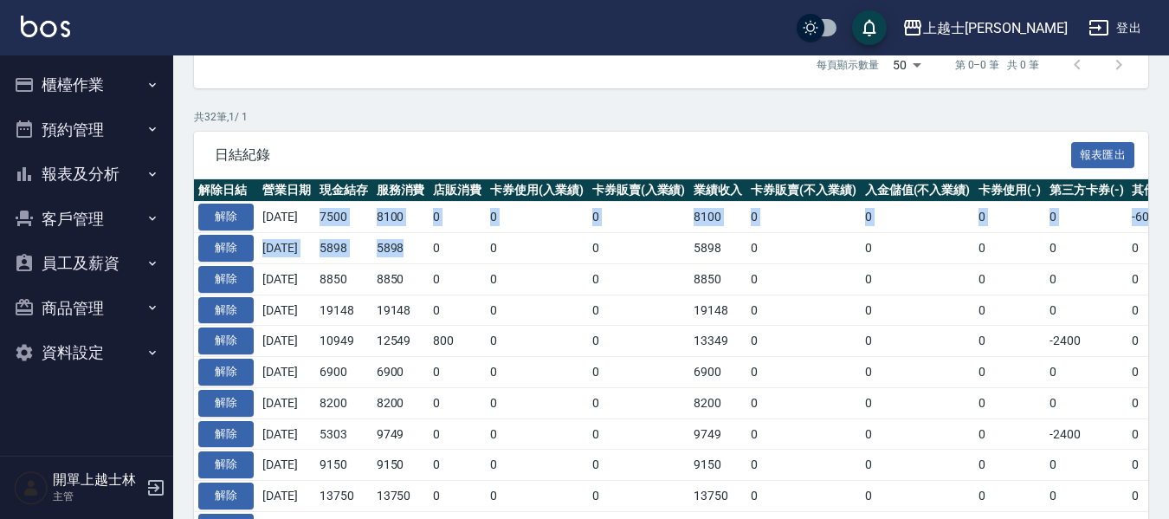
drag, startPoint x: 334, startPoint y: 224, endPoint x: 426, endPoint y: 255, distance: 96.7
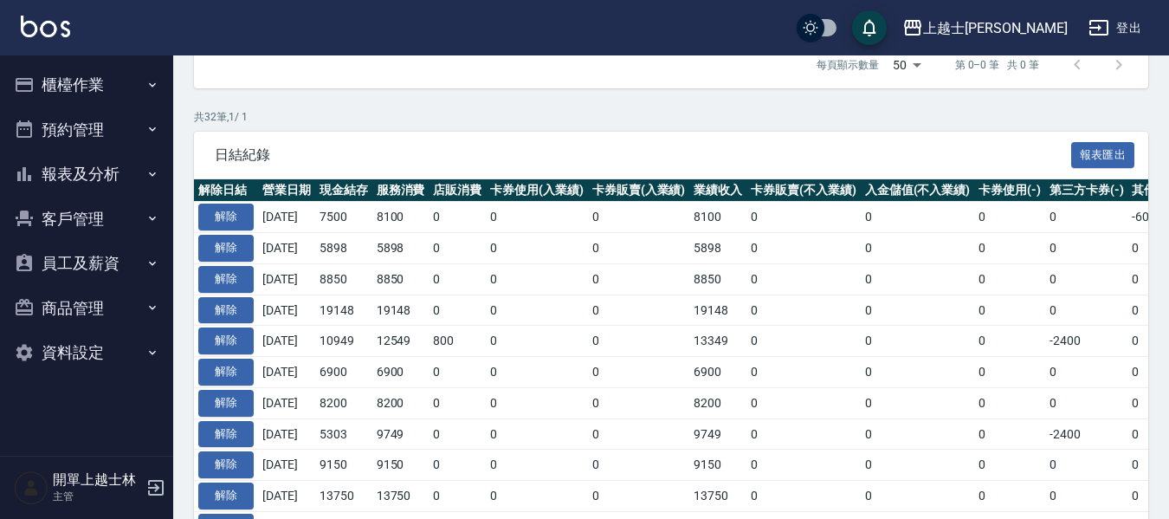
click at [429, 270] on td "8850" at bounding box center [400, 278] width 57 height 31
drag, startPoint x: 333, startPoint y: 285, endPoint x: 430, endPoint y: 272, distance: 97.8
click at [430, 272] on tr "解除 2025/10/11 8850 8850 0 0 0 8850 0 0 0 0 0 0 8850 0 0 0 2025/10/13" at bounding box center [976, 278] width 1564 height 31
click at [471, 274] on td "0" at bounding box center [457, 278] width 57 height 31
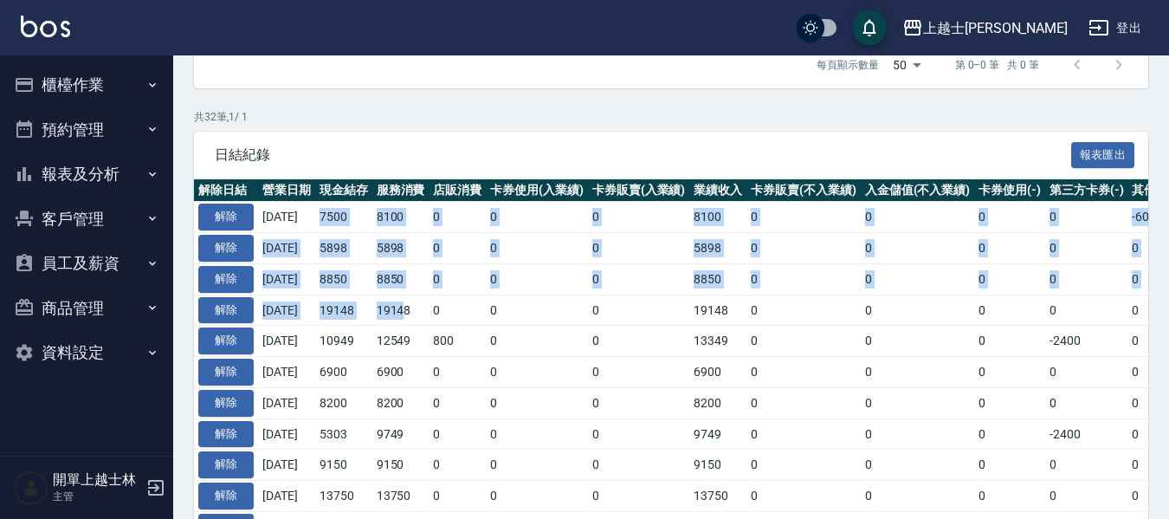
drag, startPoint x: 331, startPoint y: 212, endPoint x: 421, endPoint y: 306, distance: 129.8
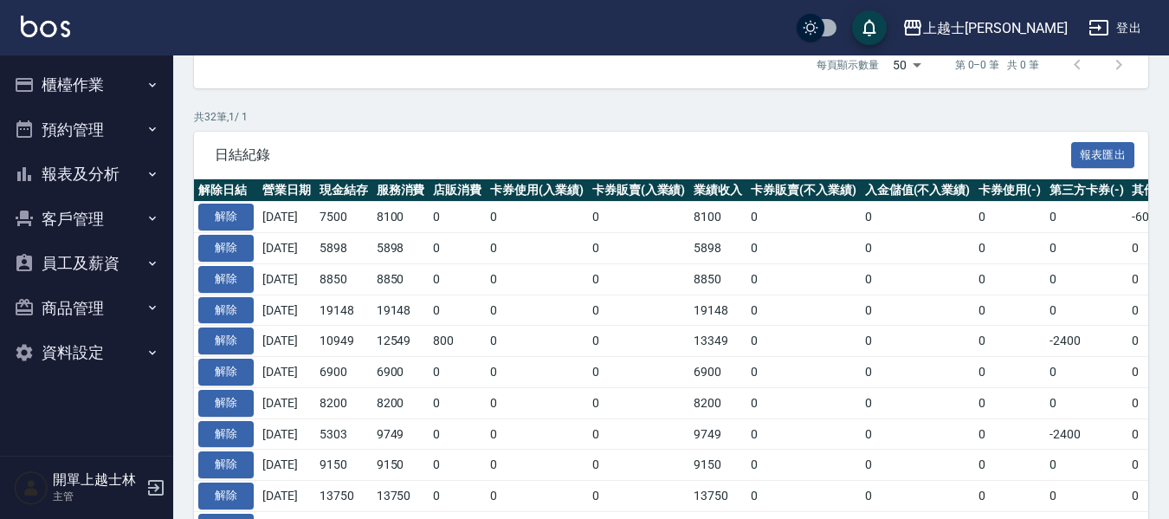
drag, startPoint x: 426, startPoint y: 305, endPoint x: 400, endPoint y: 297, distance: 27.1
click at [424, 303] on td "19148" at bounding box center [400, 309] width 57 height 31
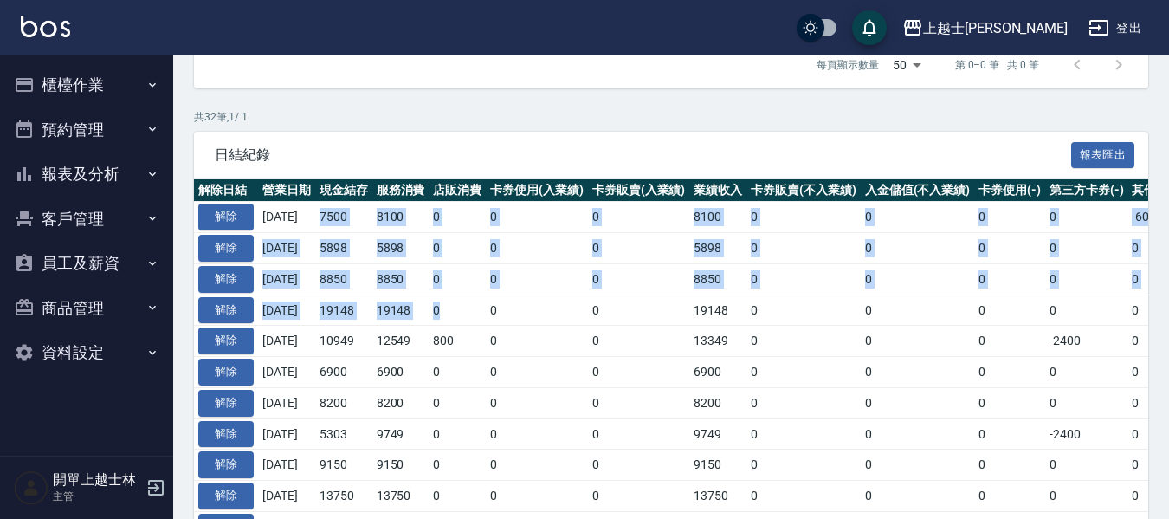
drag, startPoint x: 332, startPoint y: 204, endPoint x: 494, endPoint y: 308, distance: 193.1
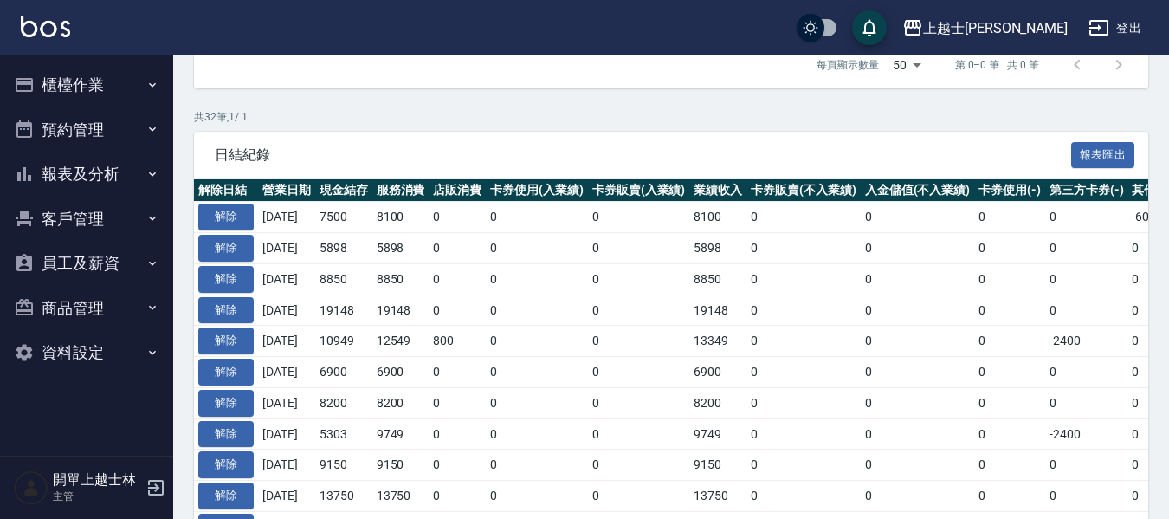
click at [642, 329] on td "0" at bounding box center [639, 341] width 102 height 31
drag, startPoint x: 327, startPoint y: 223, endPoint x: 458, endPoint y: 291, distance: 147.2
click at [486, 316] on td "0" at bounding box center [457, 309] width 57 height 31
drag, startPoint x: 318, startPoint y: 209, endPoint x: 404, endPoint y: 250, distance: 96.0
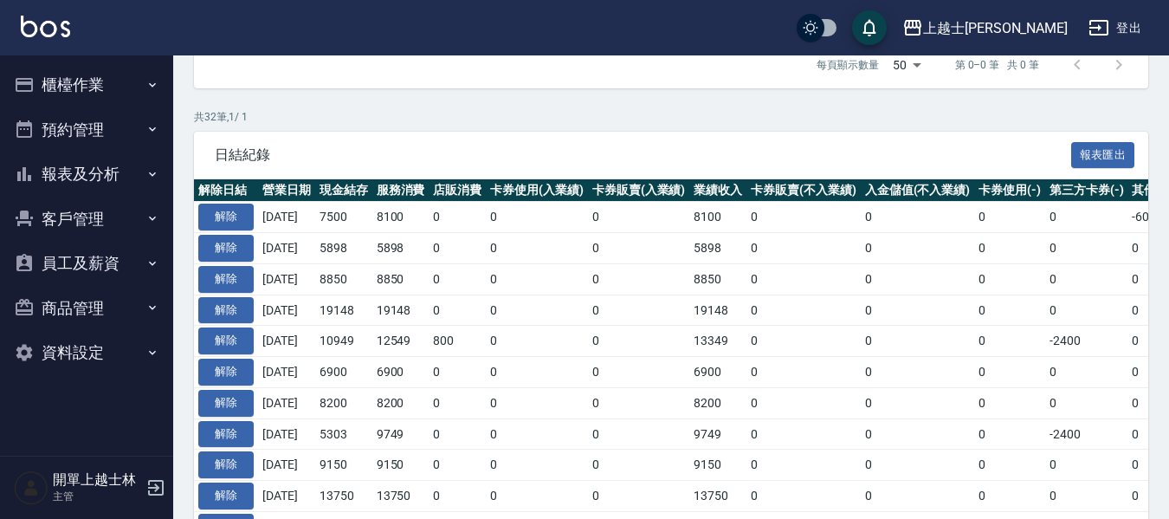
click at [449, 288] on td "0" at bounding box center [457, 278] width 57 height 31
click at [112, 98] on button "櫃檯作業" at bounding box center [86, 84] width 159 height 45
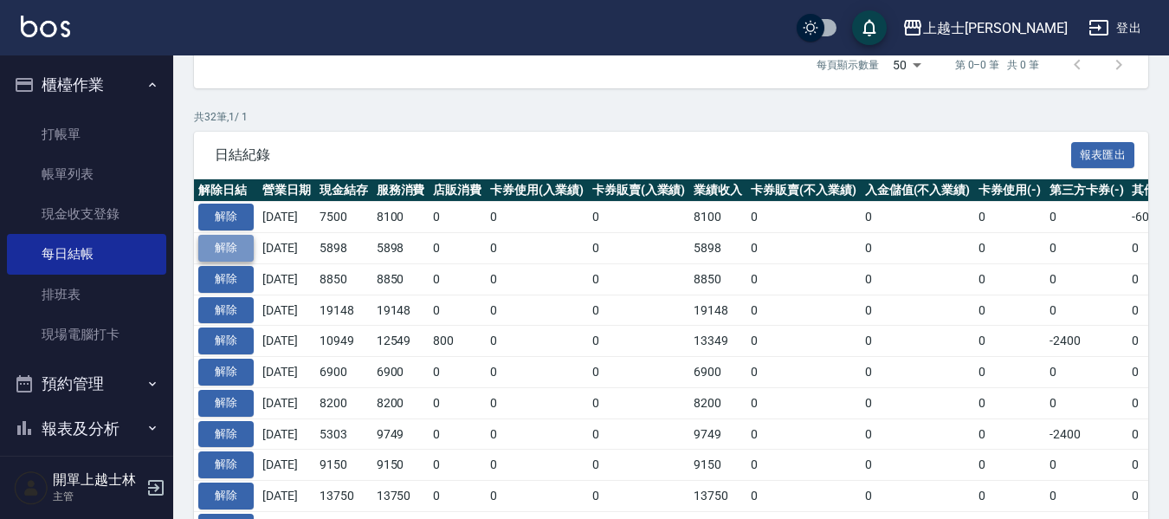
click at [216, 247] on button "解除" at bounding box center [225, 248] width 55 height 27
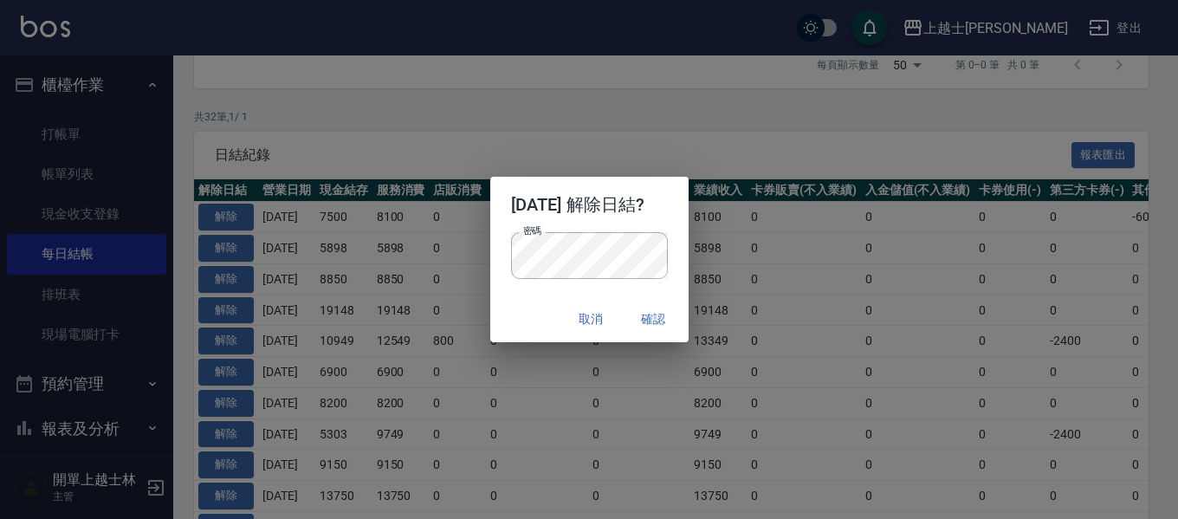
click at [684, 236] on div "密碼 密碼" at bounding box center [589, 264] width 198 height 64
click at [663, 315] on button "確認" at bounding box center [653, 319] width 55 height 32
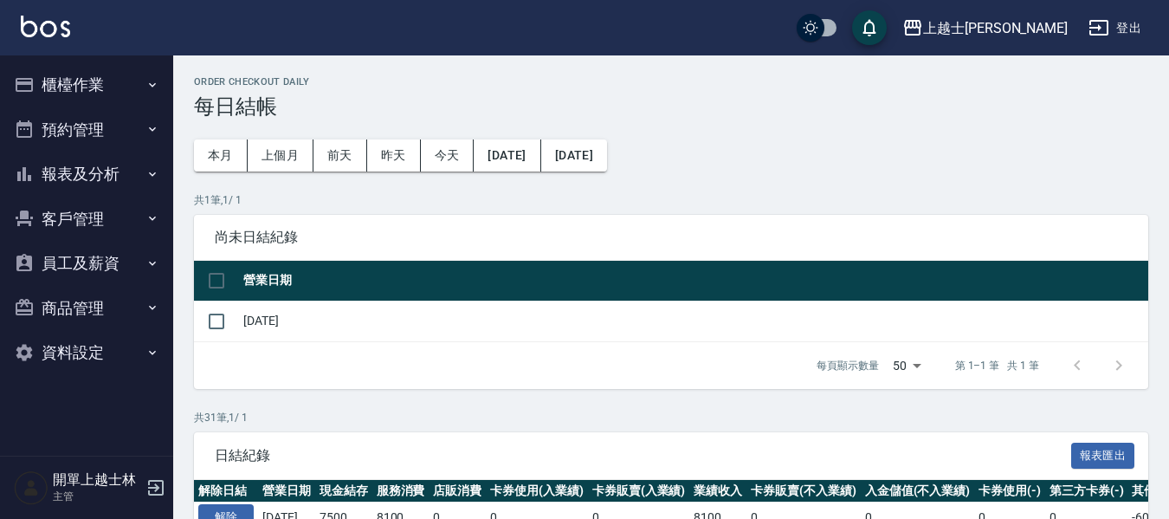
click at [115, 97] on button "櫃檯作業" at bounding box center [86, 84] width 159 height 45
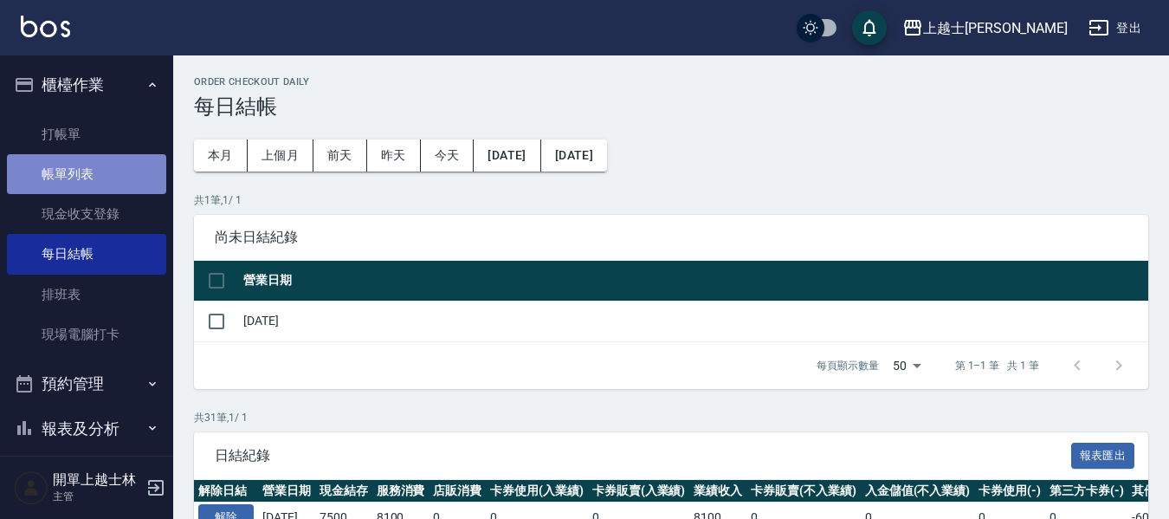
click at [120, 177] on link "帳單列表" at bounding box center [86, 174] width 159 height 40
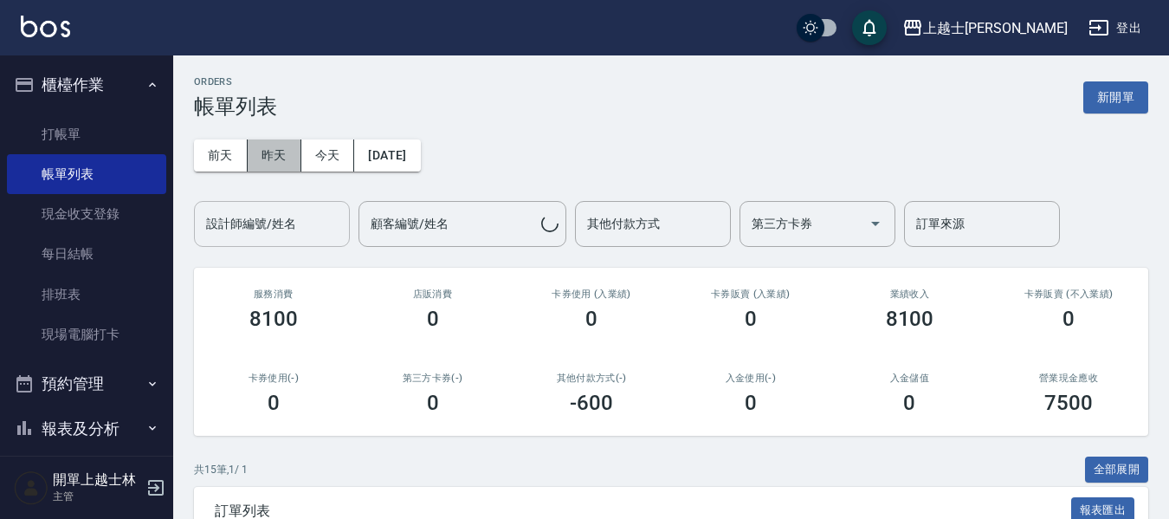
click at [272, 165] on button "昨天" at bounding box center [275, 155] width 54 height 32
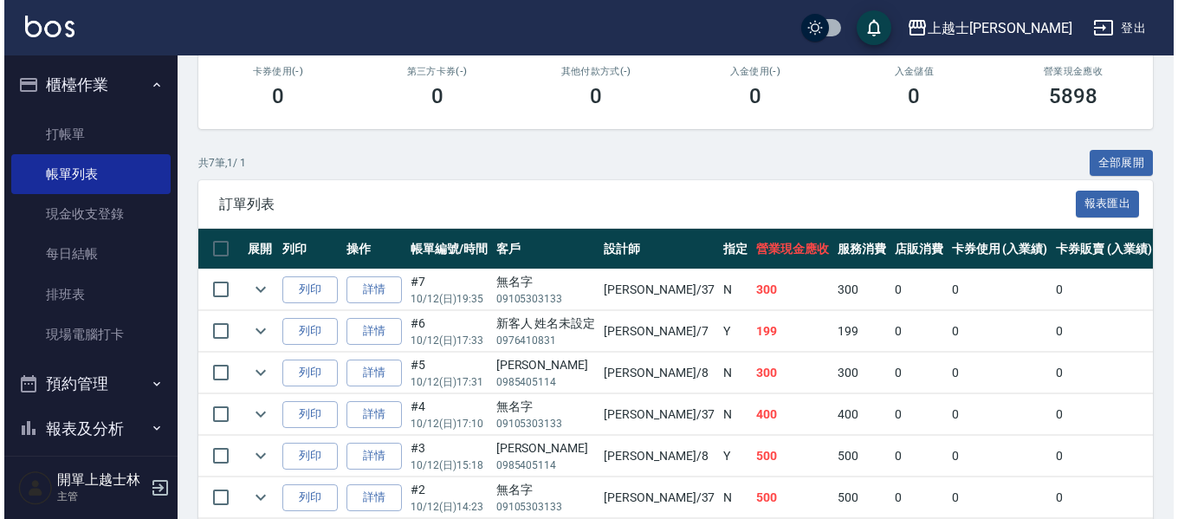
scroll to position [429, 0]
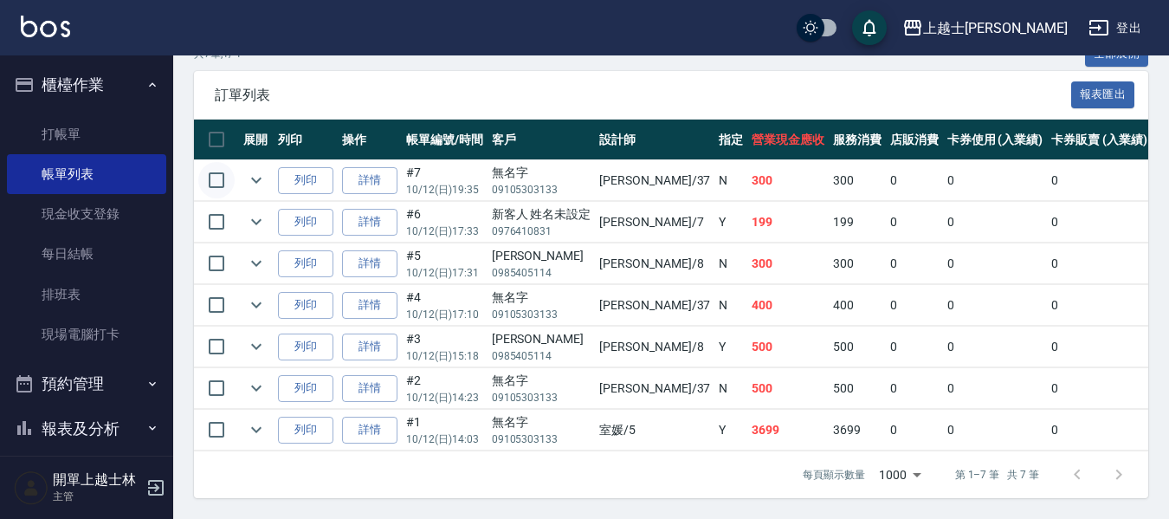
click at [227, 165] on input "checkbox" at bounding box center [216, 180] width 36 height 36
checkbox input "true"
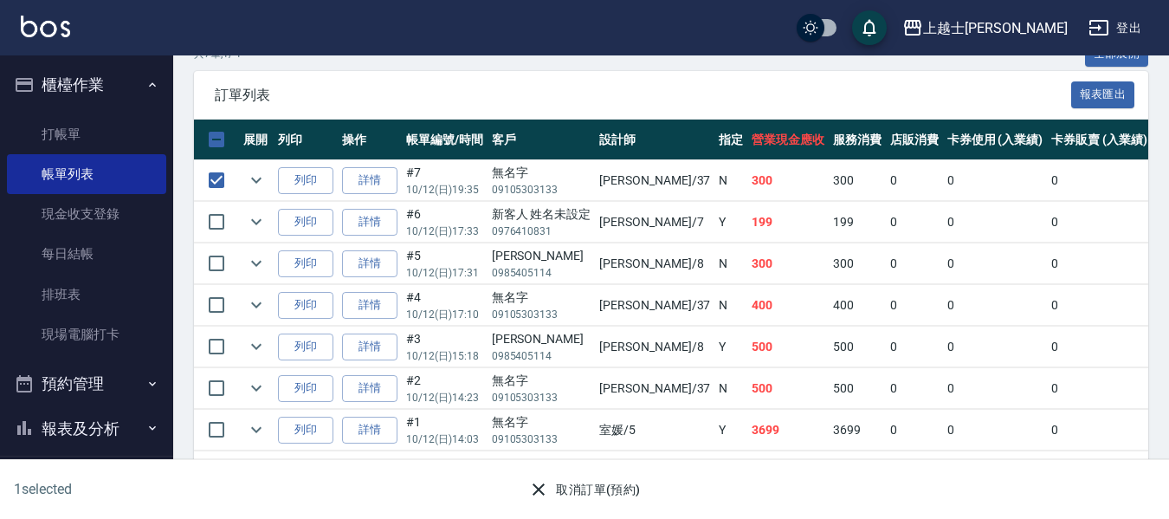
click at [633, 482] on button "取消訂單(預約)" at bounding box center [584, 490] width 126 height 32
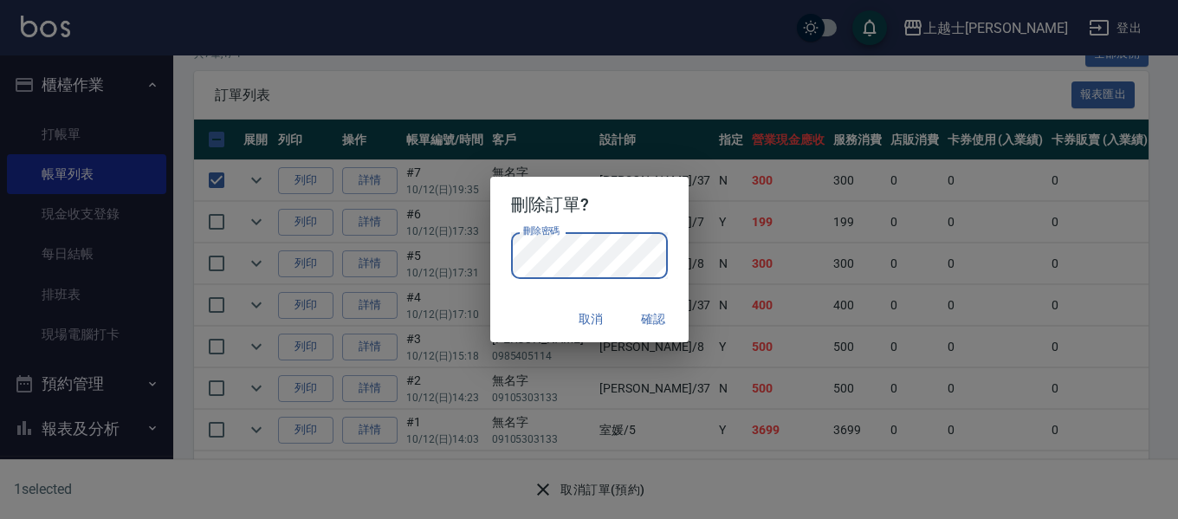
click at [967, 448] on div "刪除訂單? 刪除密碼 刪除密碼 取消 確認" at bounding box center [589, 259] width 1178 height 519
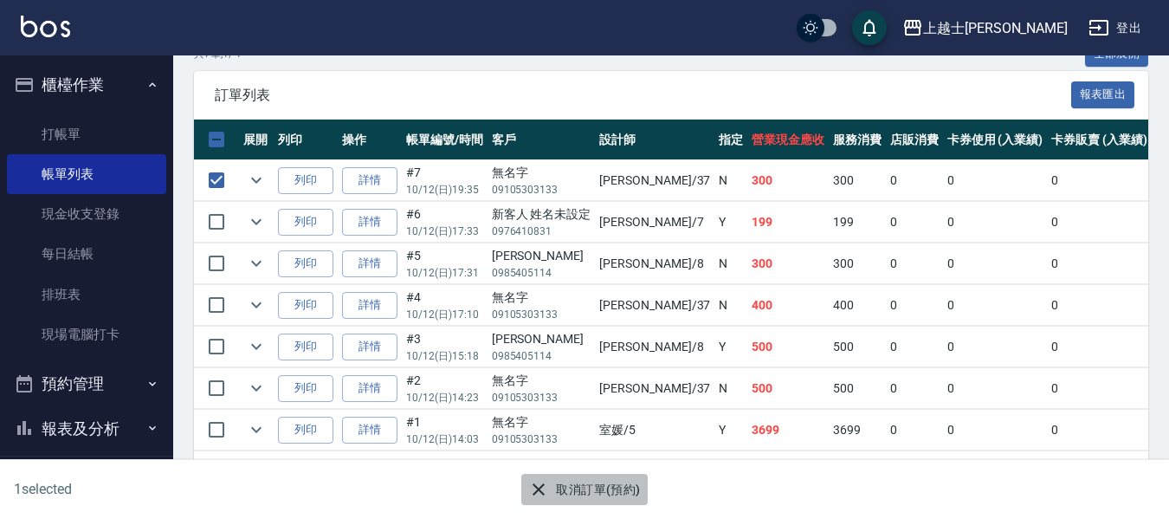
click at [605, 494] on button "取消訂單(預約)" at bounding box center [584, 490] width 126 height 32
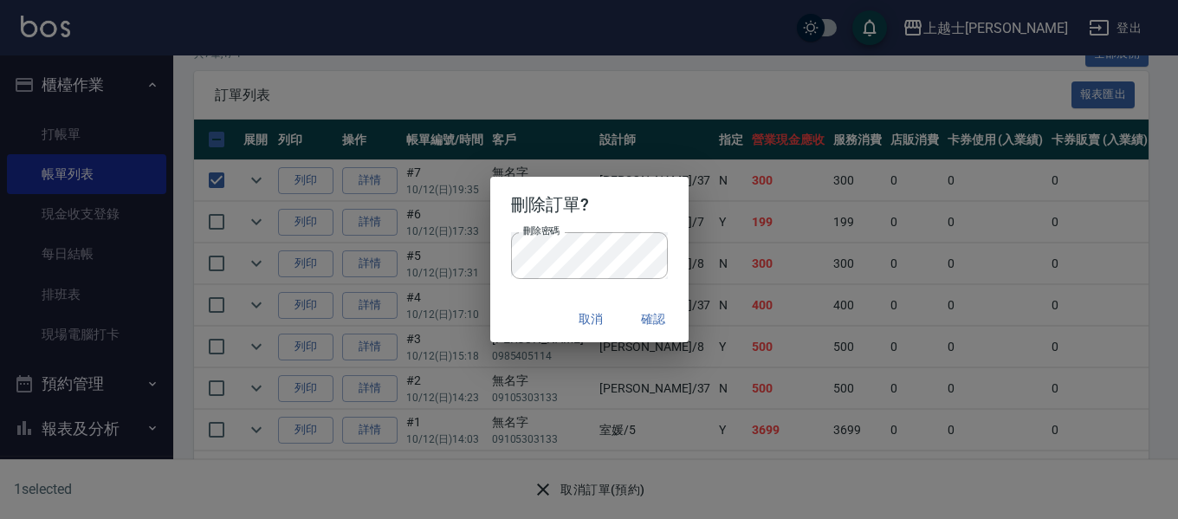
click at [656, 327] on button "確認" at bounding box center [653, 319] width 55 height 32
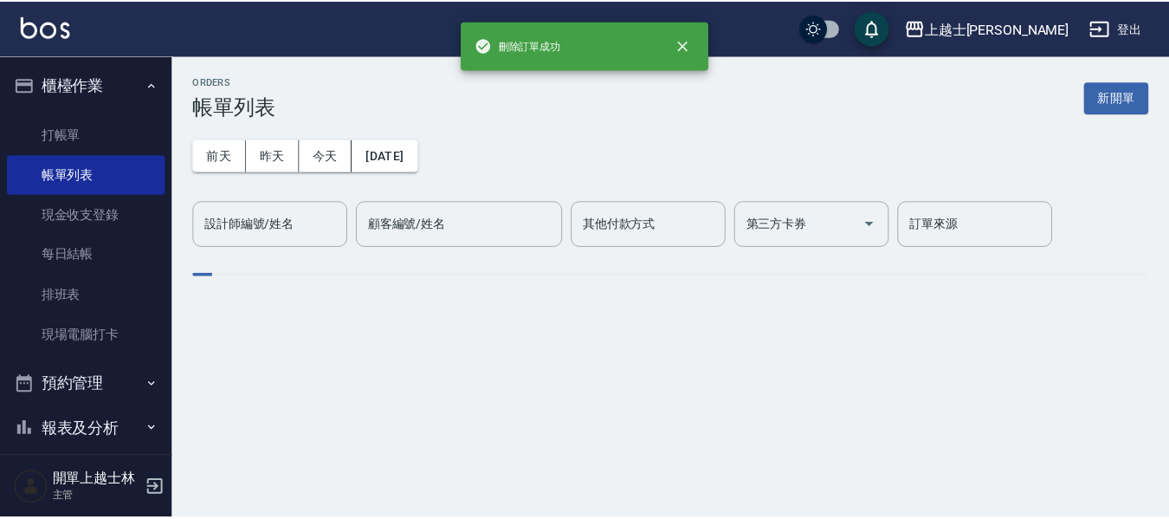
scroll to position [0, 0]
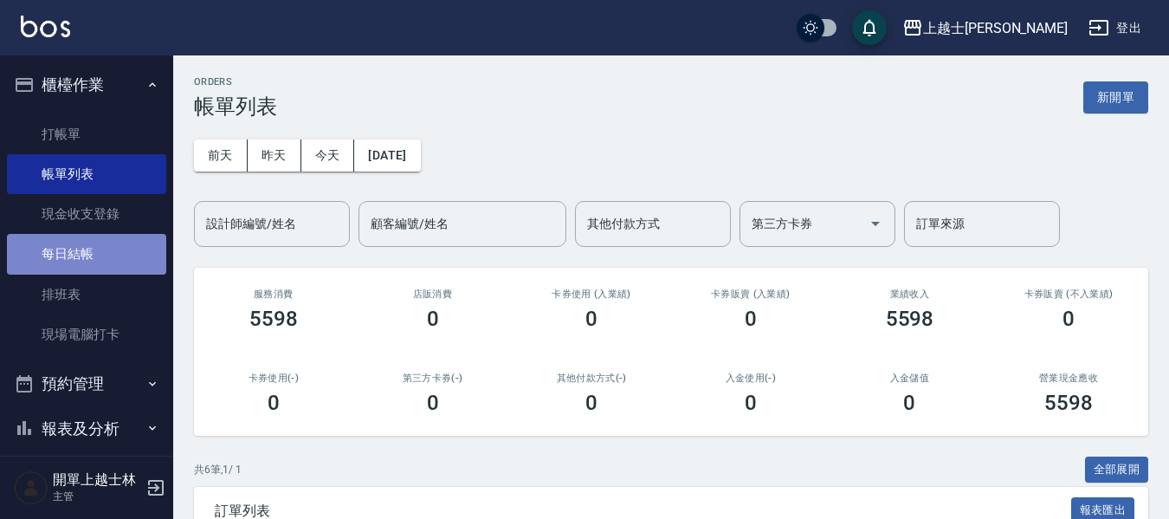
click at [87, 259] on link "每日結帳" at bounding box center [86, 254] width 159 height 40
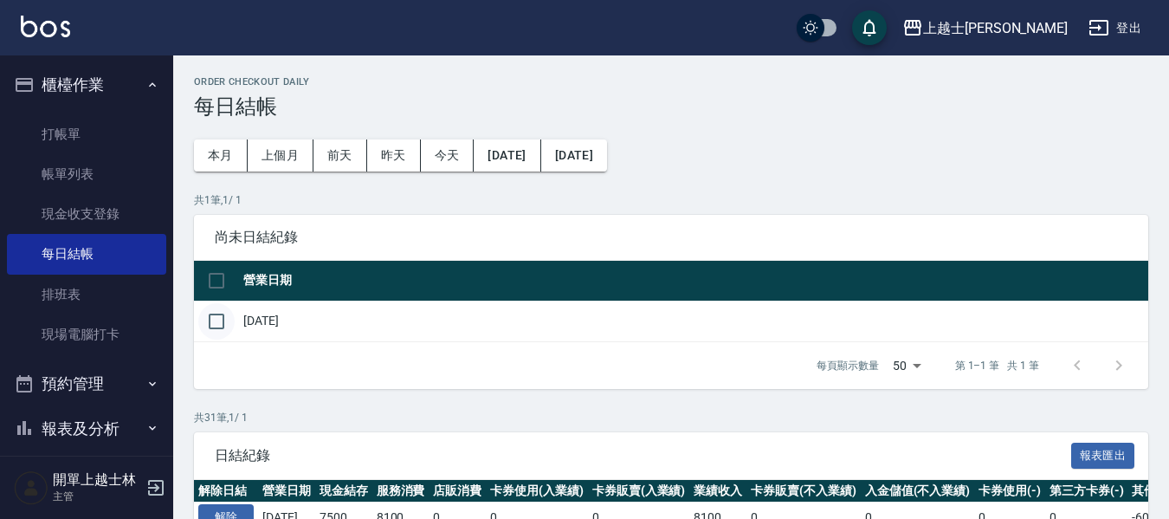
click at [212, 332] on input "checkbox" at bounding box center [216, 321] width 36 height 36
checkbox input "true"
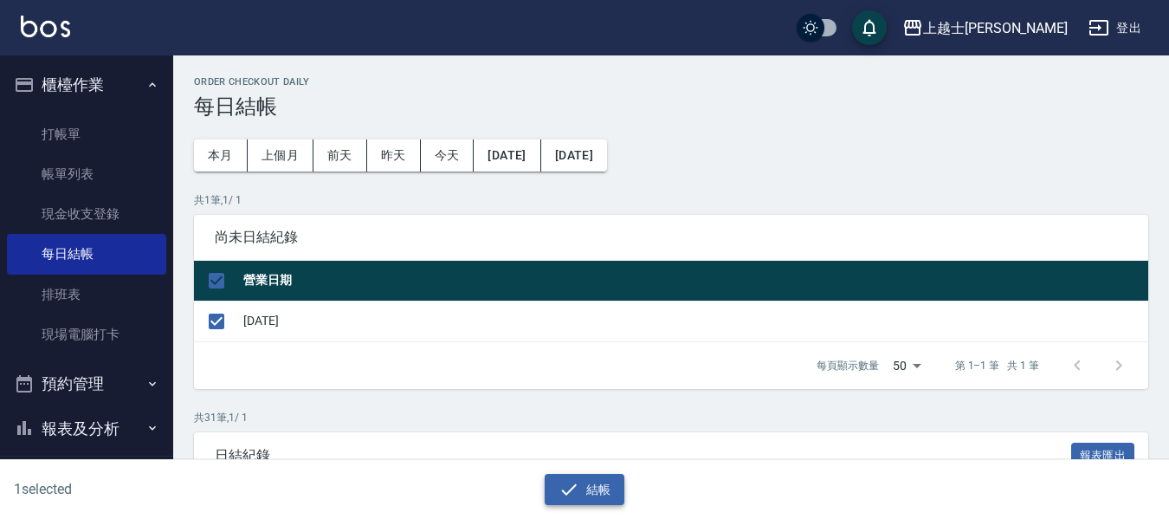
click at [571, 482] on icon "button" at bounding box center [568, 489] width 21 height 21
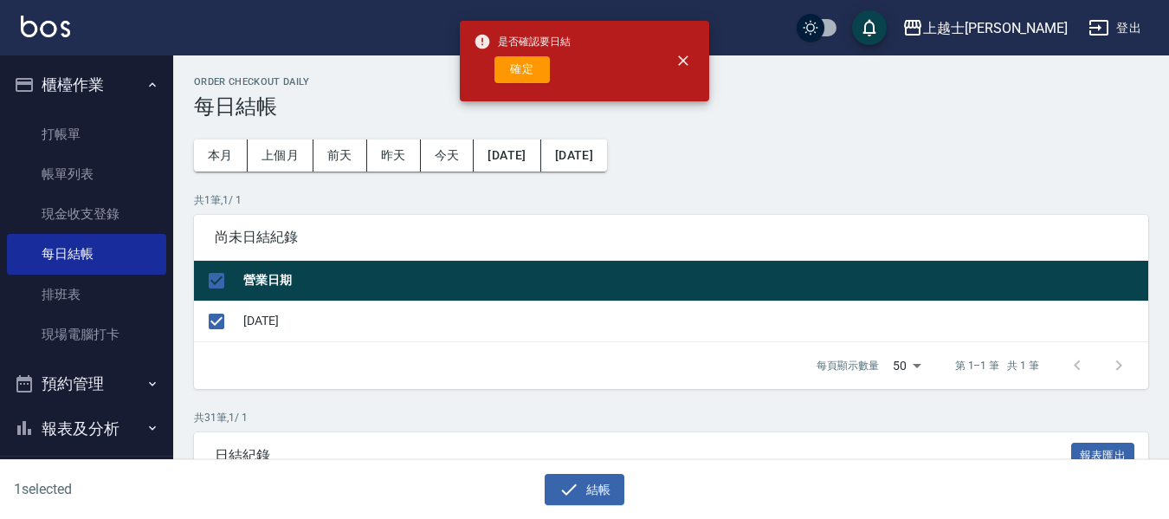
click at [517, 49] on span "是否確認要日結" at bounding box center [522, 41] width 97 height 17
click at [520, 55] on div "是否確認要日結 確定" at bounding box center [522, 61] width 97 height 70
click at [524, 74] on button "確定" at bounding box center [521, 69] width 55 height 27
checkbox input "false"
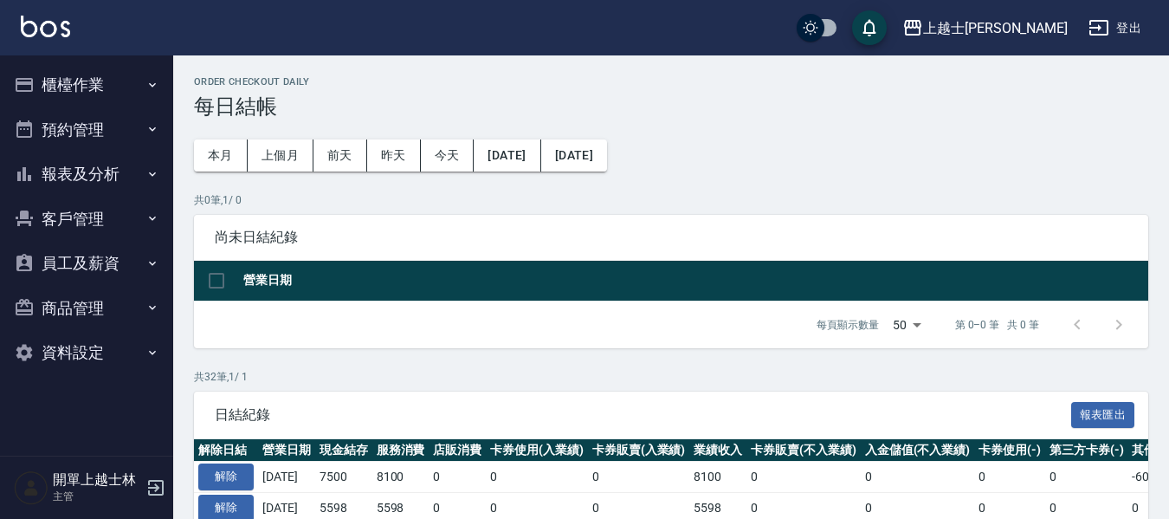
click at [112, 179] on button "報表及分析" at bounding box center [86, 174] width 159 height 45
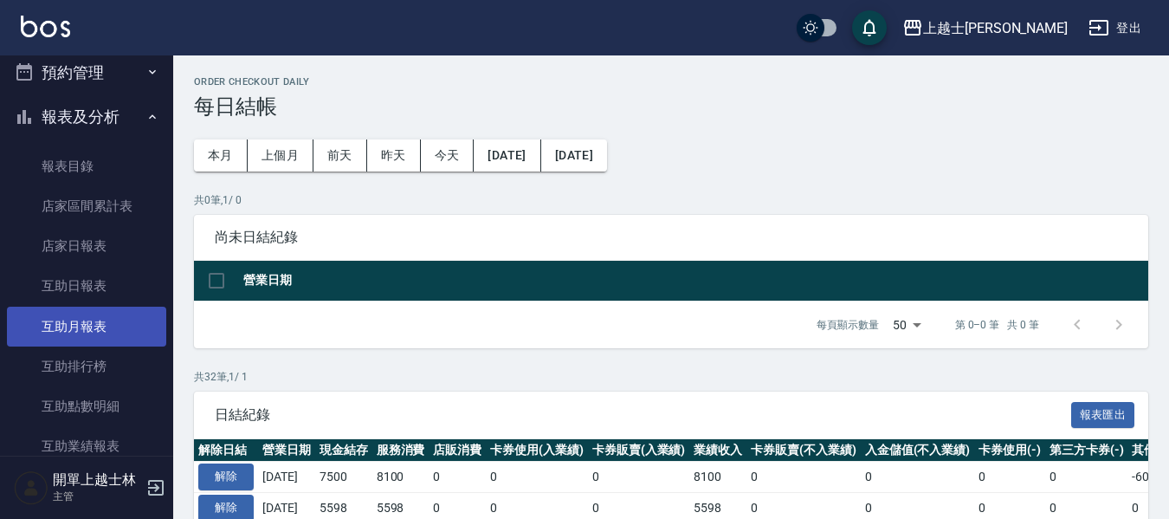
scroll to position [87, 0]
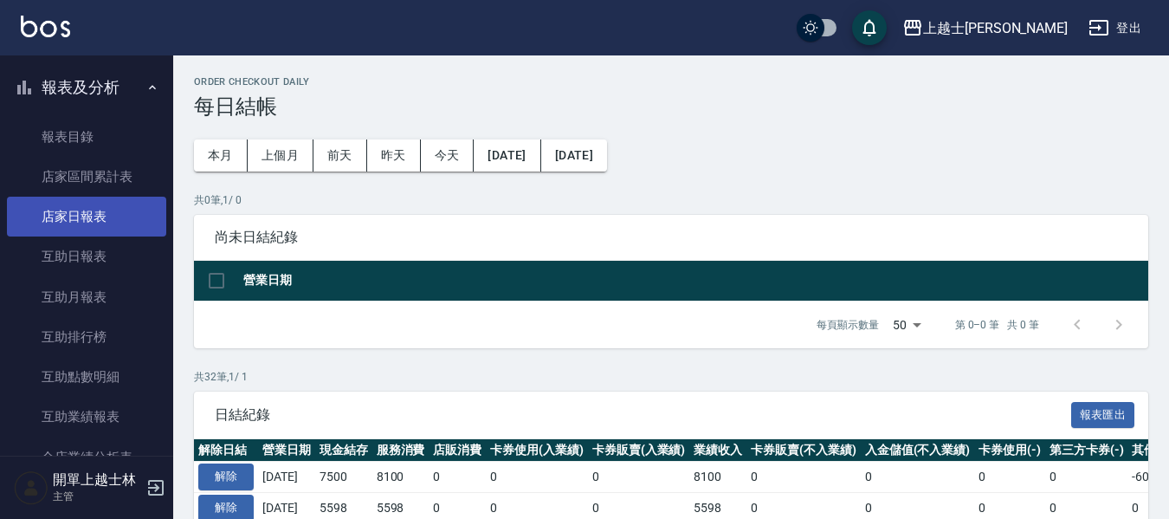
click at [103, 223] on link "店家日報表" at bounding box center [86, 217] width 159 height 40
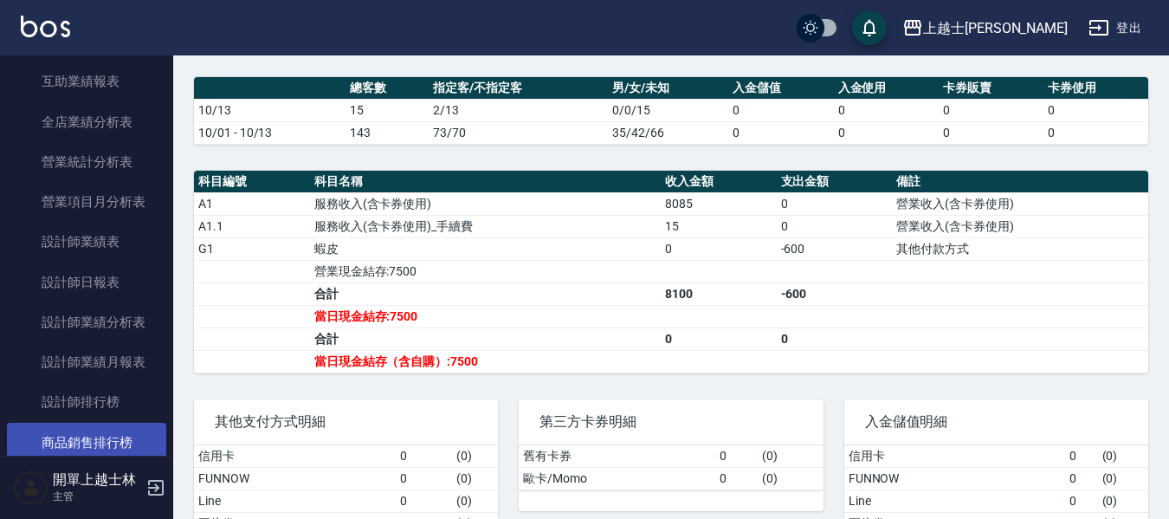
scroll to position [520, 0]
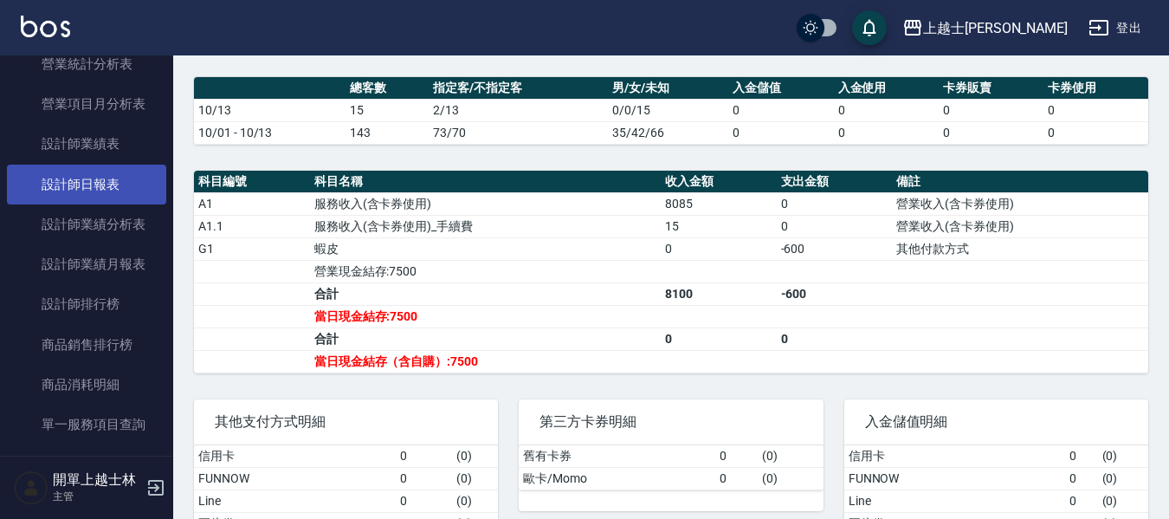
click at [63, 184] on link "設計師日報表" at bounding box center [86, 185] width 159 height 40
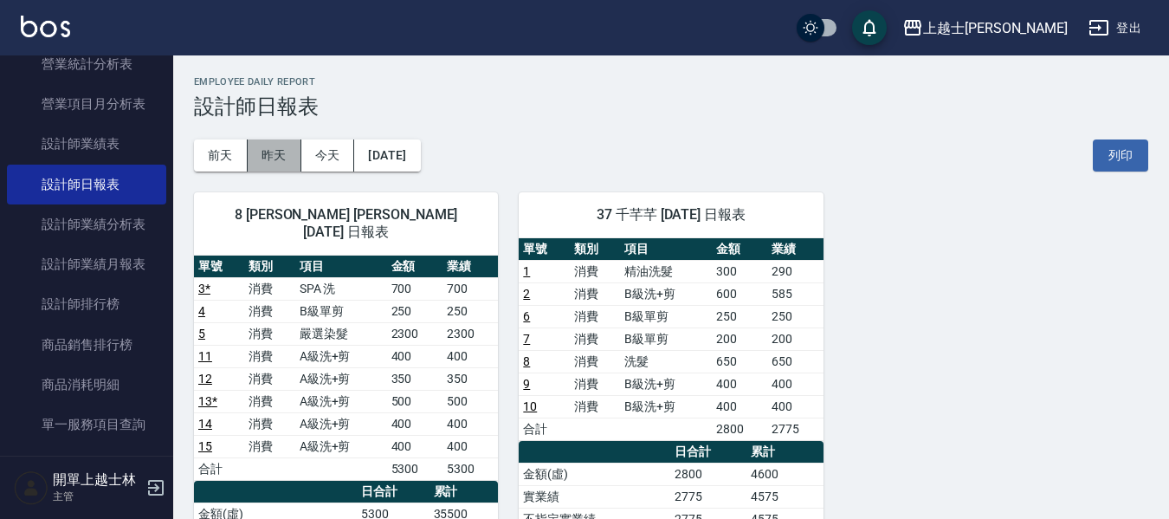
click at [256, 166] on button "昨天" at bounding box center [275, 155] width 54 height 32
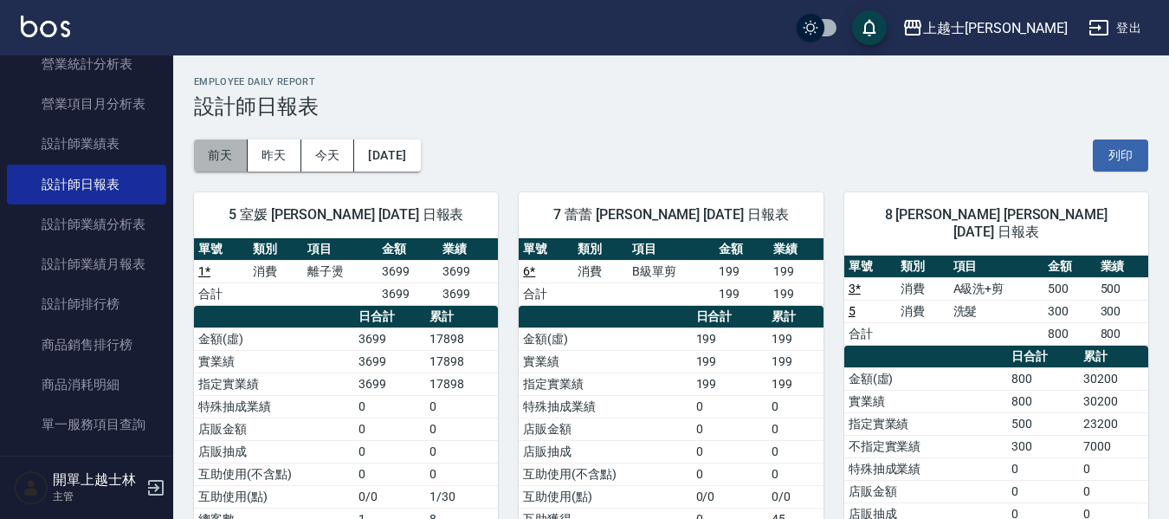
click at [221, 159] on button "前天" at bounding box center [221, 155] width 54 height 32
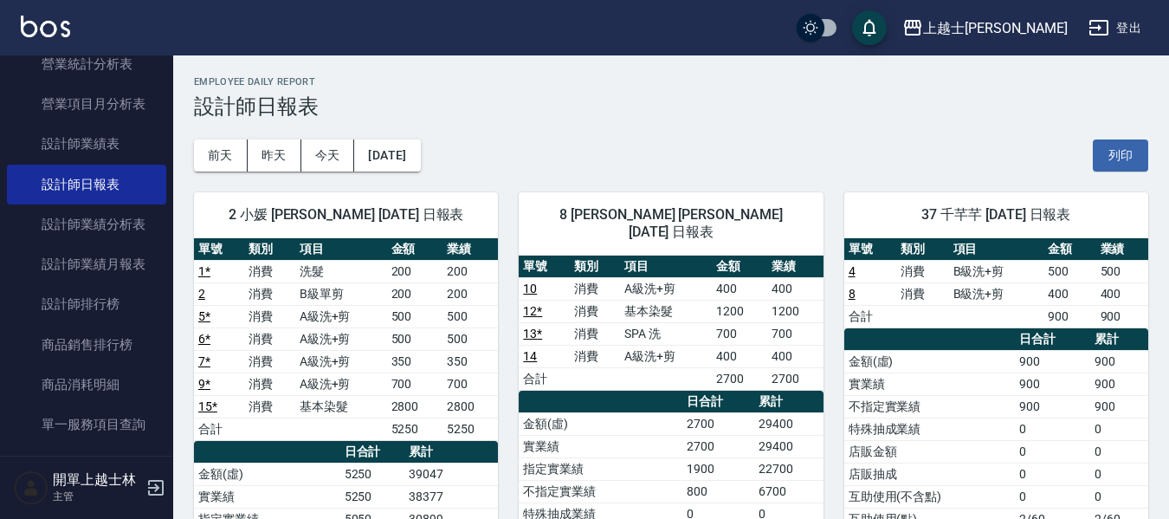
scroll to position [87, 0]
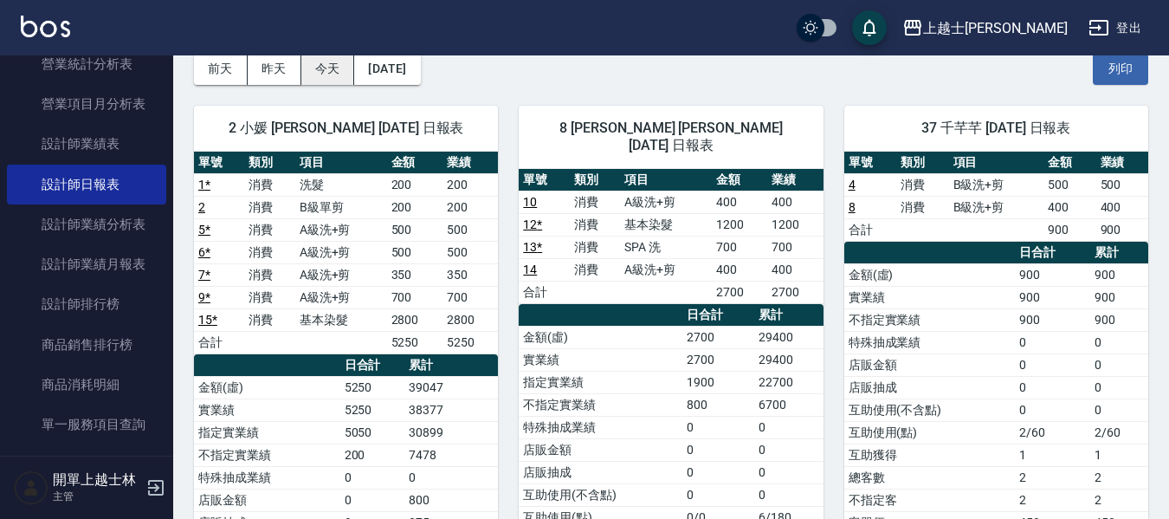
click at [318, 77] on button "今天" at bounding box center [328, 69] width 54 height 32
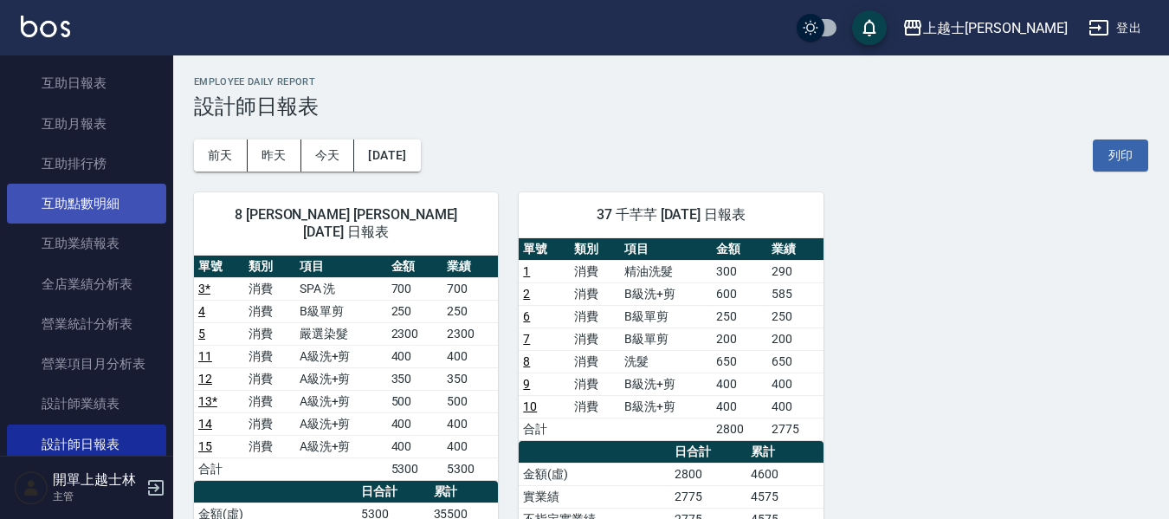
scroll to position [87, 0]
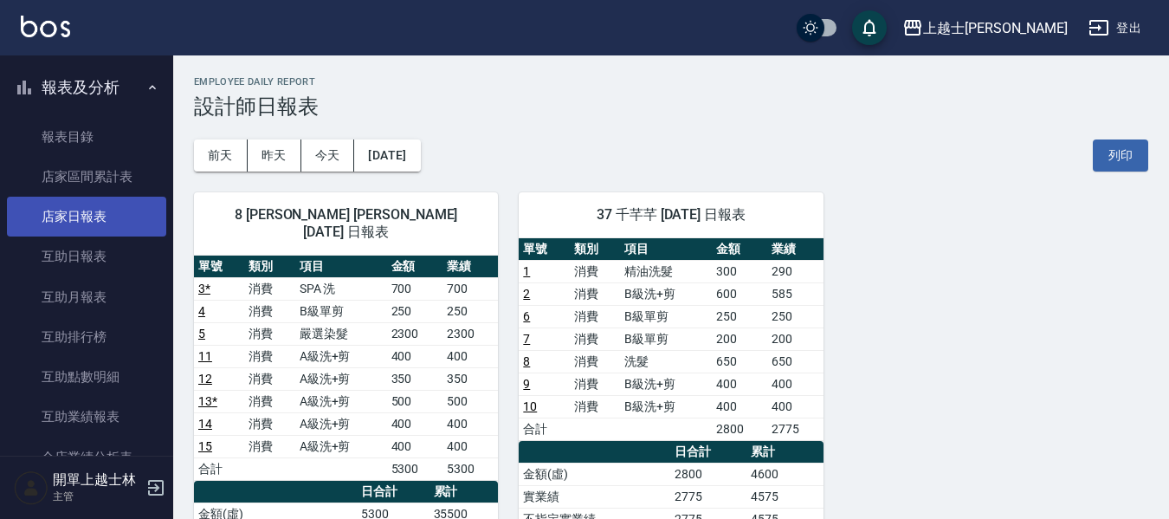
click at [119, 218] on link "店家日報表" at bounding box center [86, 217] width 159 height 40
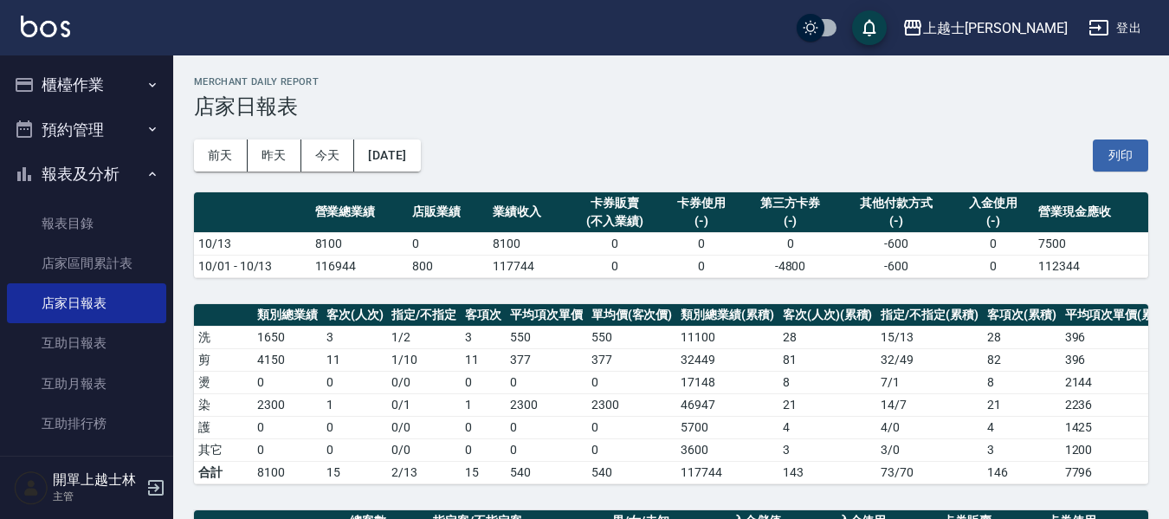
click at [82, 92] on button "櫃檯作業" at bounding box center [86, 84] width 159 height 45
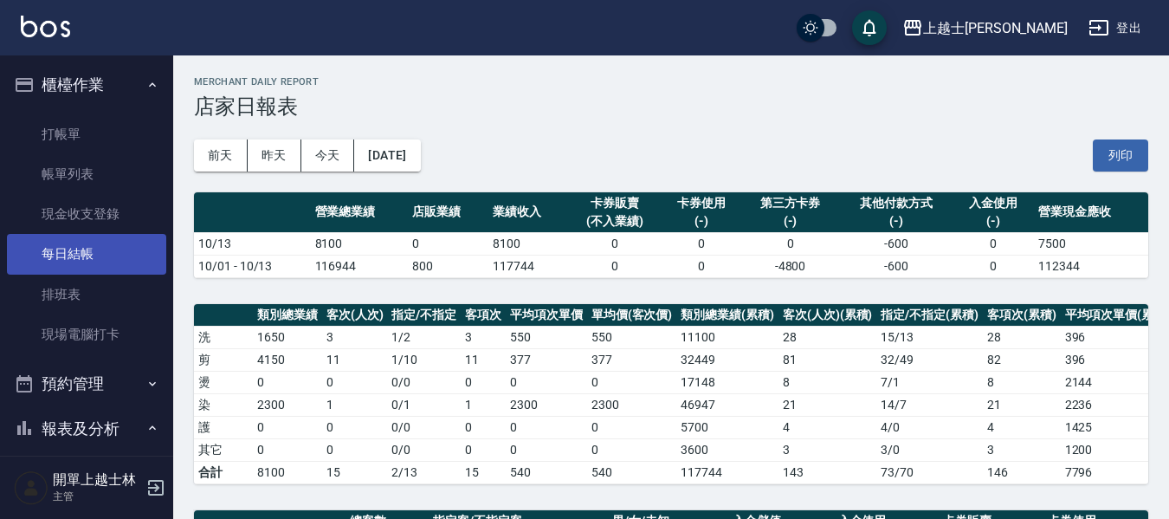
click at [86, 267] on link "每日結帳" at bounding box center [86, 254] width 159 height 40
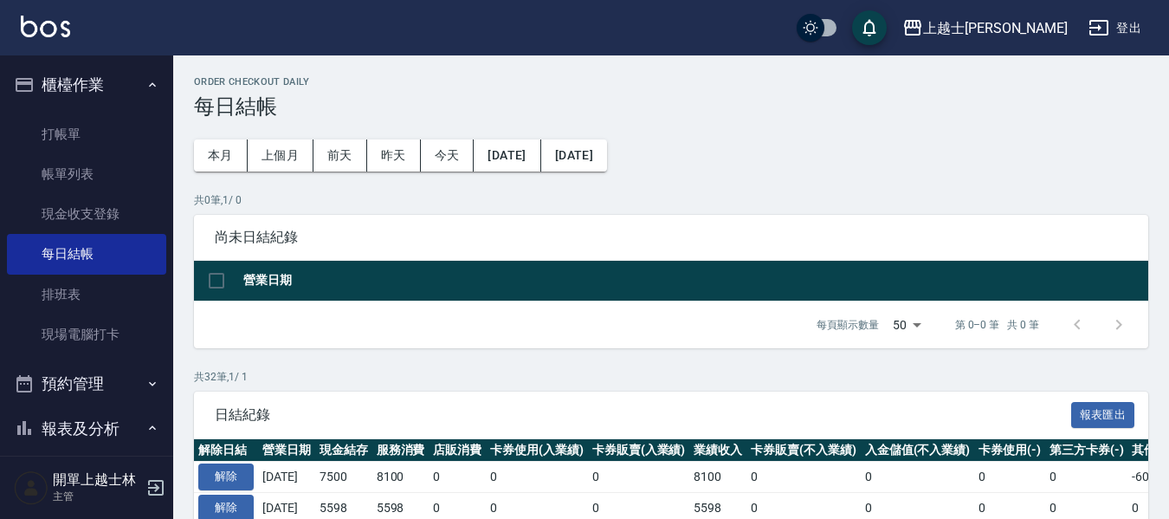
scroll to position [173, 0]
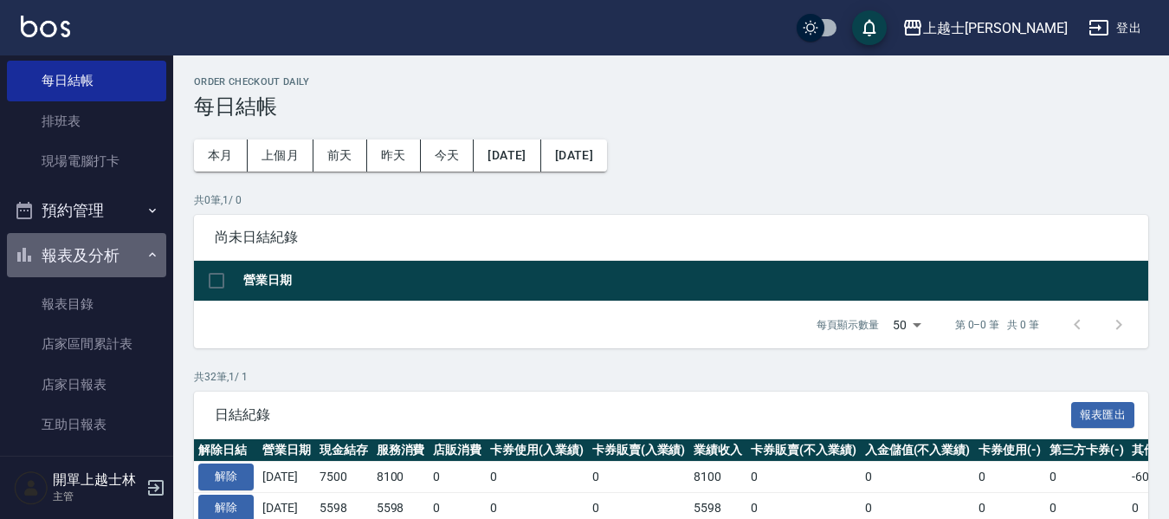
click at [87, 261] on button "報表及分析" at bounding box center [86, 255] width 159 height 45
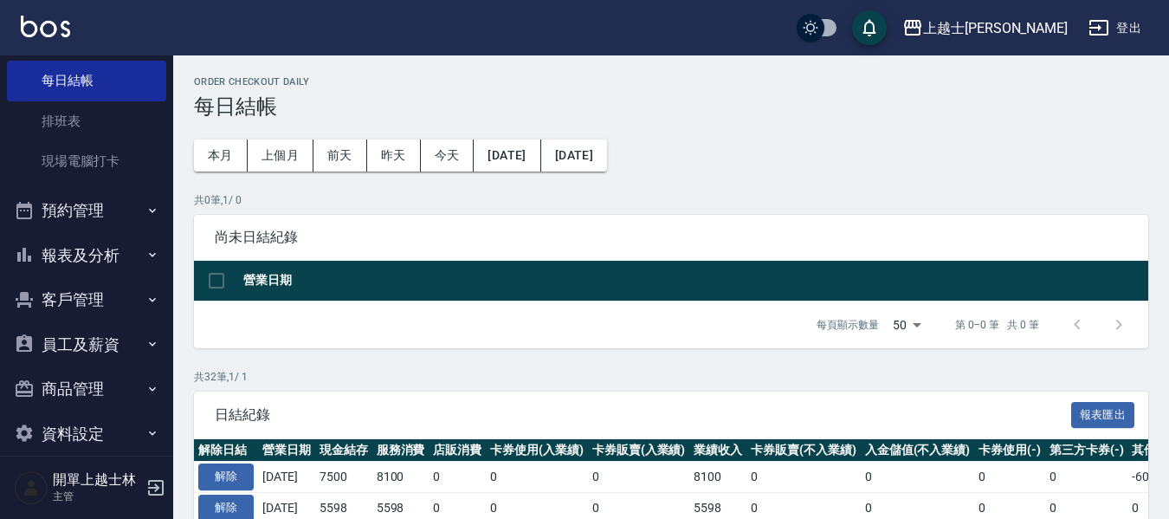
click at [87, 261] on button "報表及分析" at bounding box center [86, 255] width 159 height 45
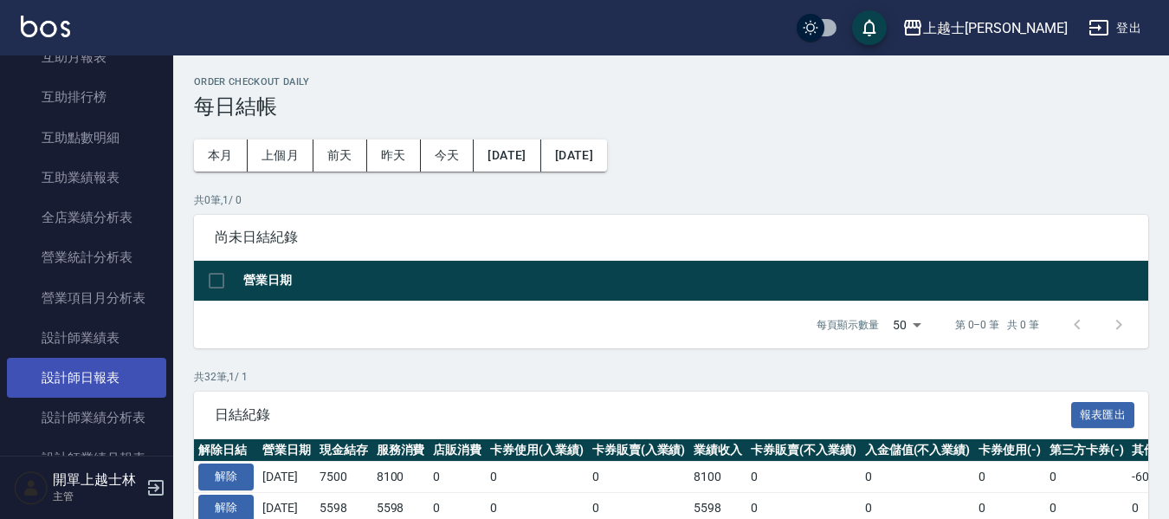
scroll to position [606, 0]
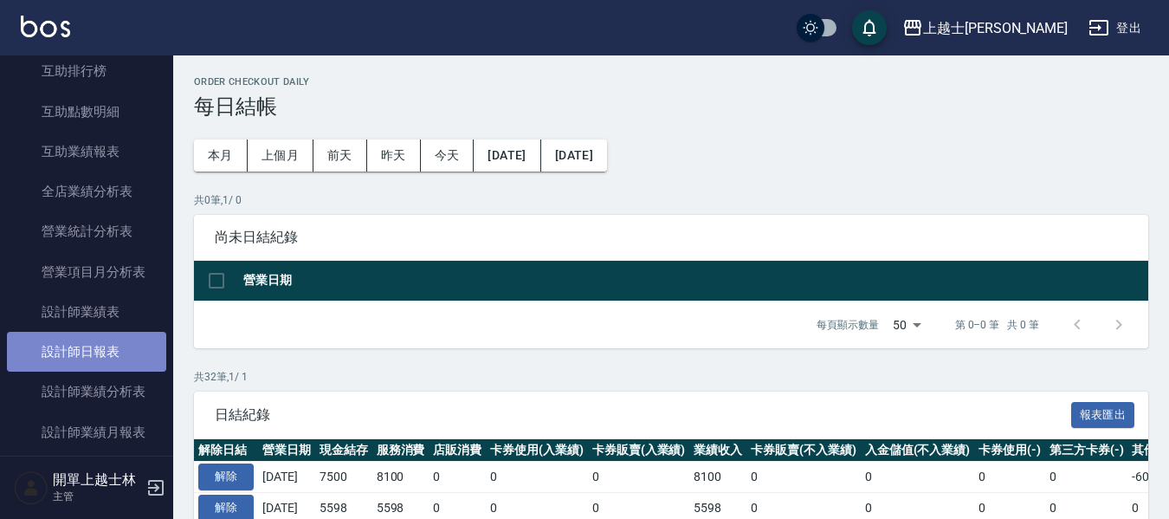
drag, startPoint x: 98, startPoint y: 345, endPoint x: 141, endPoint y: 346, distance: 43.3
click at [98, 347] on link "設計師日報表" at bounding box center [86, 352] width 159 height 40
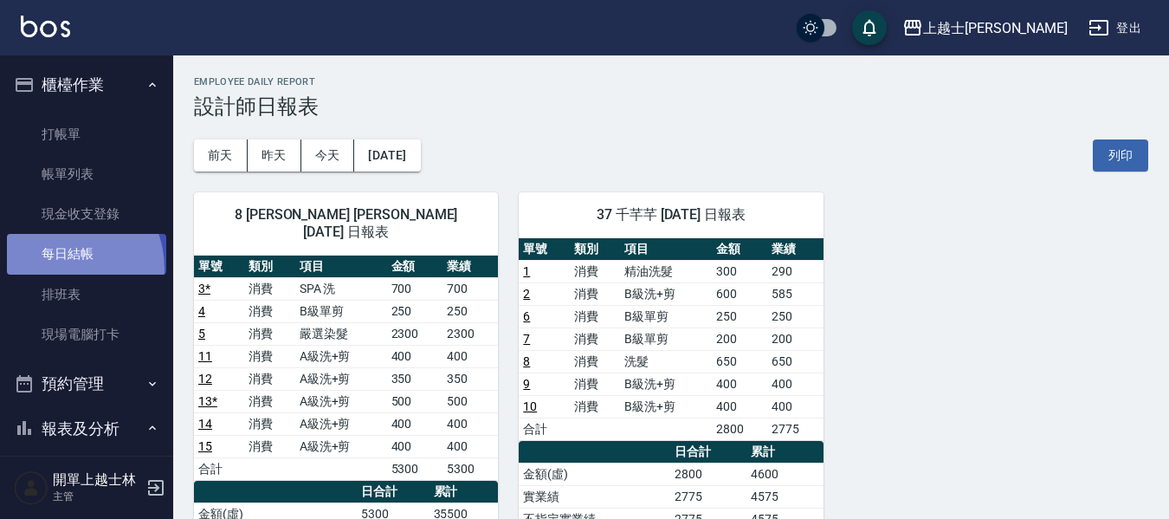
click at [59, 268] on link "每日結帳" at bounding box center [86, 254] width 159 height 40
